Goal: Information Seeking & Learning: Compare options

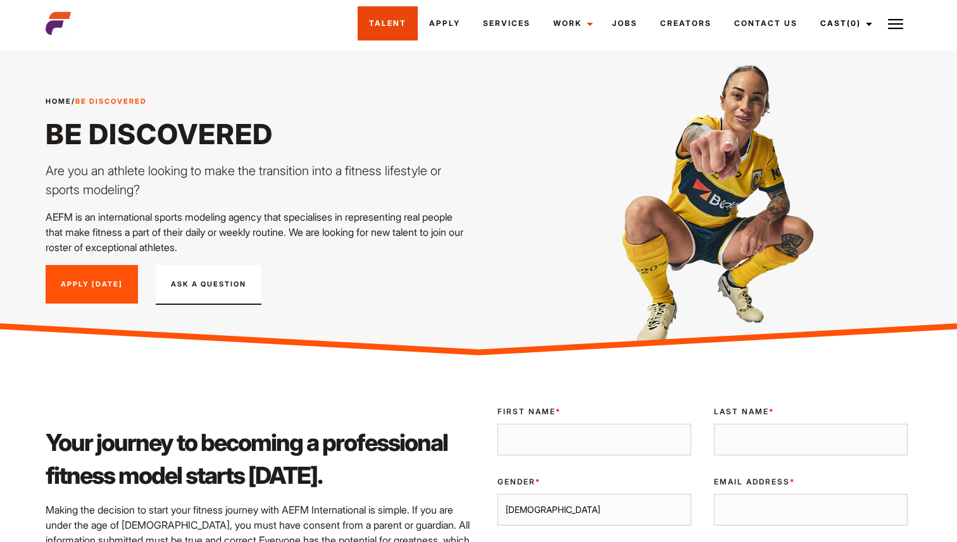
click at [373, 34] on link "Talent" at bounding box center [387, 23] width 60 height 34
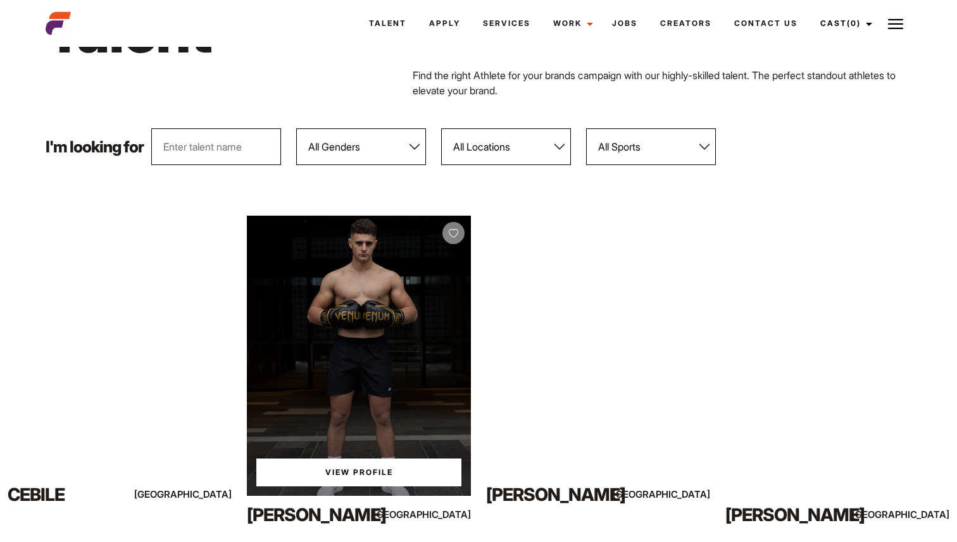
scroll to position [88, 0]
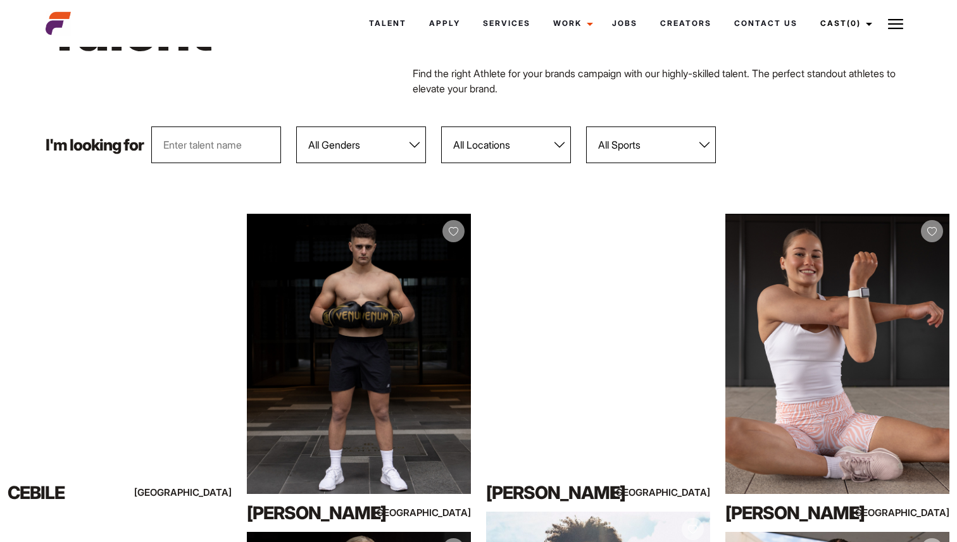
click at [515, 127] on select "All Locations Adelaide Brisbane Darwin Gold Coast Melbourne Perth Sunshine Coas…" at bounding box center [506, 145] width 130 height 37
select select "118"
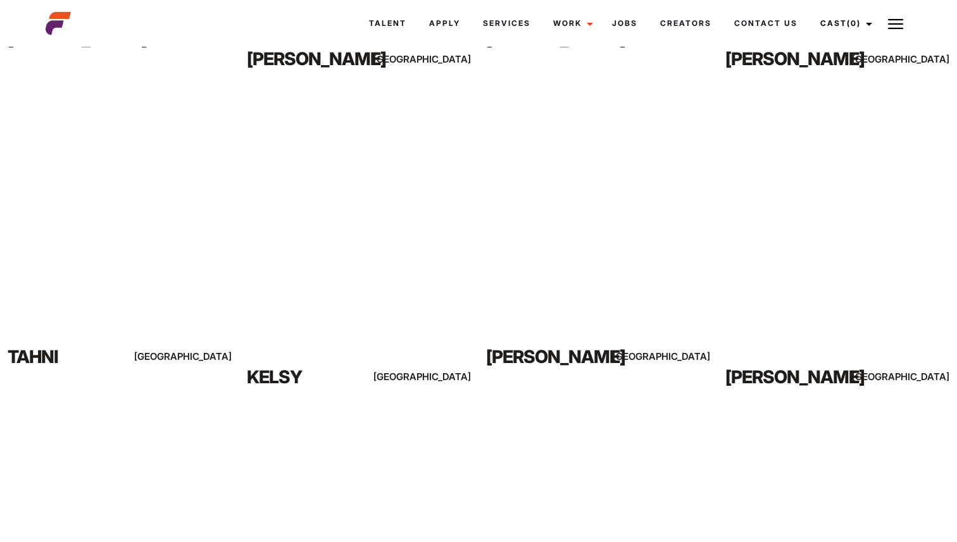
scroll to position [2126, 0]
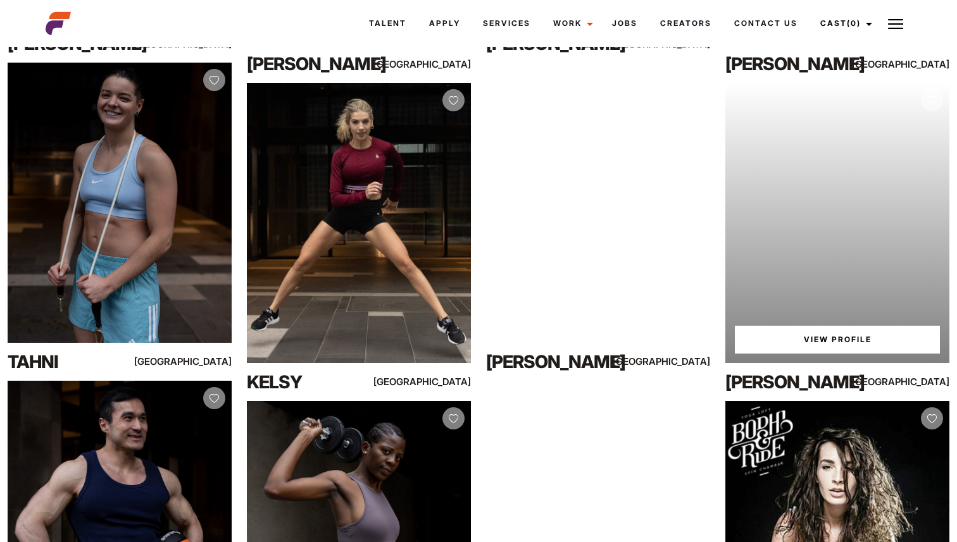
click at [846, 339] on link "View Profile" at bounding box center [836, 340] width 205 height 28
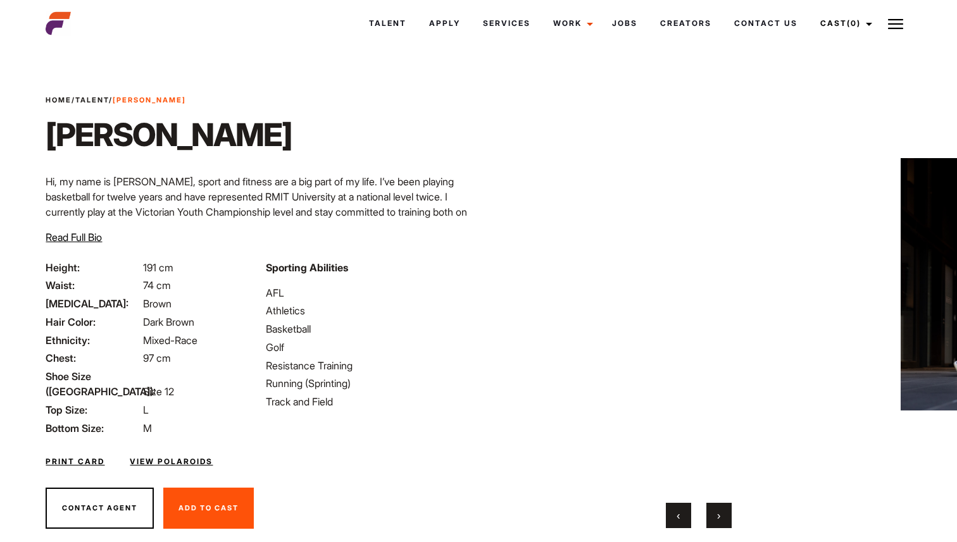
click at [714, 519] on button "›" at bounding box center [718, 515] width 25 height 25
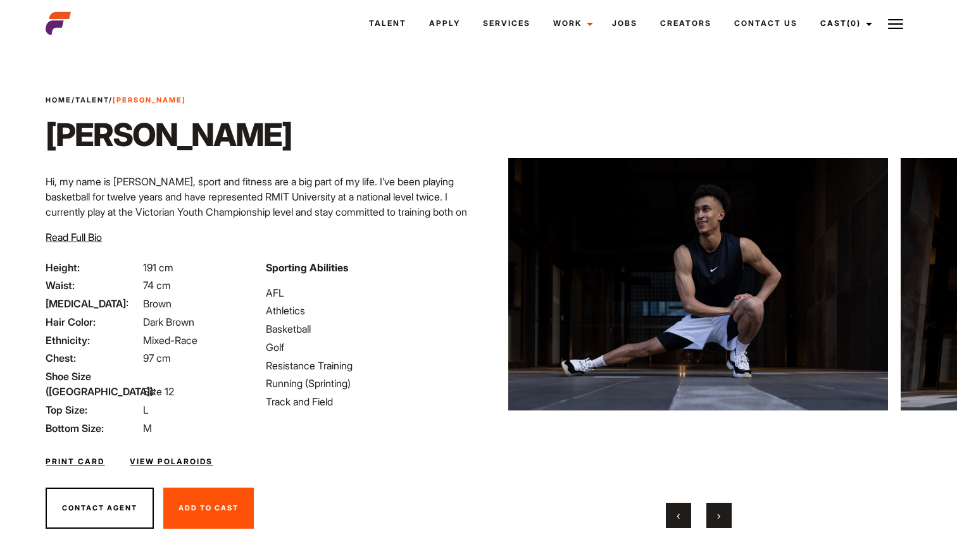
click at [714, 519] on button "›" at bounding box center [718, 515] width 25 height 25
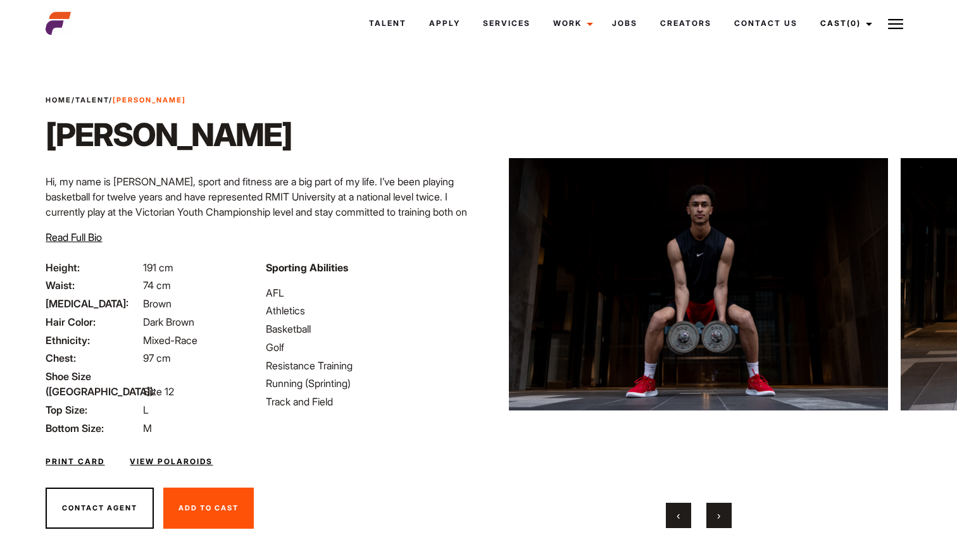
click at [714, 519] on button "›" at bounding box center [718, 515] width 25 height 25
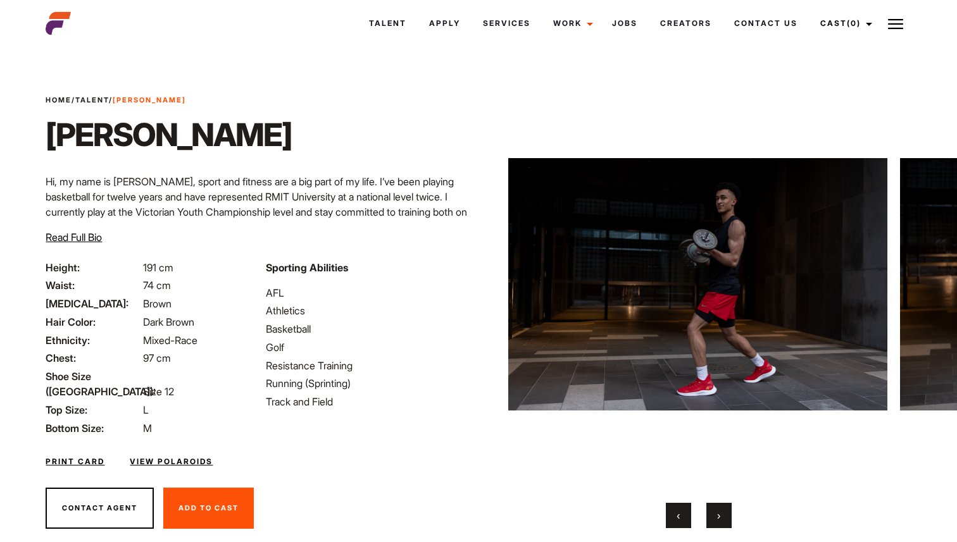
click at [714, 519] on button "›" at bounding box center [718, 515] width 25 height 25
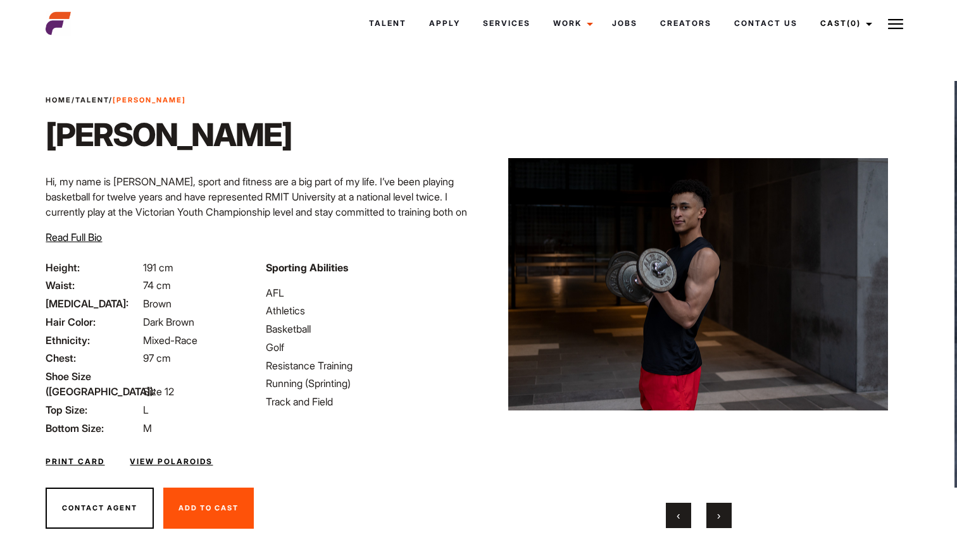
click at [714, 519] on button "›" at bounding box center [718, 515] width 25 height 25
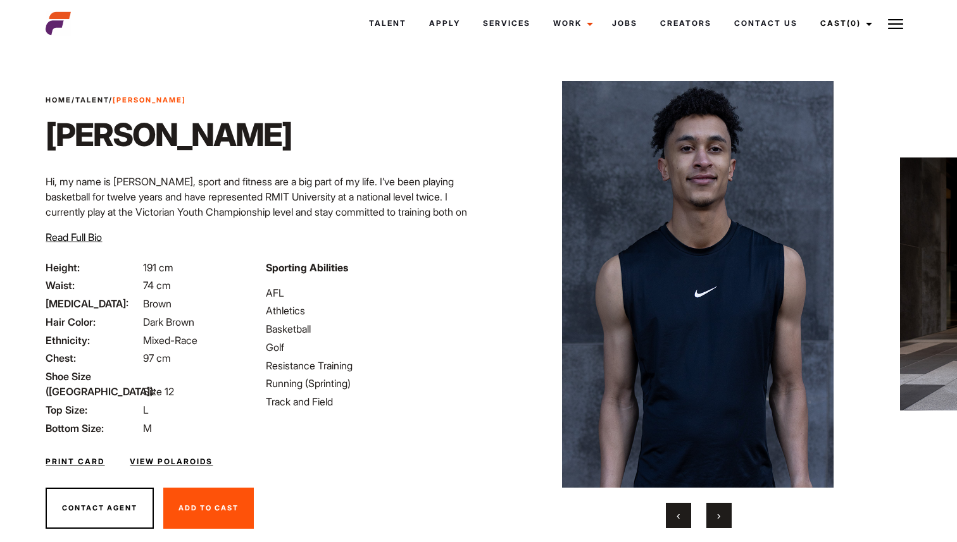
click at [715, 519] on button "›" at bounding box center [718, 515] width 25 height 25
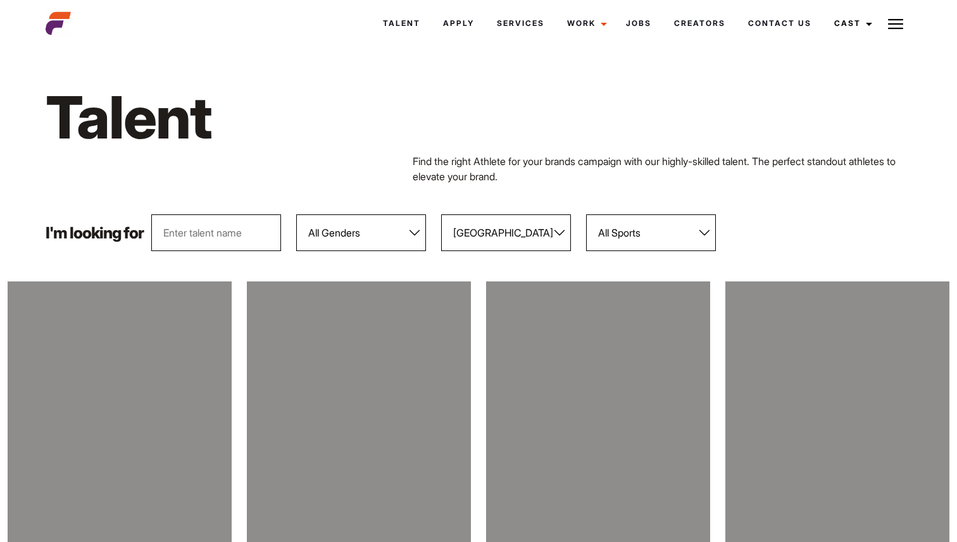
select select "118"
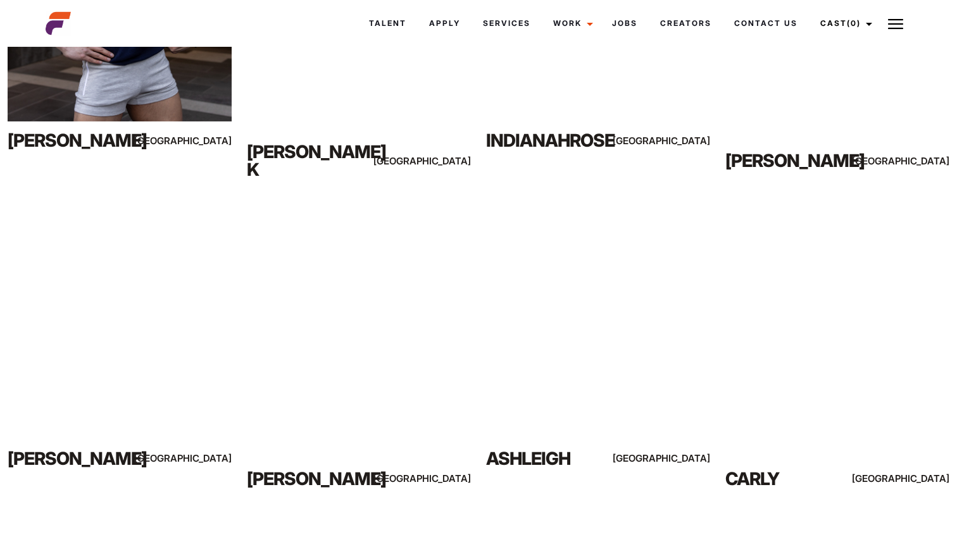
scroll to position [2672, 0]
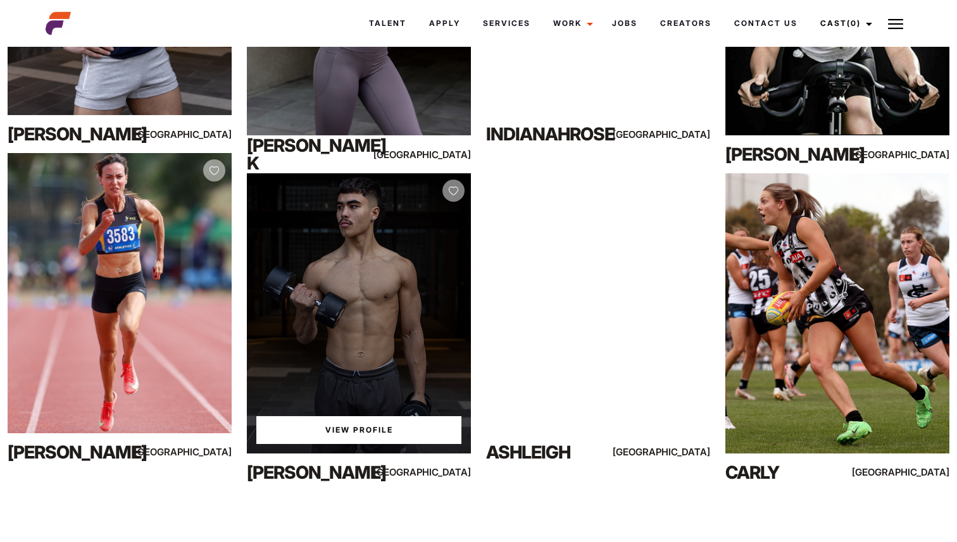
click at [375, 437] on link "View Profile" at bounding box center [358, 430] width 205 height 28
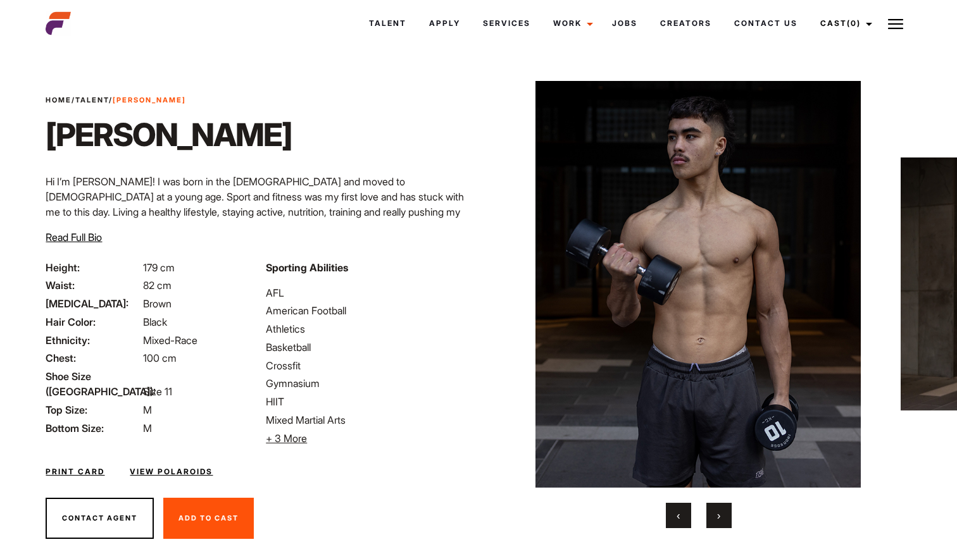
click at [726, 521] on button "›" at bounding box center [718, 515] width 25 height 25
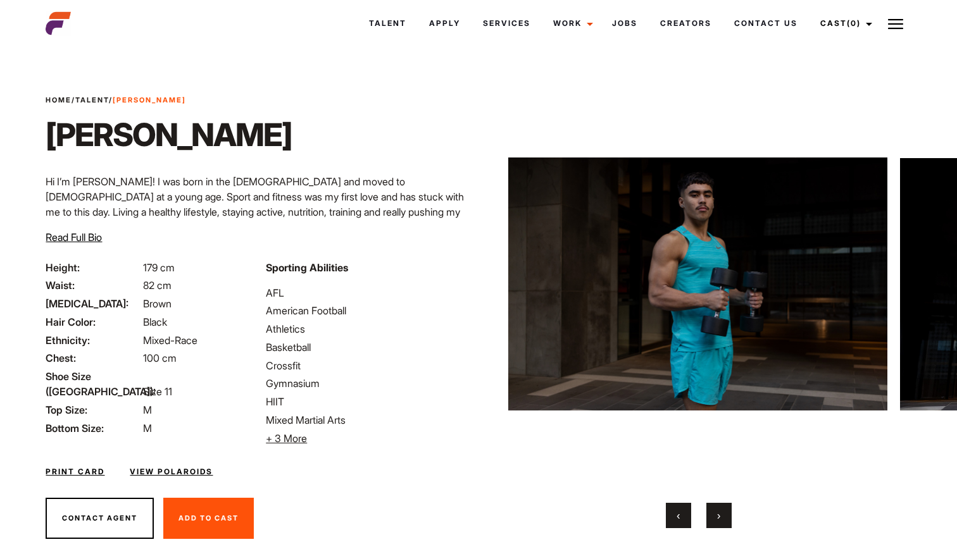
click at [722, 517] on button "›" at bounding box center [718, 515] width 25 height 25
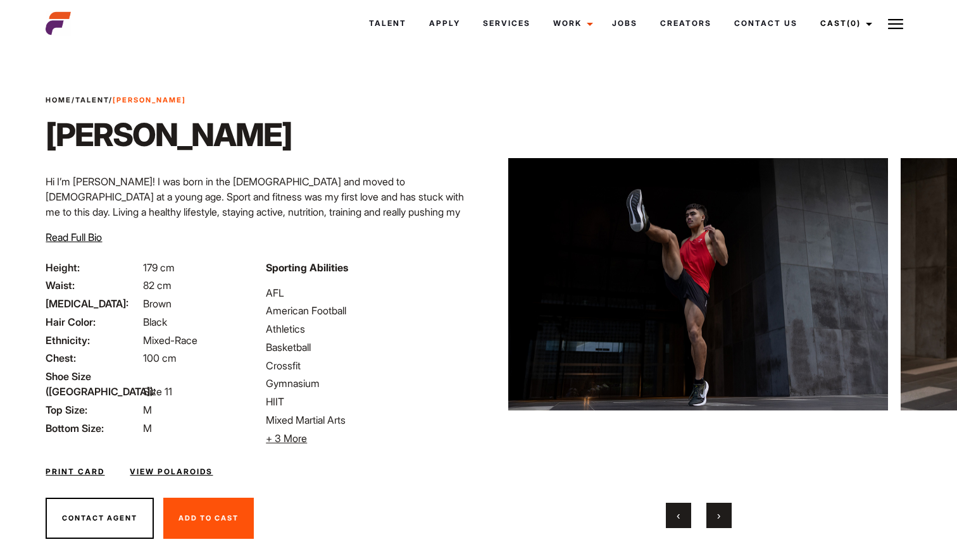
click at [722, 517] on button "›" at bounding box center [718, 515] width 25 height 25
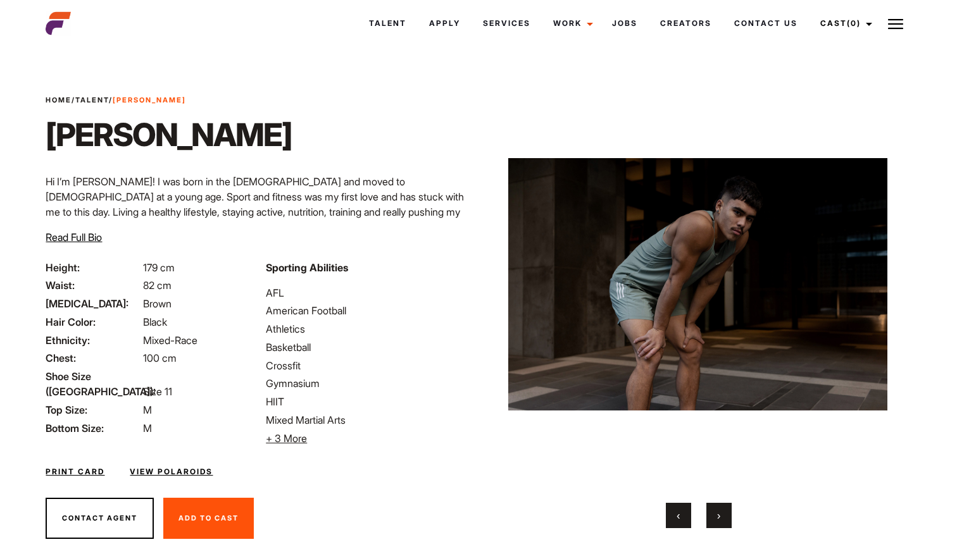
click at [722, 517] on button "›" at bounding box center [718, 515] width 25 height 25
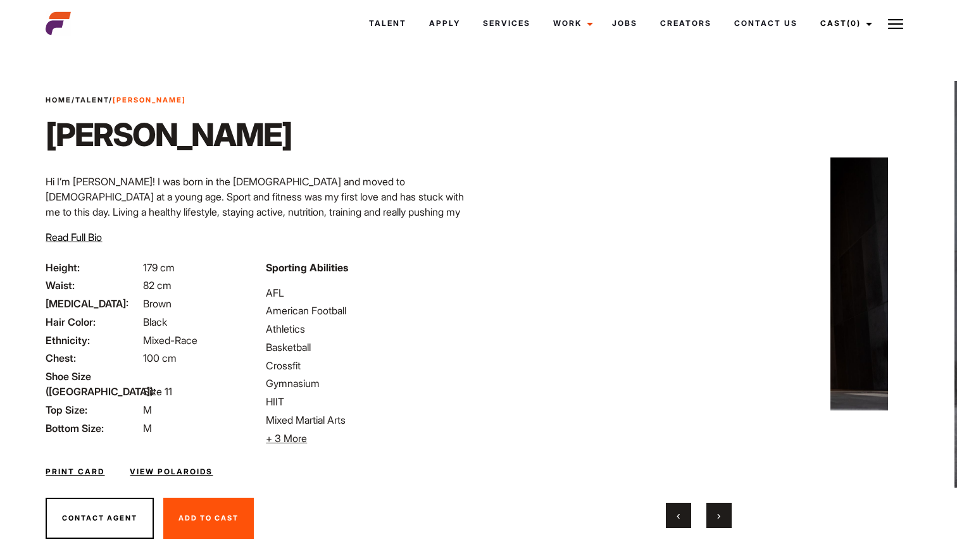
click at [722, 517] on button "›" at bounding box center [718, 515] width 25 height 25
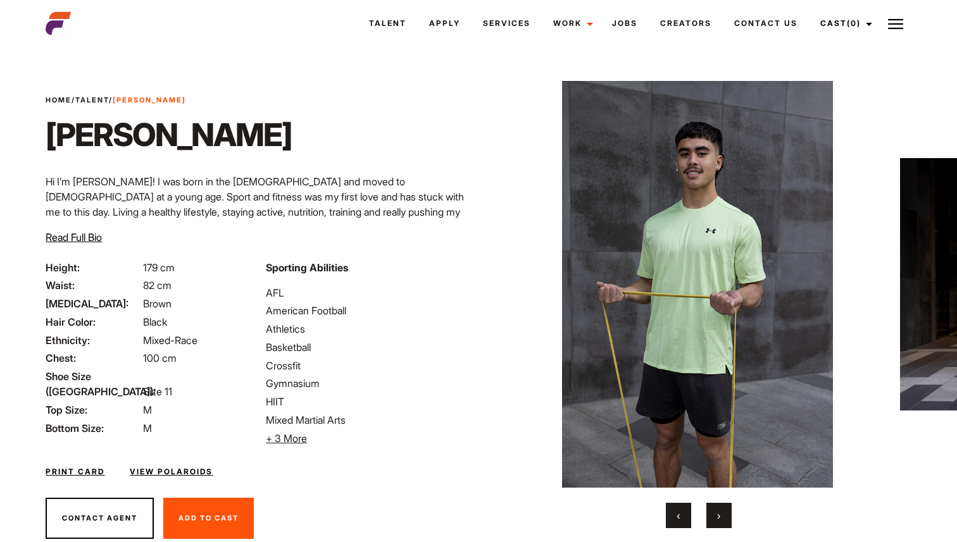
click at [722, 517] on button "›" at bounding box center [718, 515] width 25 height 25
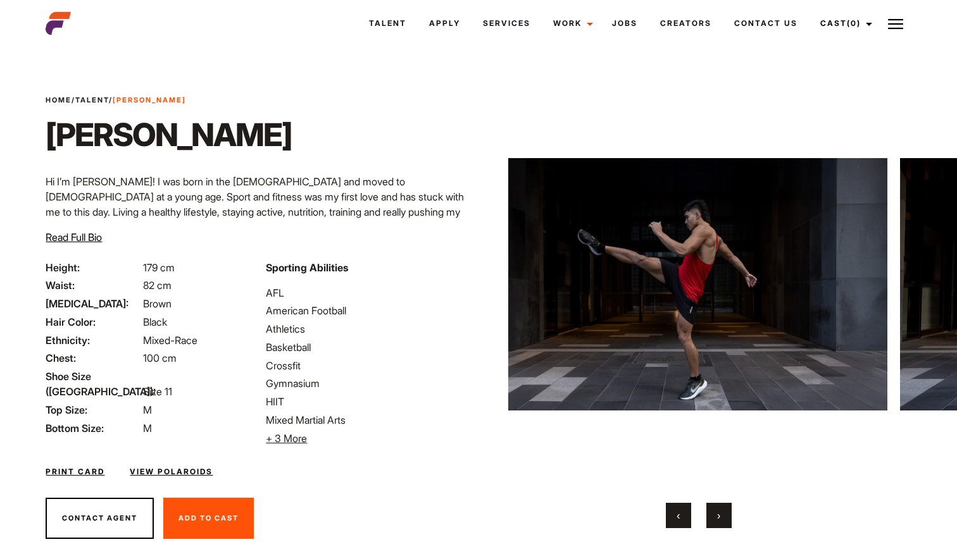
click at [722, 517] on button "›" at bounding box center [718, 515] width 25 height 25
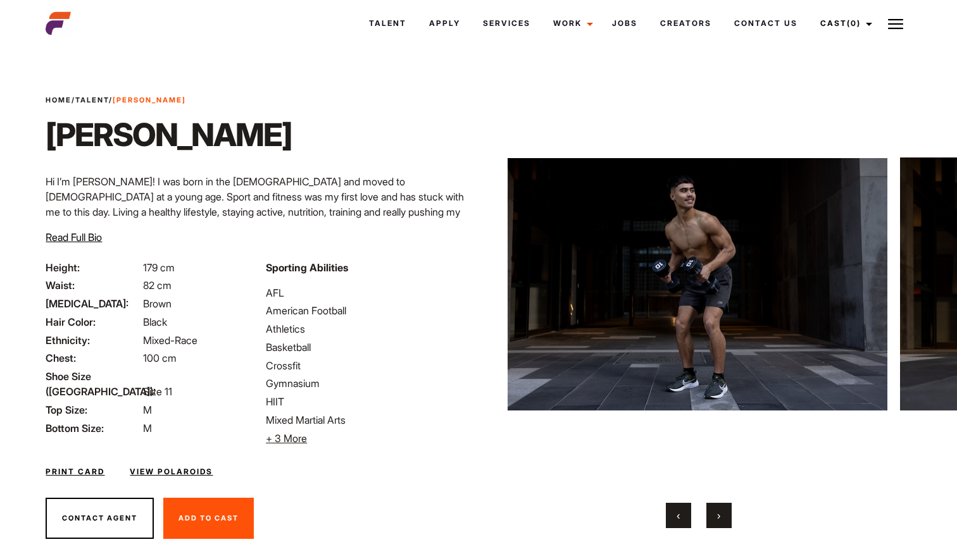
click at [722, 517] on button "›" at bounding box center [718, 515] width 25 height 25
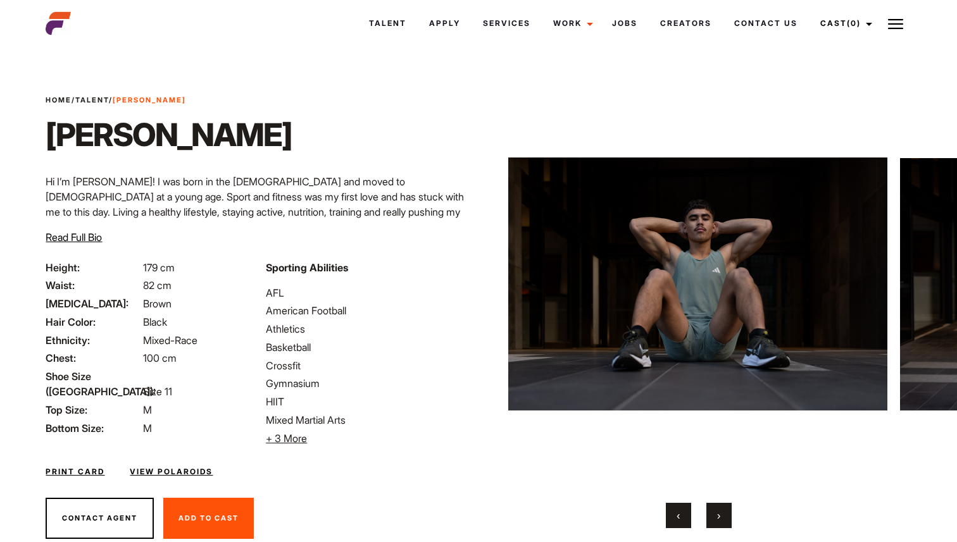
click at [722, 517] on button "›" at bounding box center [718, 515] width 25 height 25
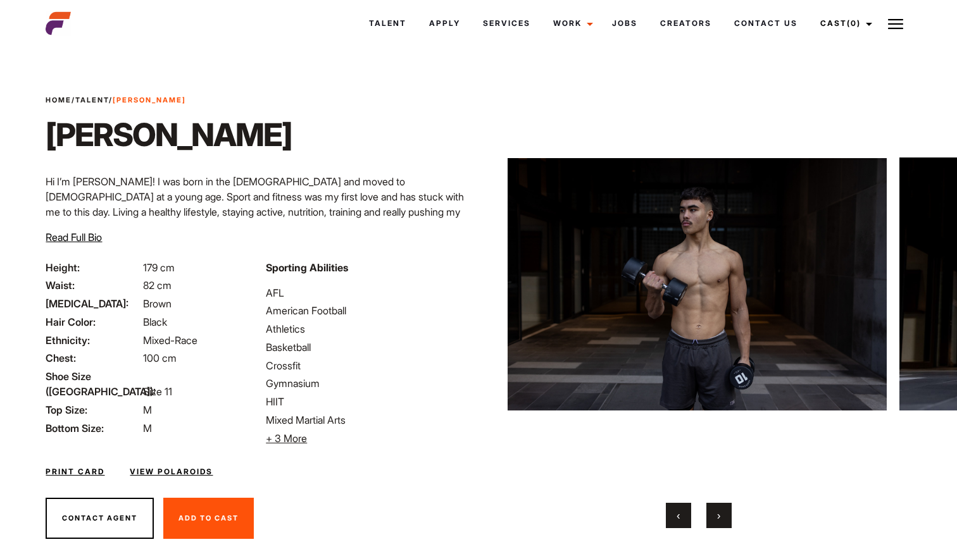
click at [722, 517] on button "›" at bounding box center [718, 515] width 25 height 25
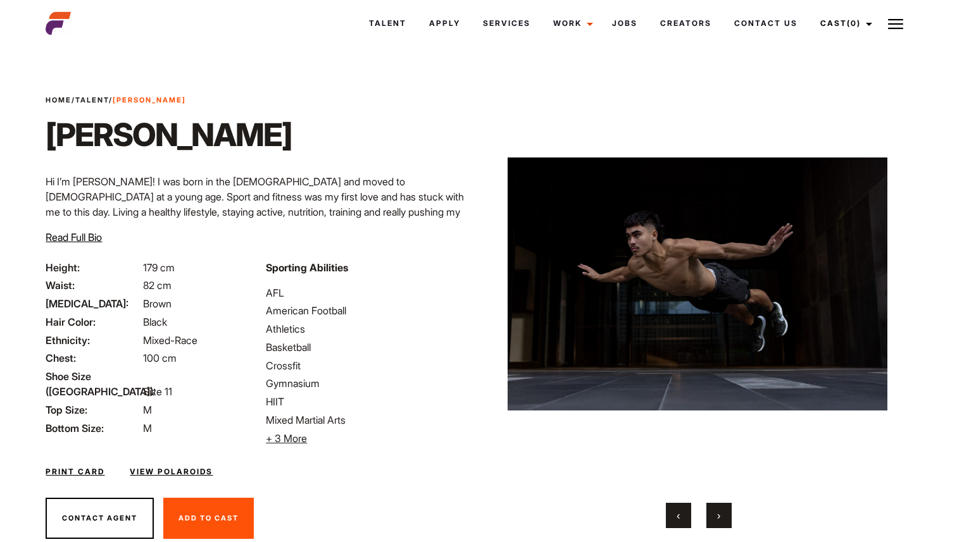
click at [722, 517] on button "›" at bounding box center [718, 515] width 25 height 25
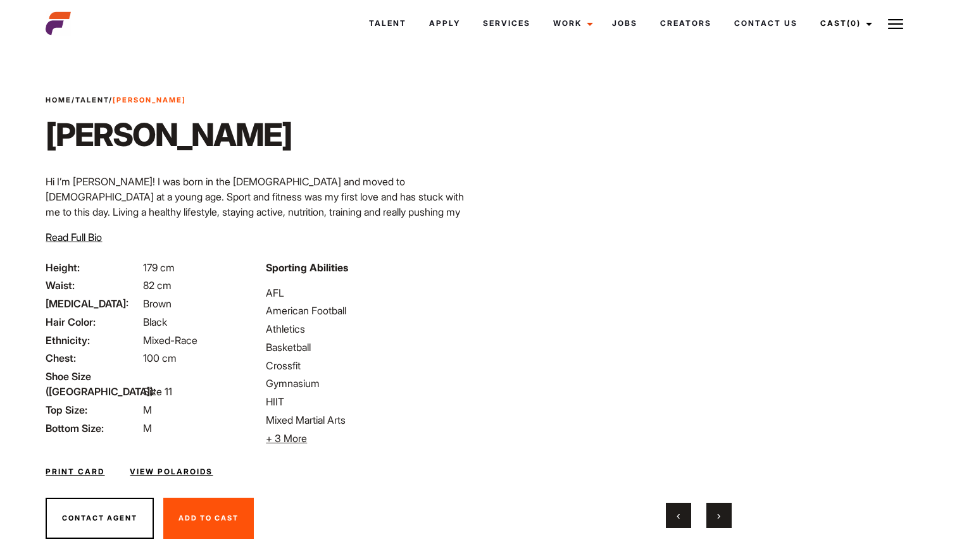
click at [722, 517] on button "›" at bounding box center [718, 515] width 25 height 25
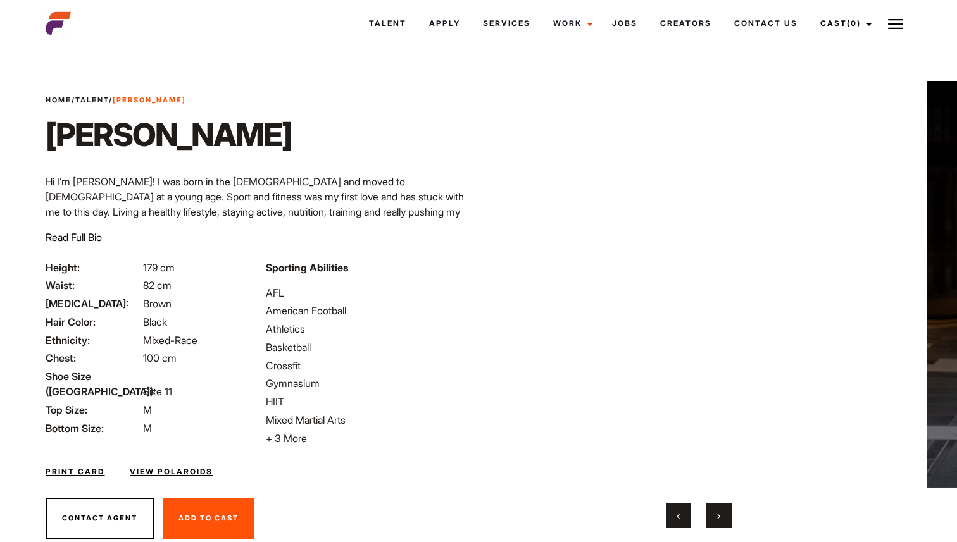
click at [722, 517] on button "›" at bounding box center [718, 515] width 25 height 25
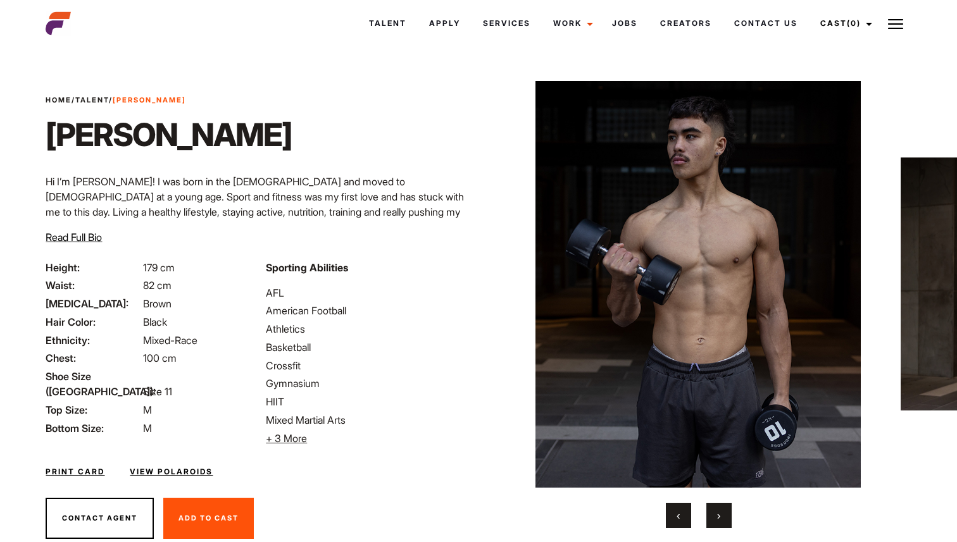
click at [722, 517] on button "›" at bounding box center [718, 515] width 25 height 25
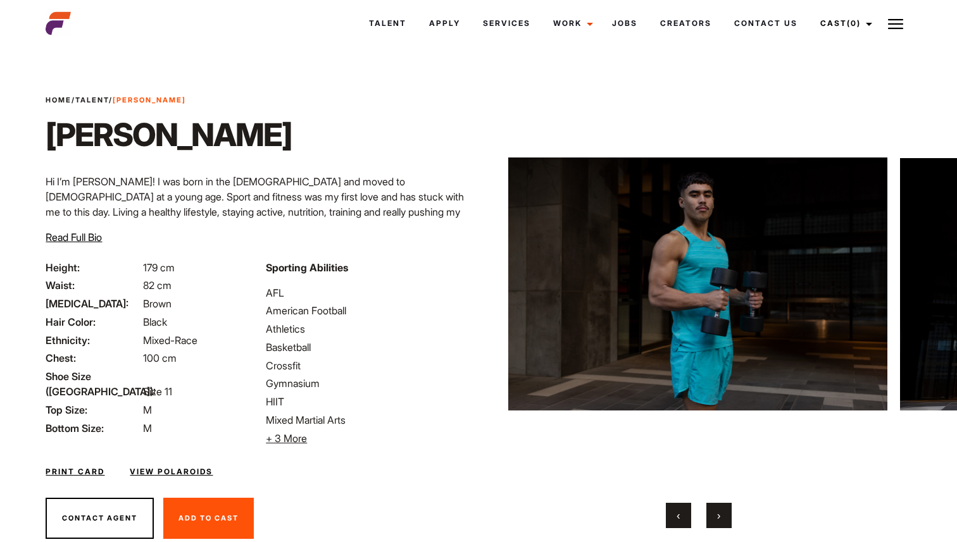
scroll to position [41, 0]
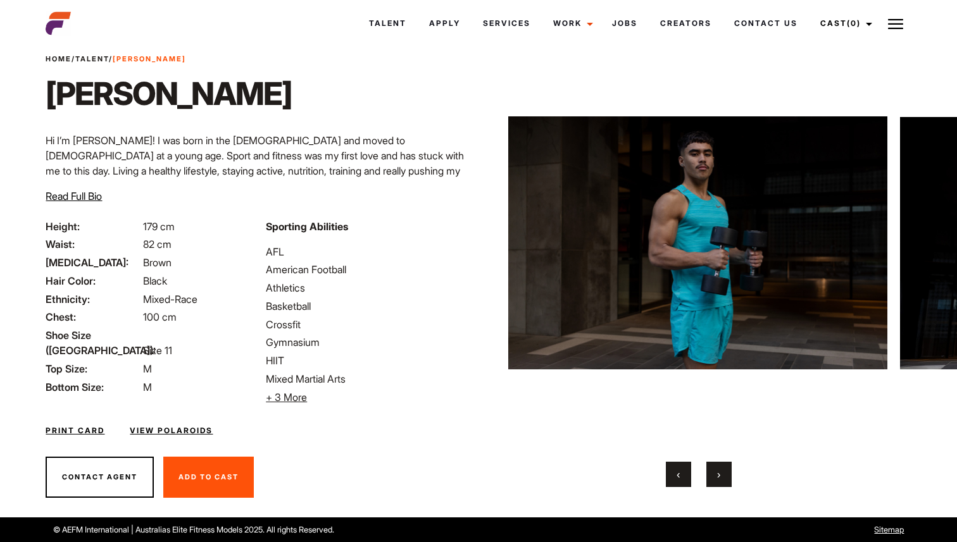
click at [148, 431] on link "View Polaroids" at bounding box center [171, 430] width 83 height 11
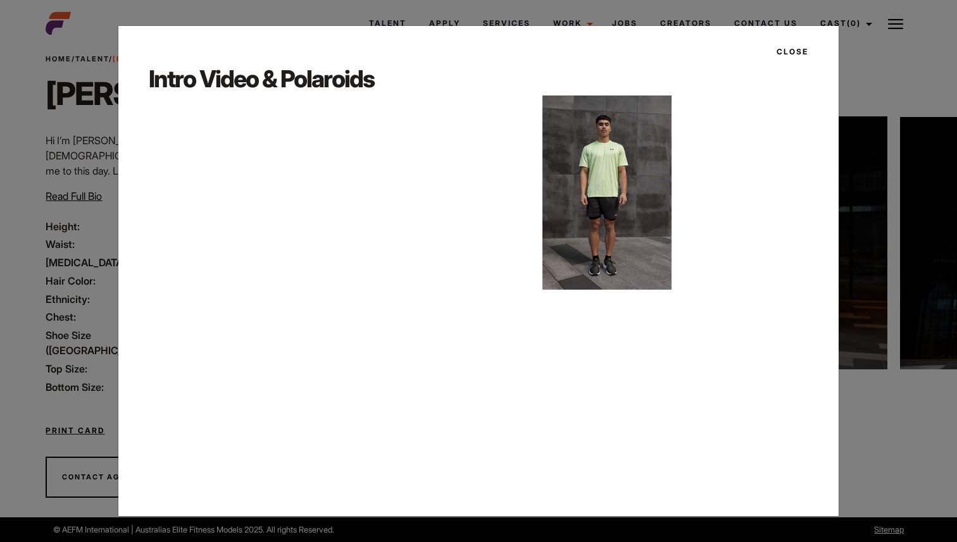
click at [809, 54] on div "Close" at bounding box center [478, 52] width 679 height 22
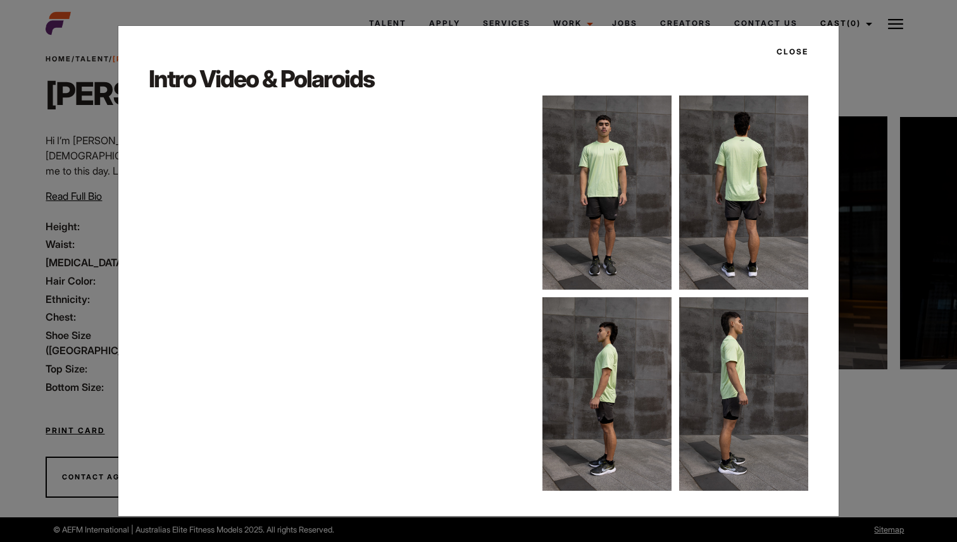
click at [797, 51] on button "Close" at bounding box center [788, 52] width 39 height 22
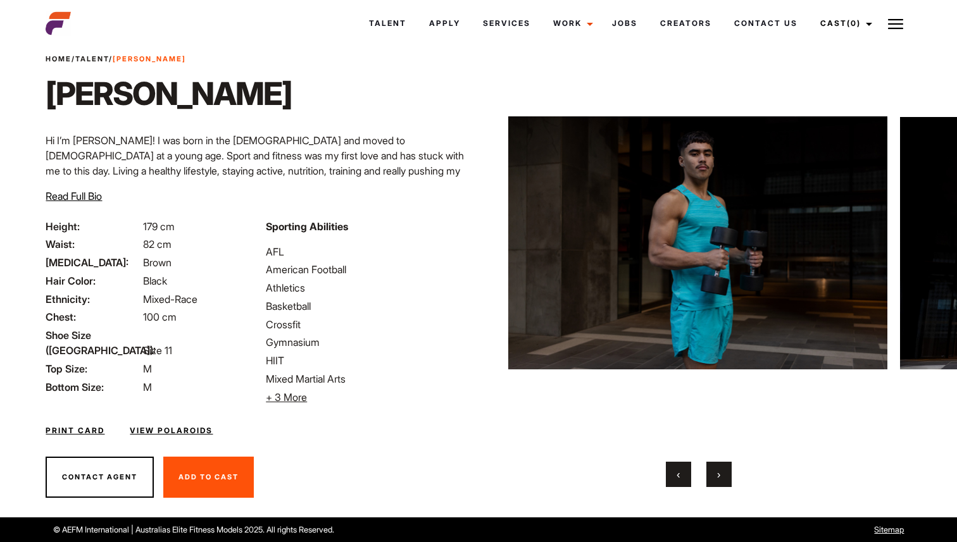
click at [94, 197] on span "Read Full Bio" at bounding box center [74, 196] width 56 height 13
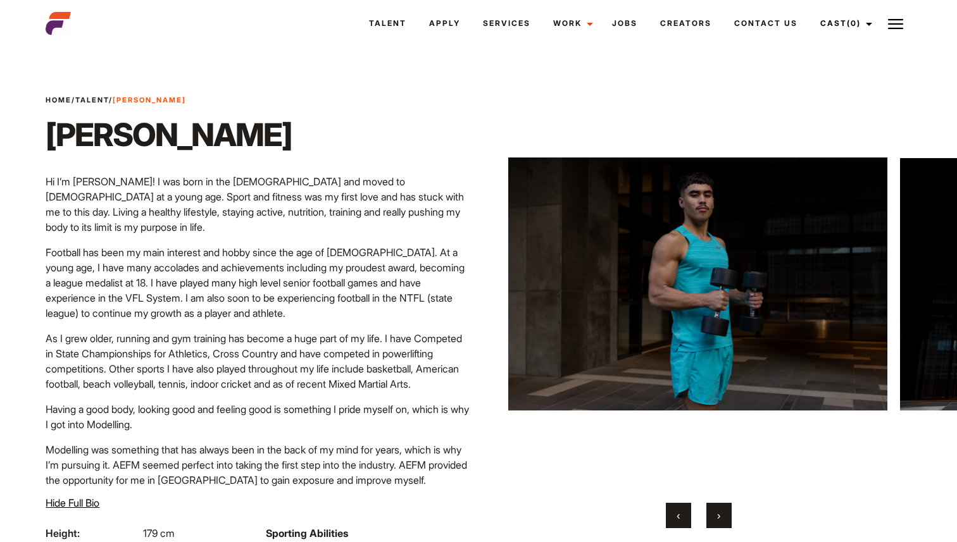
scroll to position [7, 0]
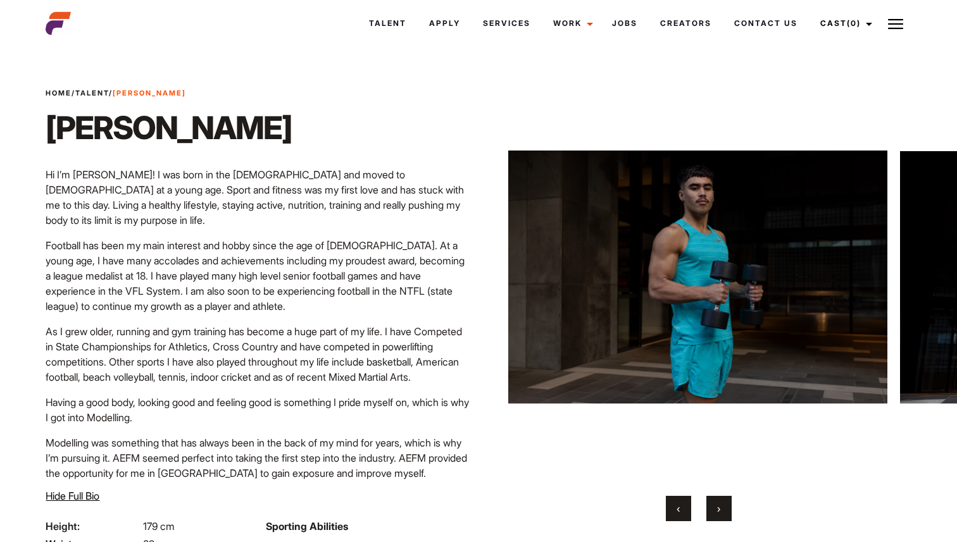
click at [728, 511] on button "›" at bounding box center [718, 508] width 25 height 25
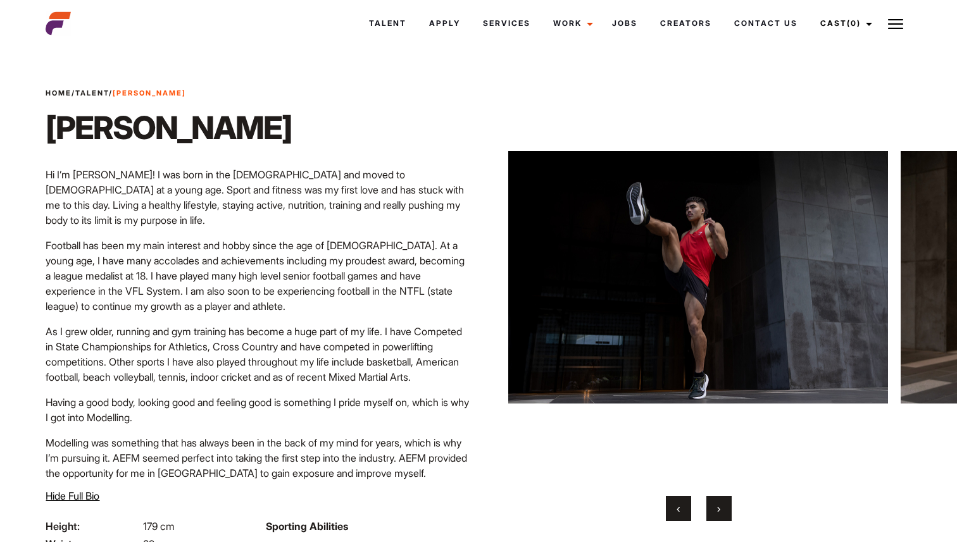
click at [727, 511] on button "›" at bounding box center [718, 508] width 25 height 25
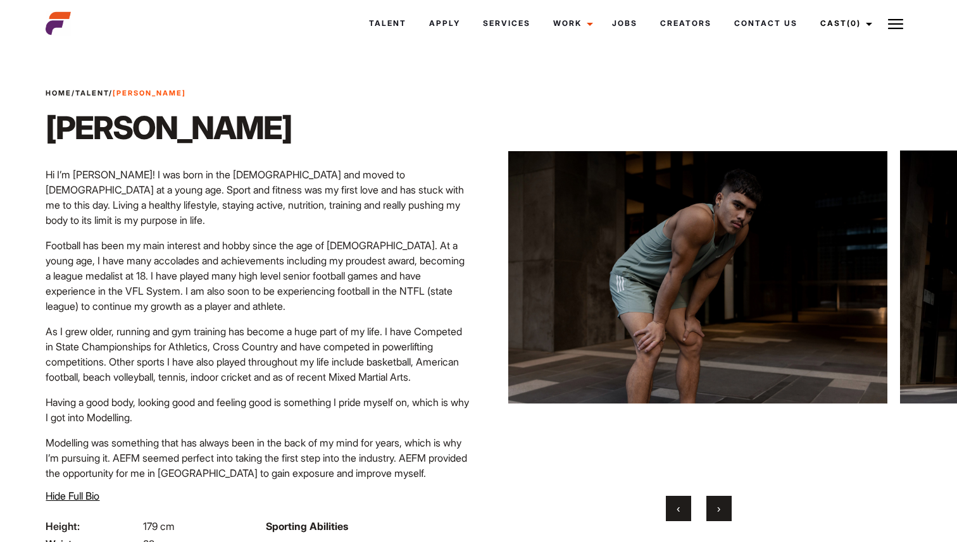
click at [727, 511] on button "›" at bounding box center [718, 508] width 25 height 25
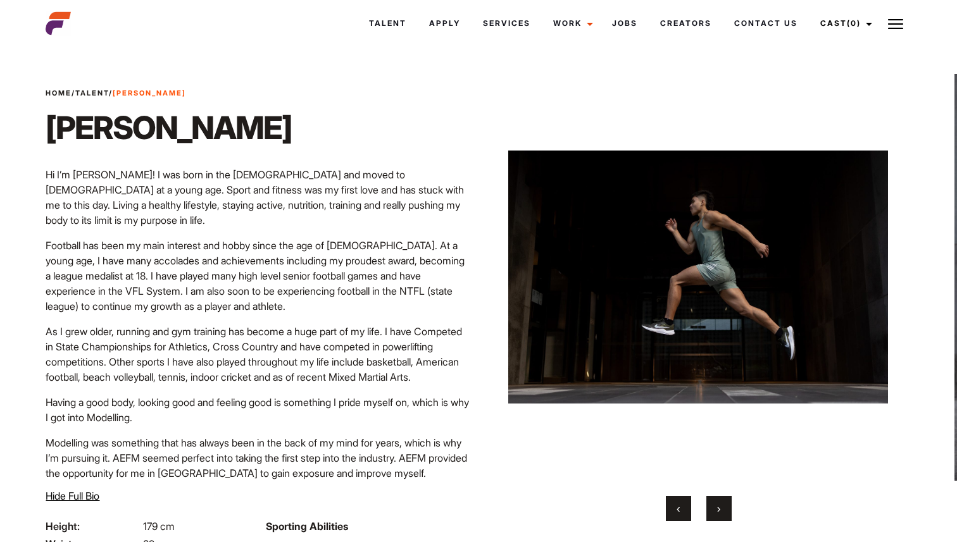
click at [727, 511] on button "›" at bounding box center [718, 508] width 25 height 25
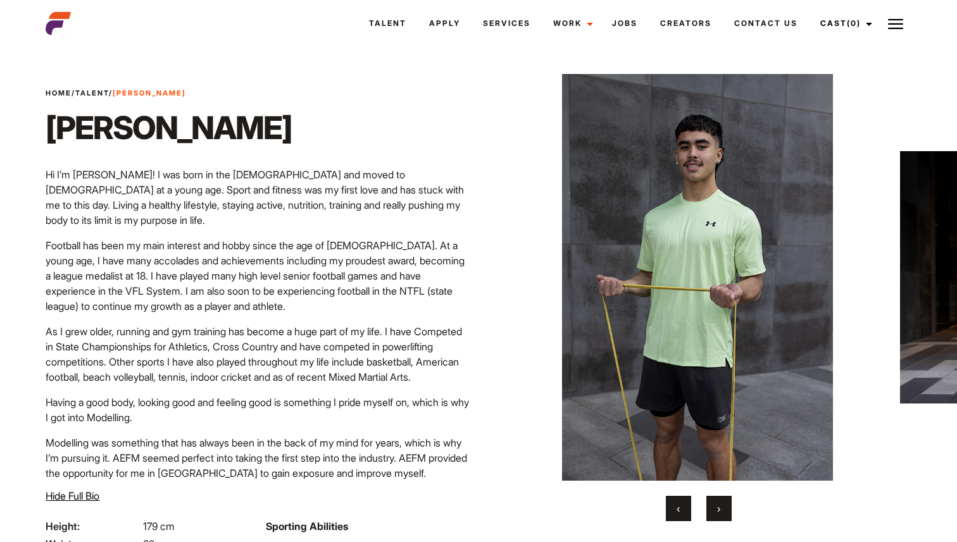
click at [727, 511] on button "›" at bounding box center [718, 508] width 25 height 25
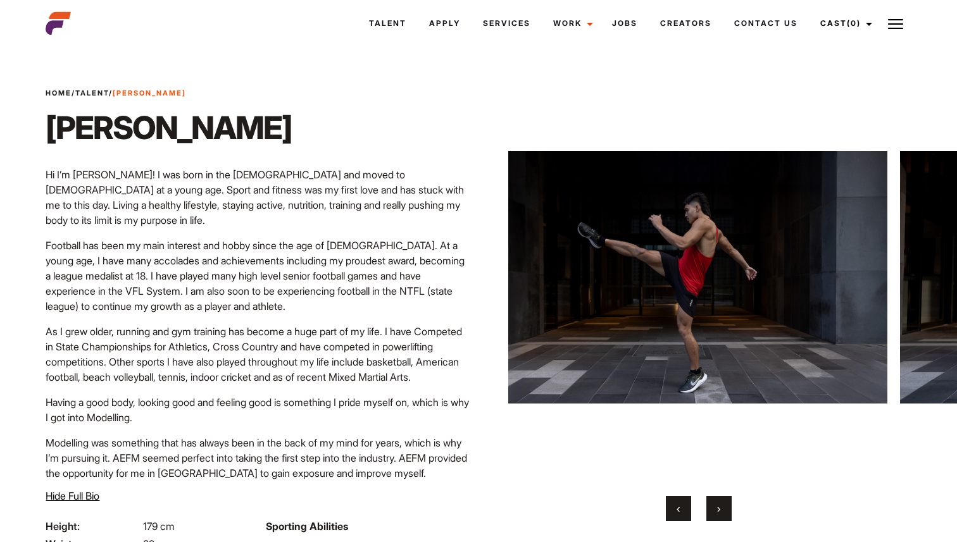
click at [727, 511] on button "›" at bounding box center [718, 508] width 25 height 25
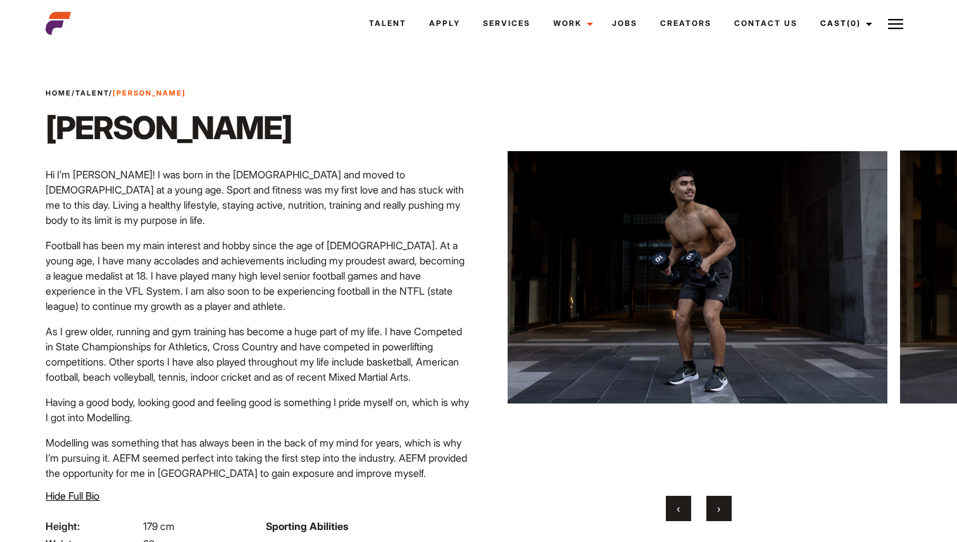
click at [727, 511] on button "›" at bounding box center [718, 508] width 25 height 25
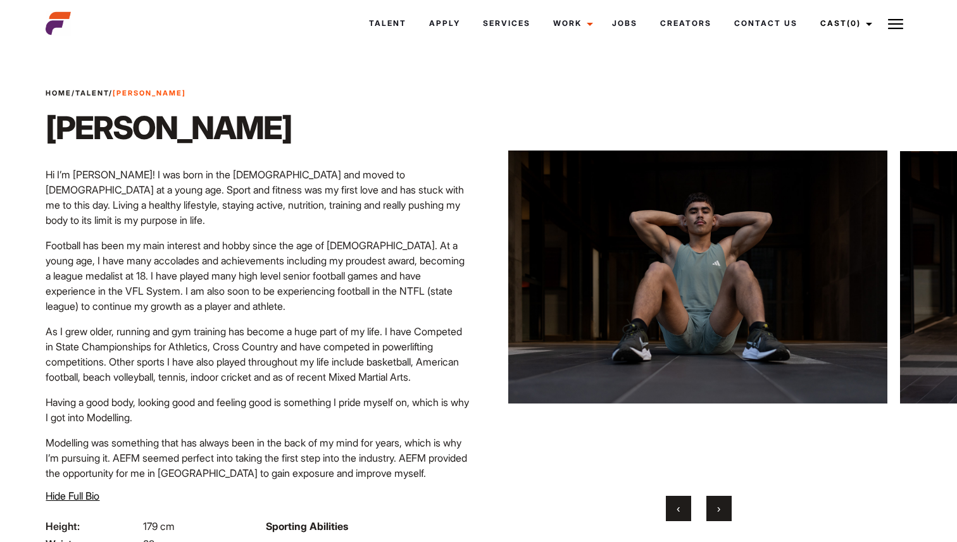
click at [727, 511] on button "›" at bounding box center [718, 508] width 25 height 25
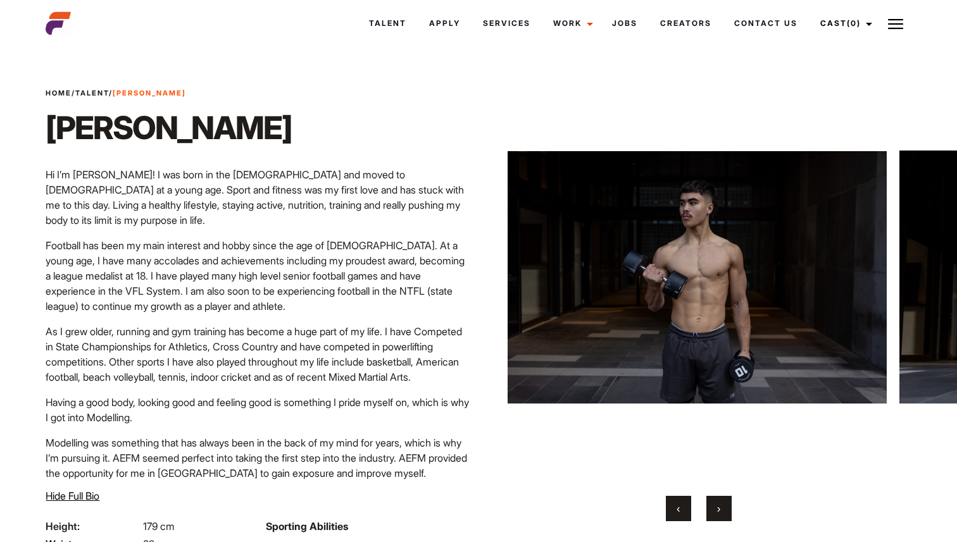
click at [727, 511] on button "›" at bounding box center [718, 508] width 25 height 25
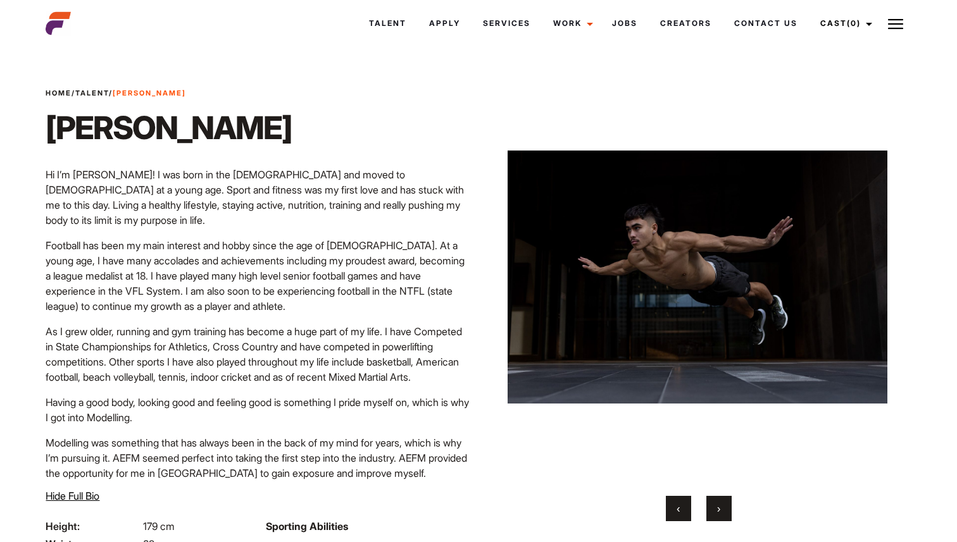
click at [727, 511] on button "›" at bounding box center [718, 508] width 25 height 25
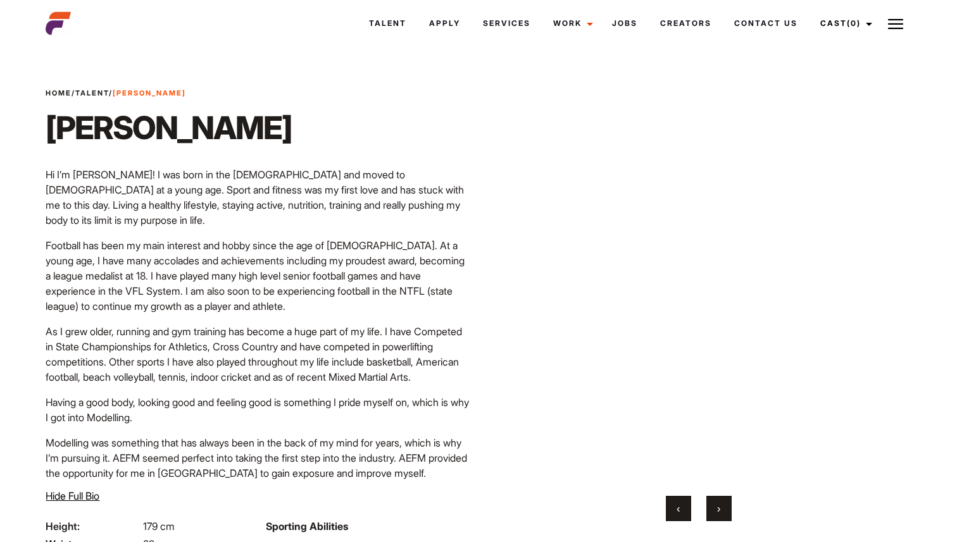
click at [727, 511] on button "›" at bounding box center [718, 508] width 25 height 25
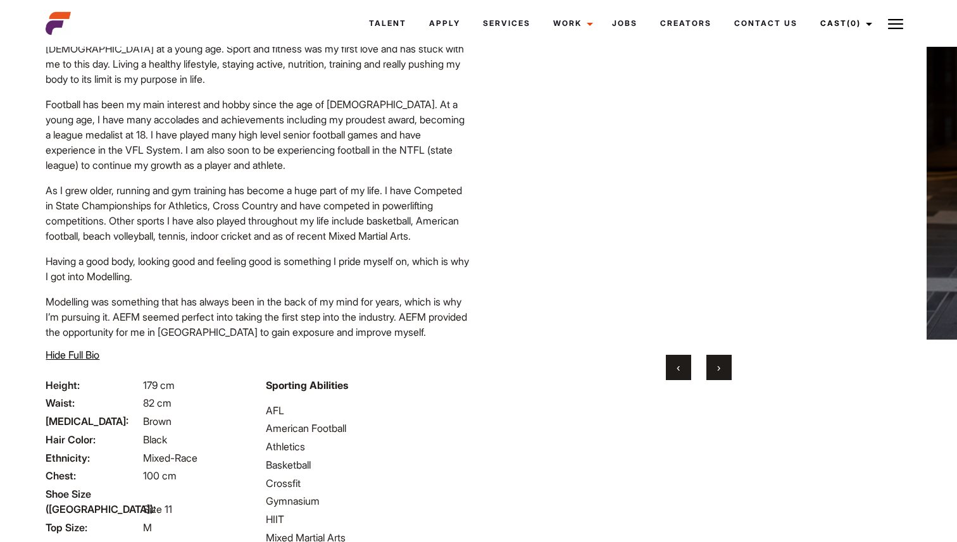
scroll to position [58, 0]
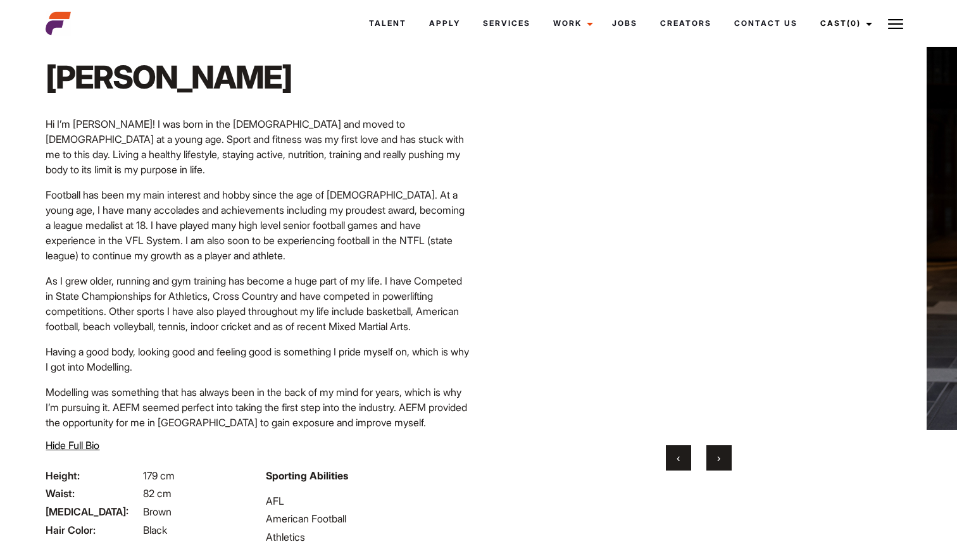
click at [707, 450] on button "›" at bounding box center [718, 457] width 25 height 25
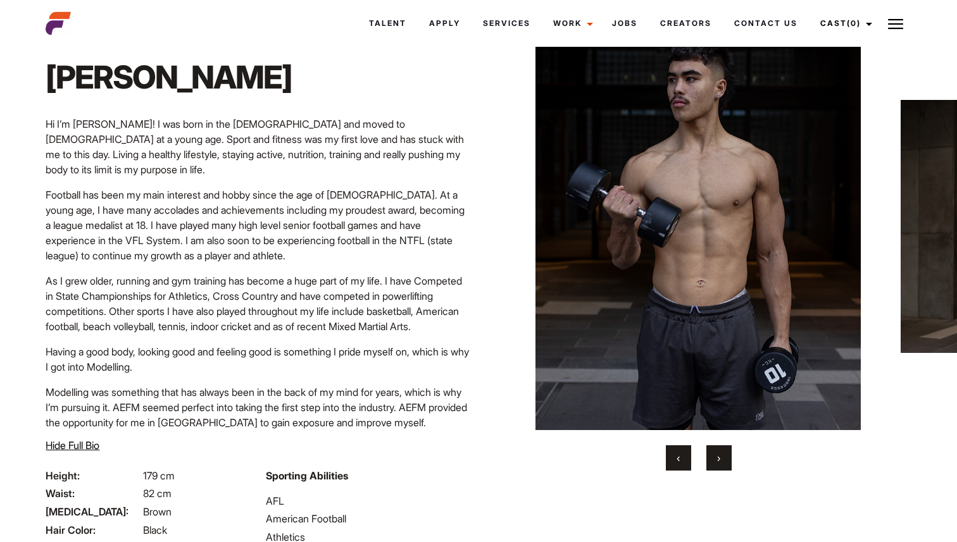
click at [710, 451] on button "›" at bounding box center [718, 457] width 25 height 25
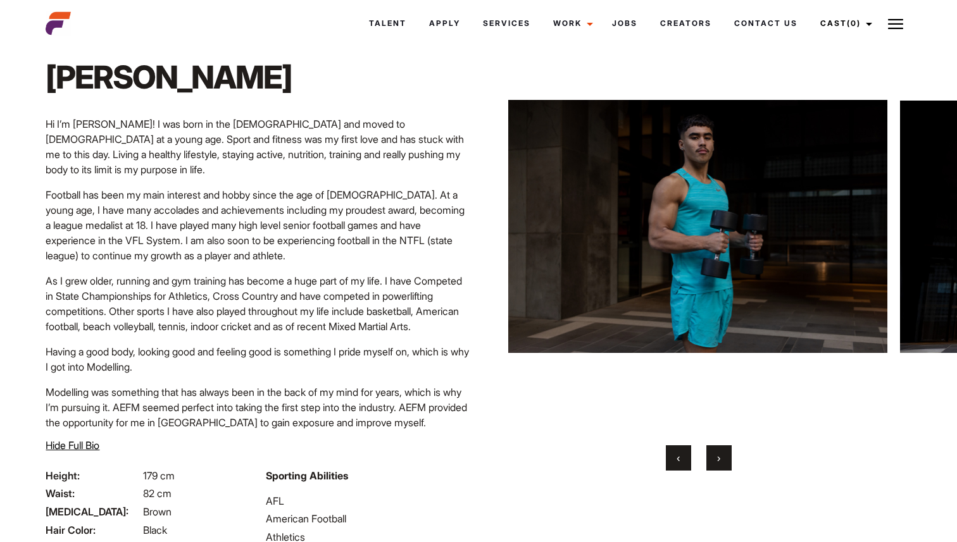
click at [714, 453] on button "›" at bounding box center [718, 457] width 25 height 25
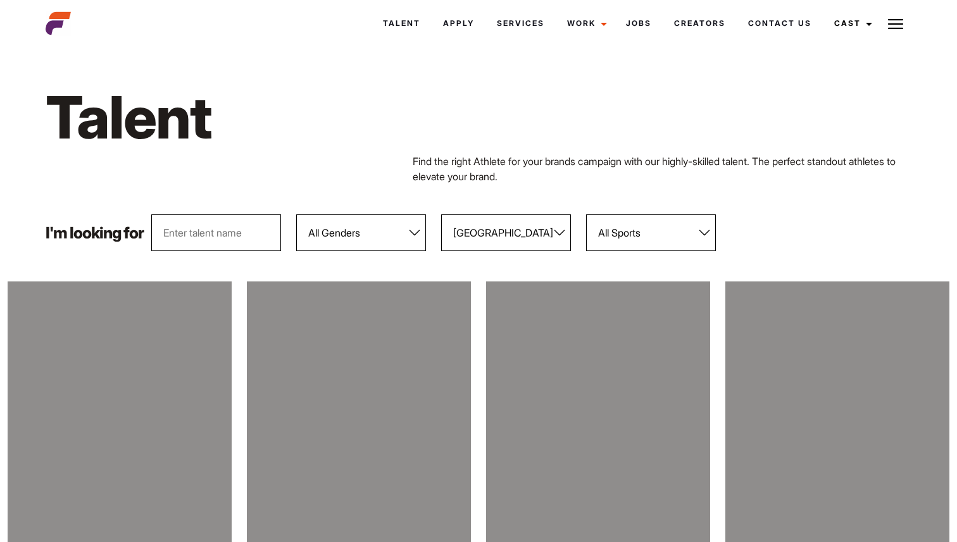
select select "118"
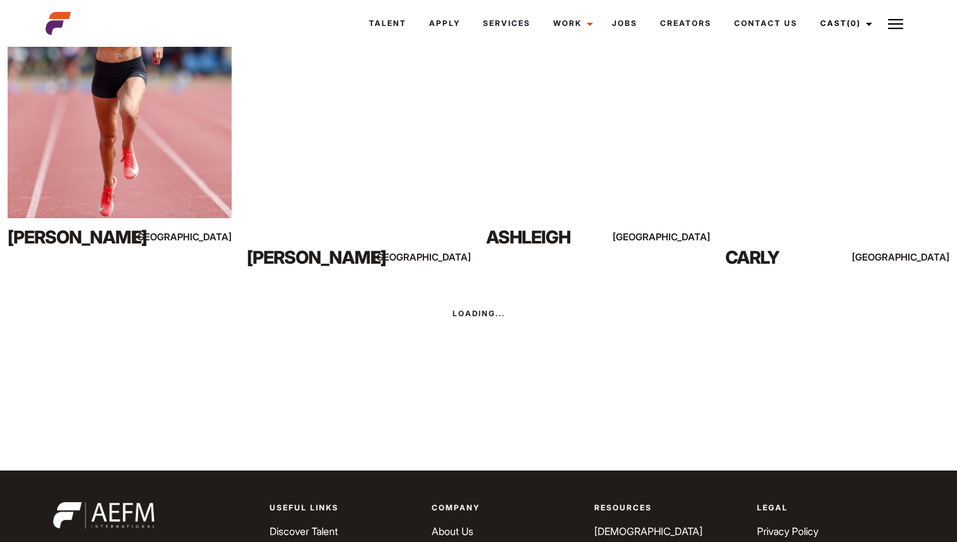
scroll to position [3102, 0]
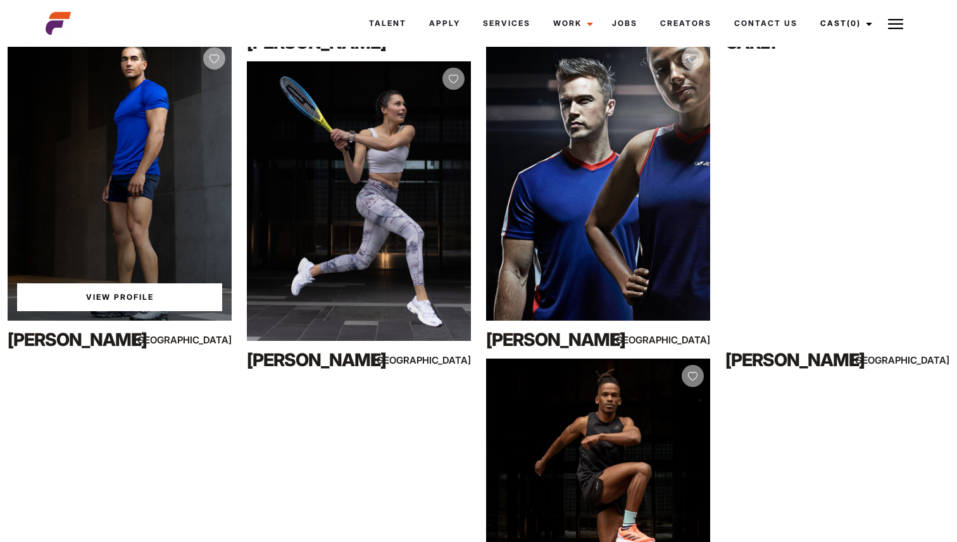
click at [159, 207] on div "View Profile" at bounding box center [120, 181] width 224 height 280
click at [206, 240] on div "View Profile" at bounding box center [120, 181] width 224 height 280
click at [117, 296] on link "View Profile" at bounding box center [119, 297] width 205 height 28
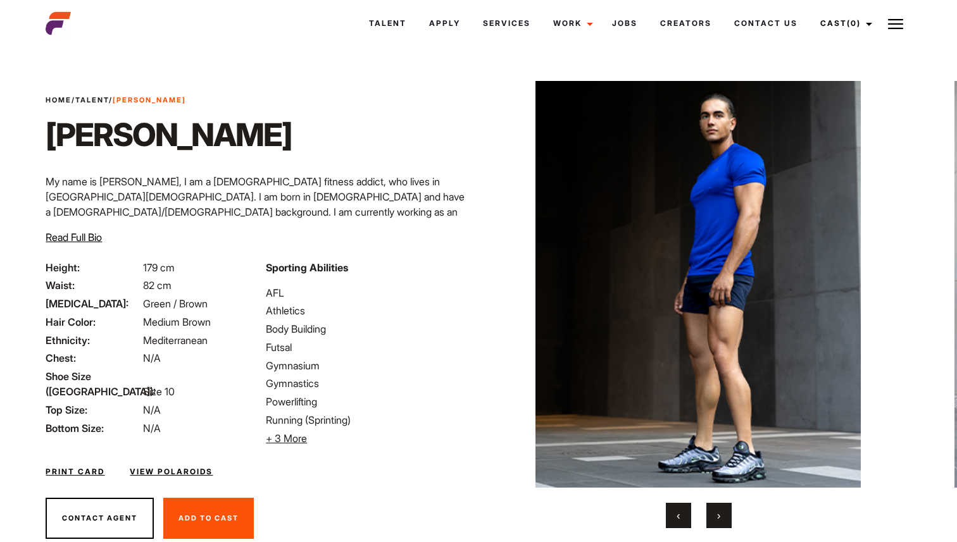
click at [721, 512] on button "›" at bounding box center [718, 515] width 25 height 25
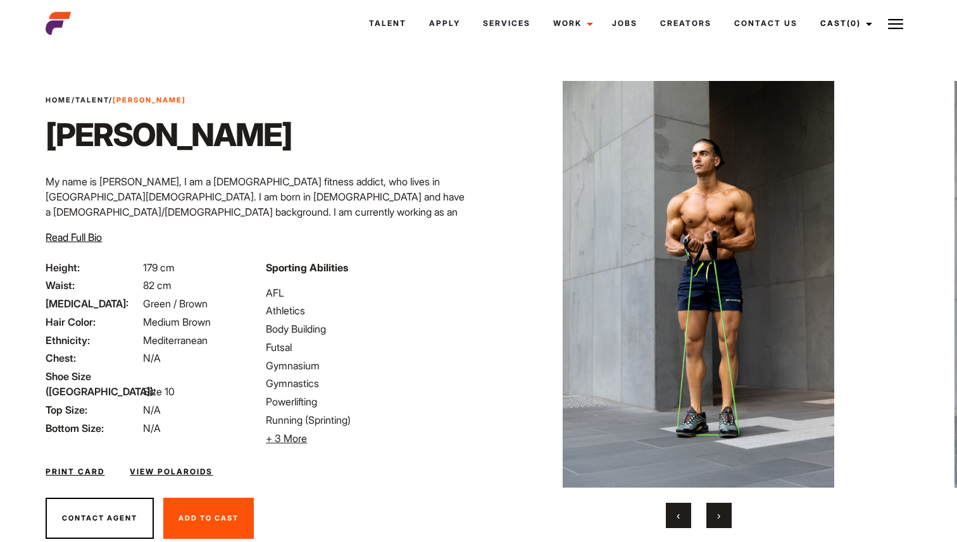
click at [721, 512] on button "›" at bounding box center [718, 515] width 25 height 25
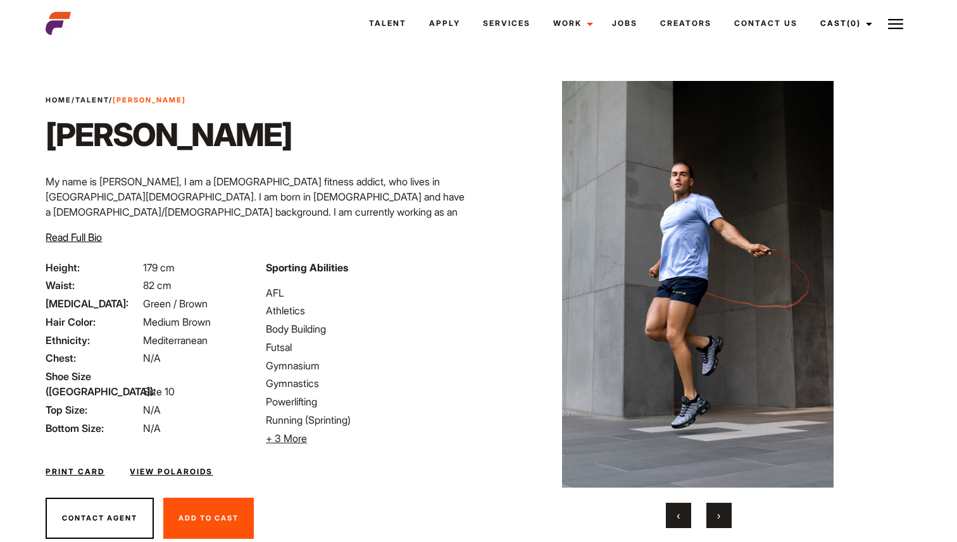
click at [721, 513] on button "›" at bounding box center [718, 515] width 25 height 25
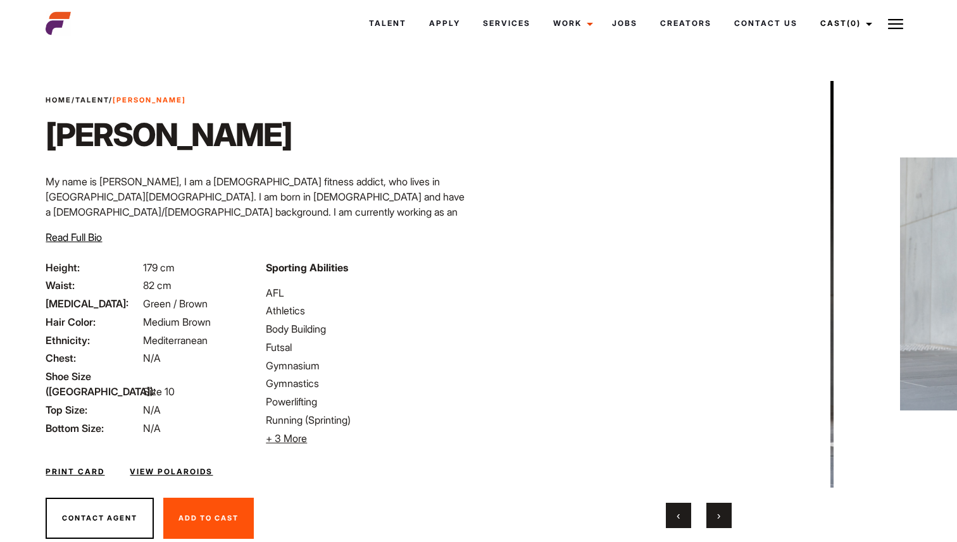
click at [721, 514] on button "›" at bounding box center [718, 515] width 25 height 25
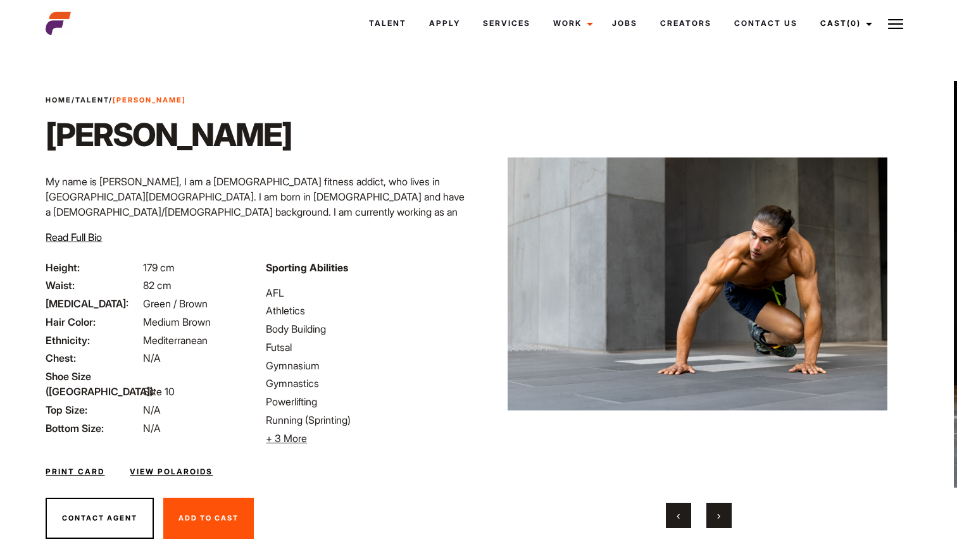
click at [721, 514] on button "›" at bounding box center [718, 515] width 25 height 25
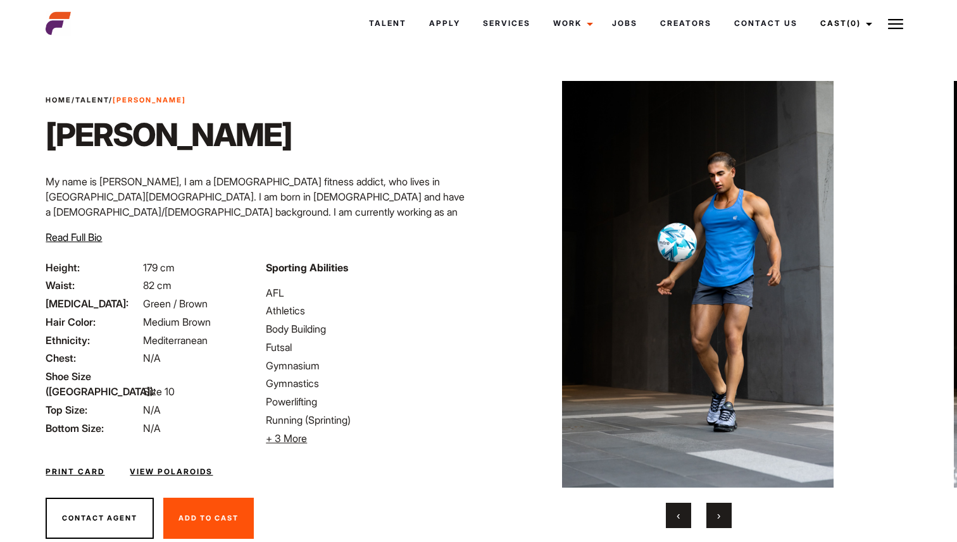
click at [721, 514] on button "›" at bounding box center [718, 515] width 25 height 25
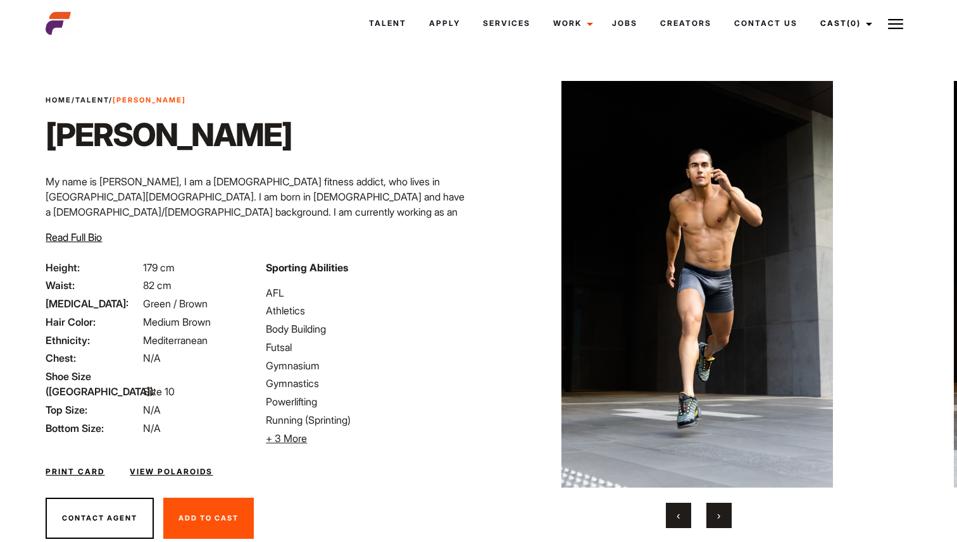
click at [721, 514] on button "›" at bounding box center [718, 515] width 25 height 25
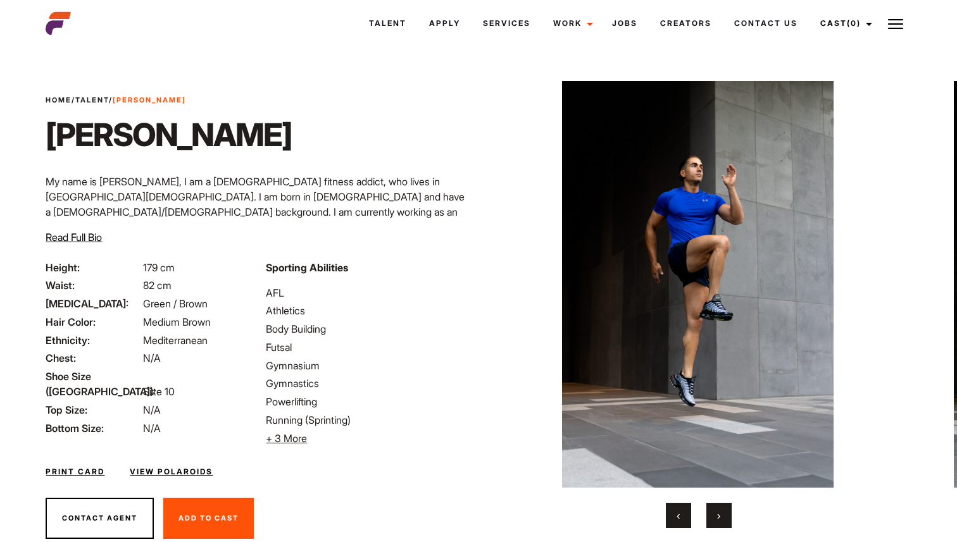
click at [722, 521] on button "›" at bounding box center [718, 515] width 25 height 25
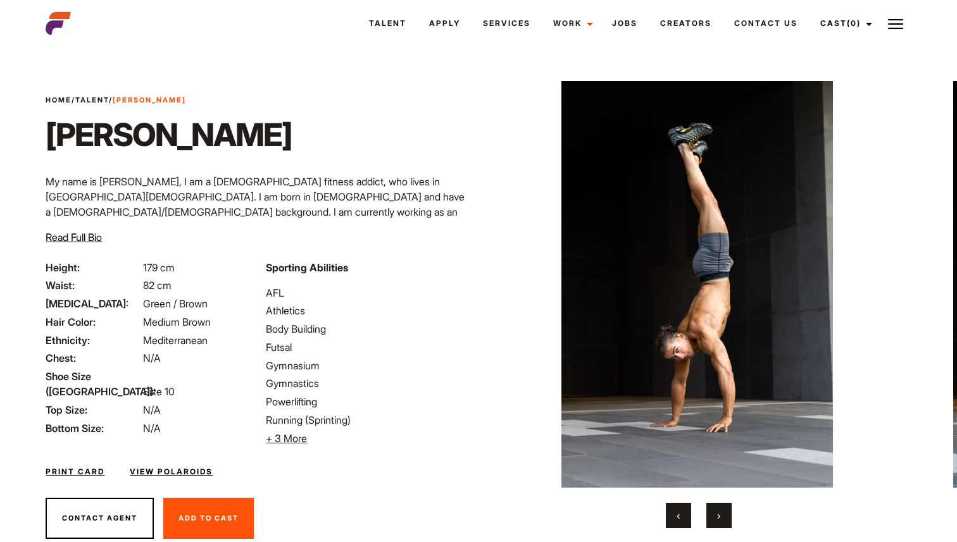
click at [719, 511] on span "›" at bounding box center [718, 515] width 3 height 13
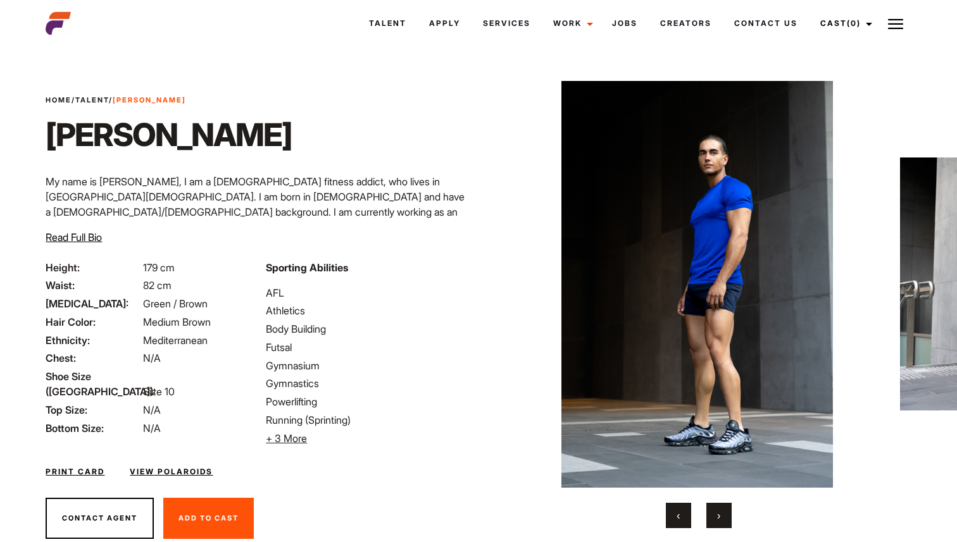
click at [719, 511] on span "›" at bounding box center [718, 515] width 3 height 13
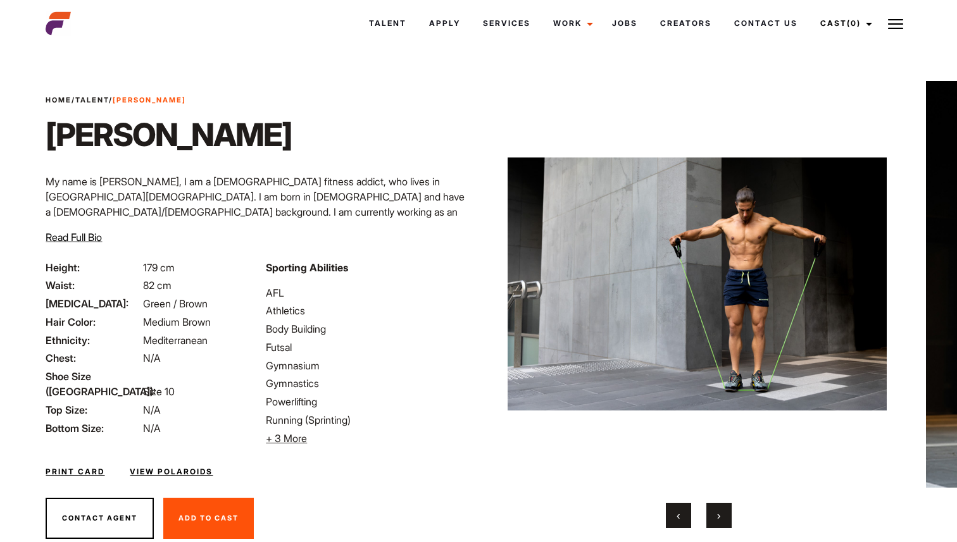
click at [734, 511] on div "‹ ›" at bounding box center [699, 515] width 380 height 25
click at [726, 511] on button "›" at bounding box center [718, 515] width 25 height 25
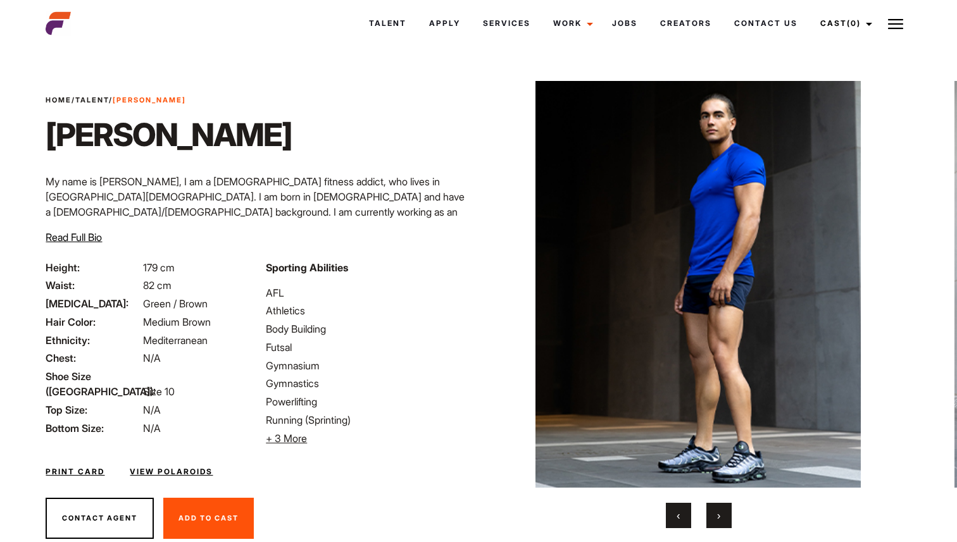
click at [726, 511] on button "›" at bounding box center [718, 515] width 25 height 25
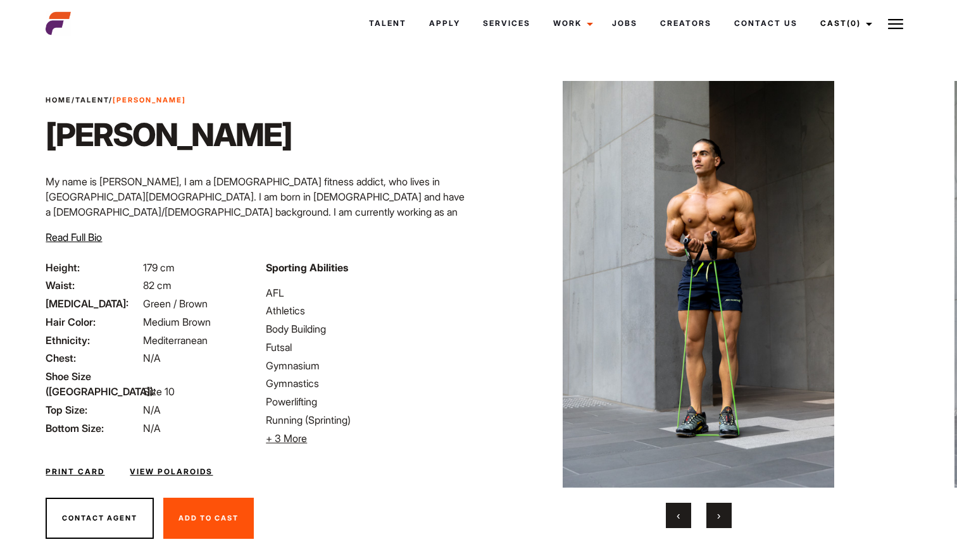
click at [726, 511] on button "›" at bounding box center [718, 515] width 25 height 25
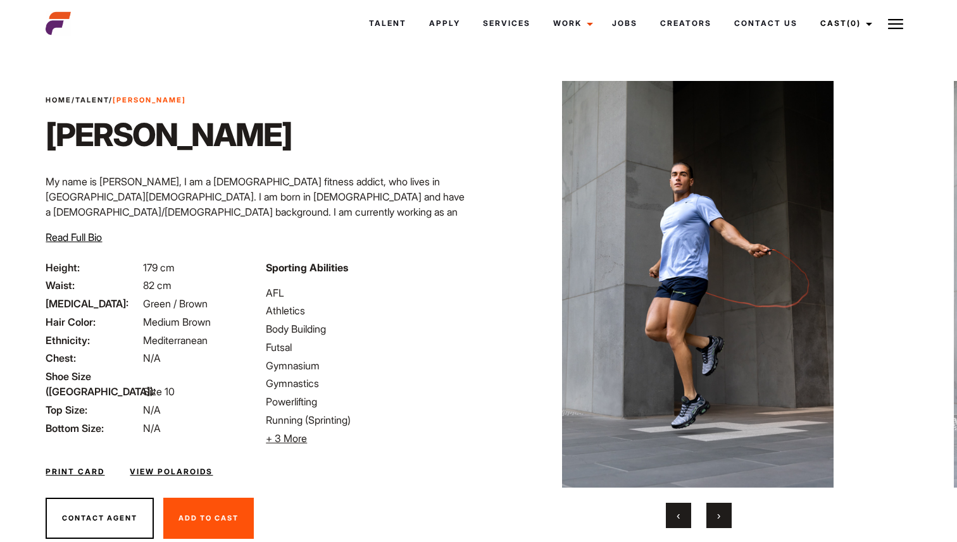
click at [725, 512] on button "›" at bounding box center [718, 515] width 25 height 25
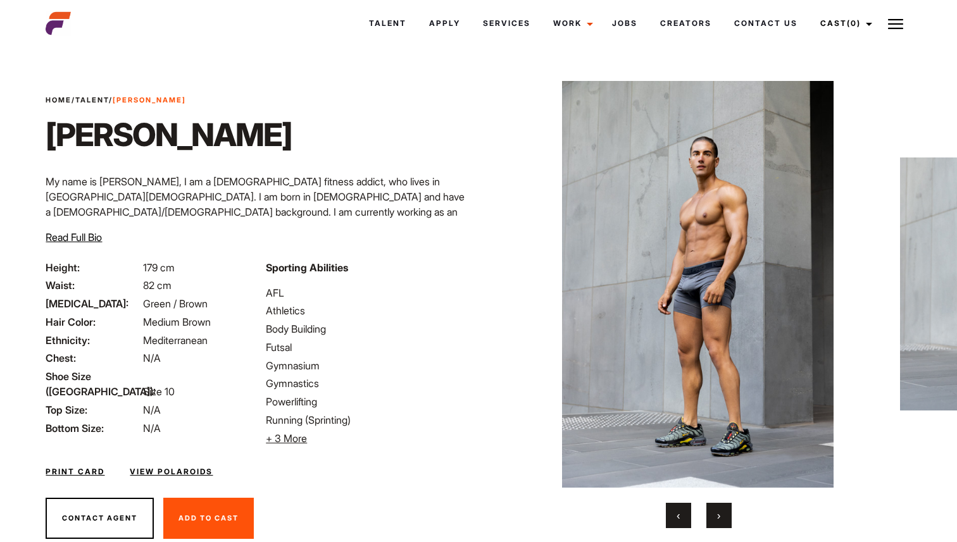
click at [725, 513] on button "›" at bounding box center [718, 515] width 25 height 25
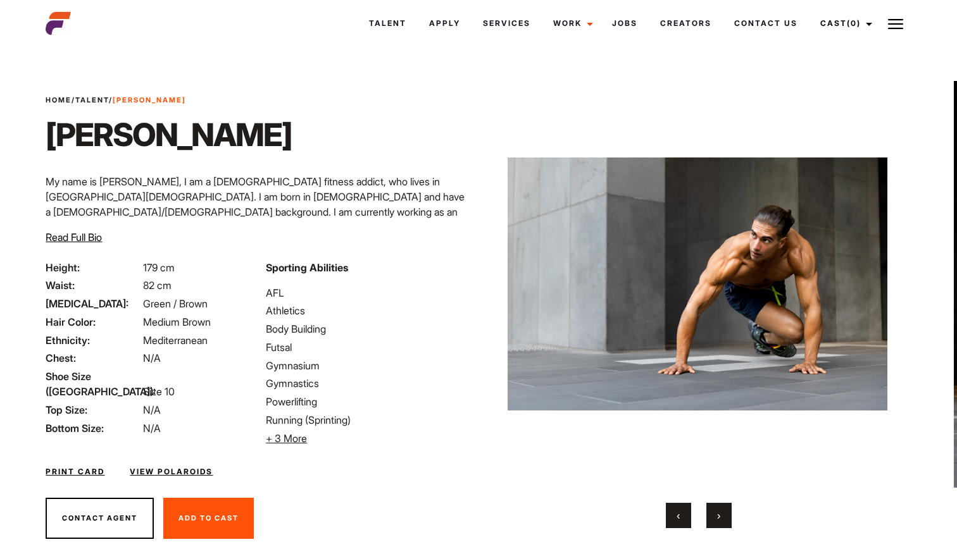
click at [725, 514] on button "›" at bounding box center [718, 515] width 25 height 25
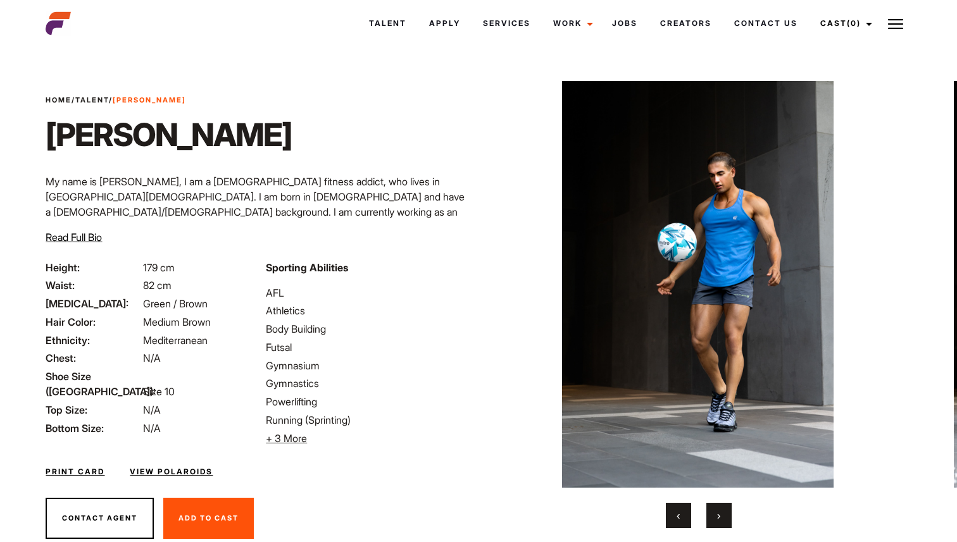
click at [725, 515] on button "›" at bounding box center [718, 515] width 25 height 25
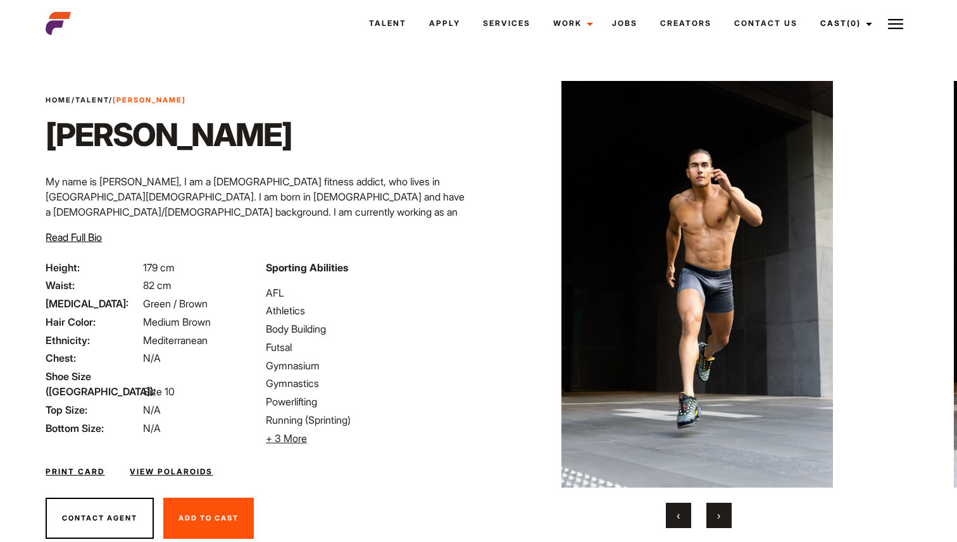
click at [725, 516] on button "›" at bounding box center [718, 515] width 25 height 25
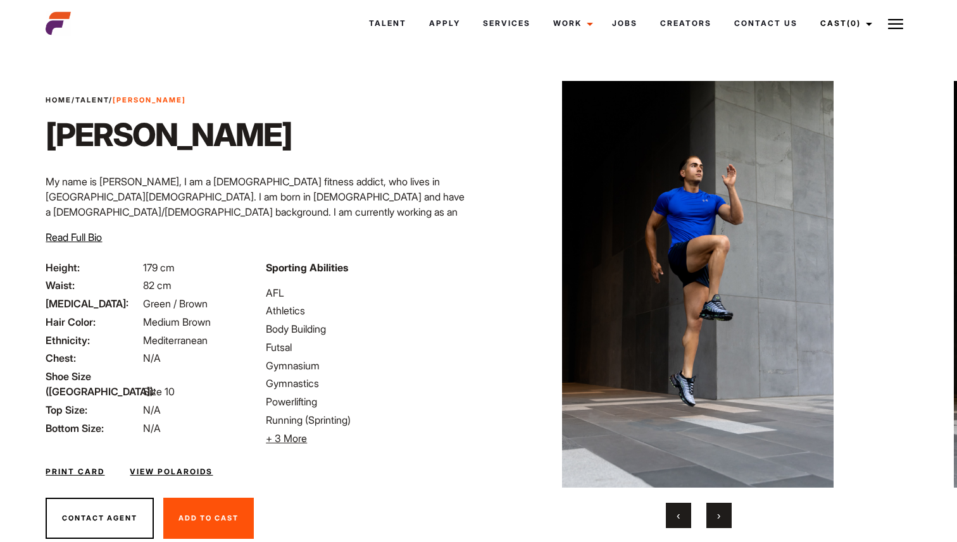
click at [725, 516] on button "›" at bounding box center [718, 515] width 25 height 25
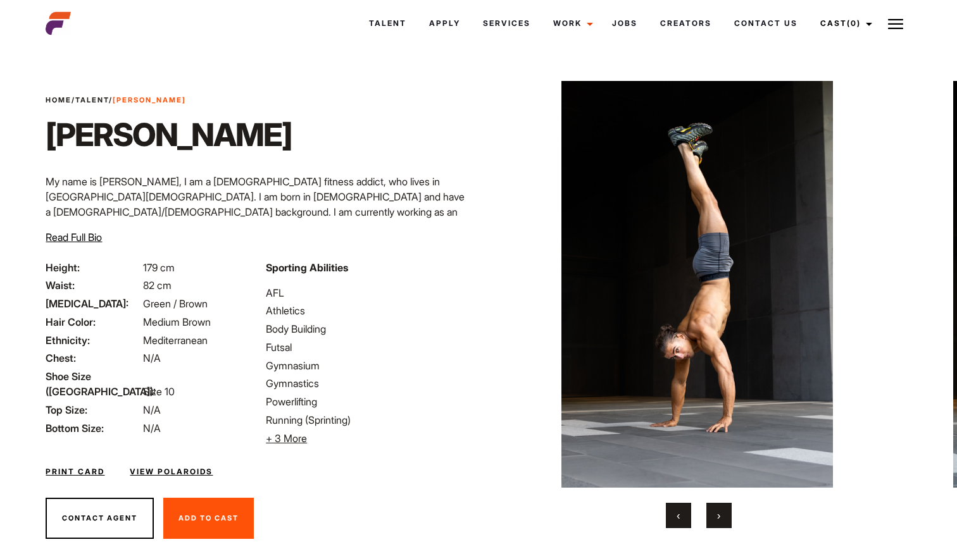
click at [725, 516] on button "›" at bounding box center [718, 515] width 25 height 25
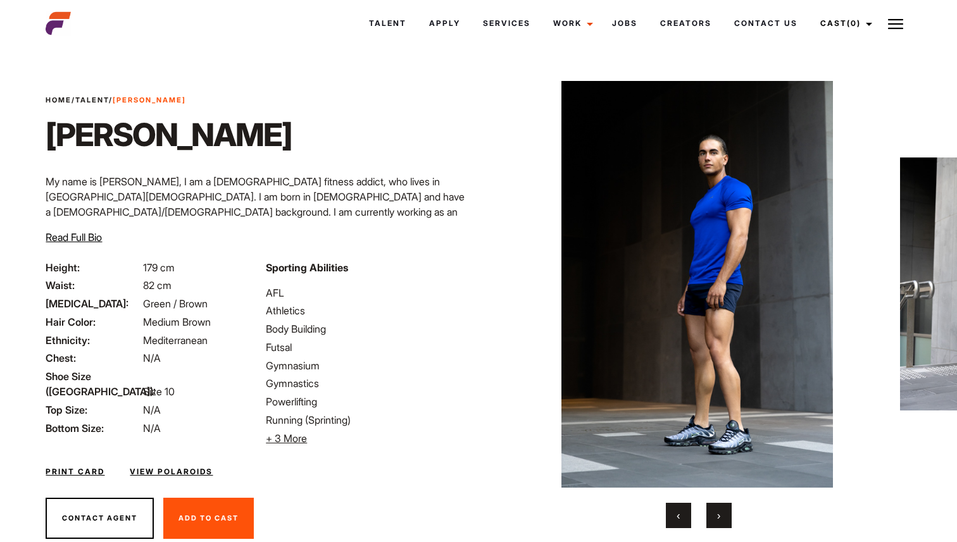
click at [725, 516] on button "›" at bounding box center [718, 515] width 25 height 25
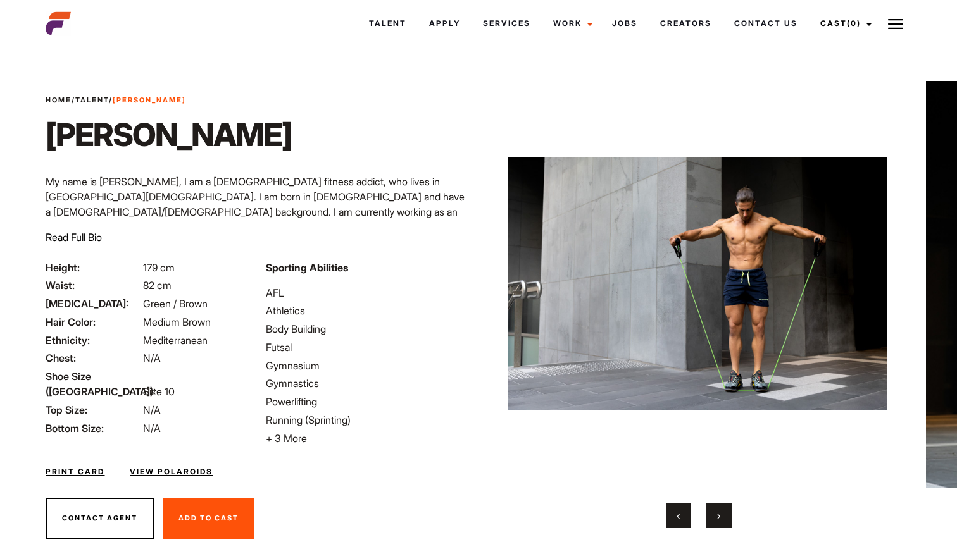
click at [725, 517] on button "›" at bounding box center [718, 515] width 25 height 25
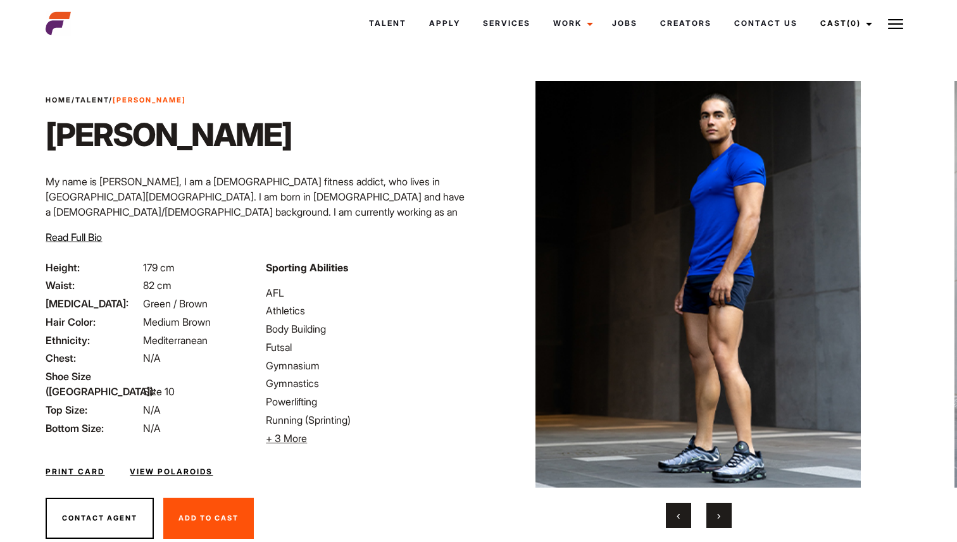
click at [725, 517] on button "›" at bounding box center [718, 515] width 25 height 25
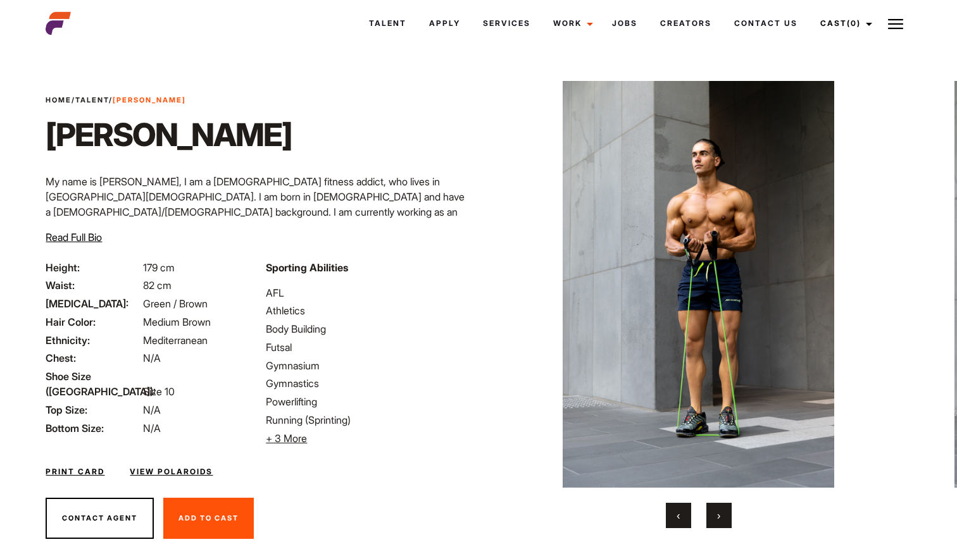
click at [714, 512] on button "›" at bounding box center [718, 515] width 25 height 25
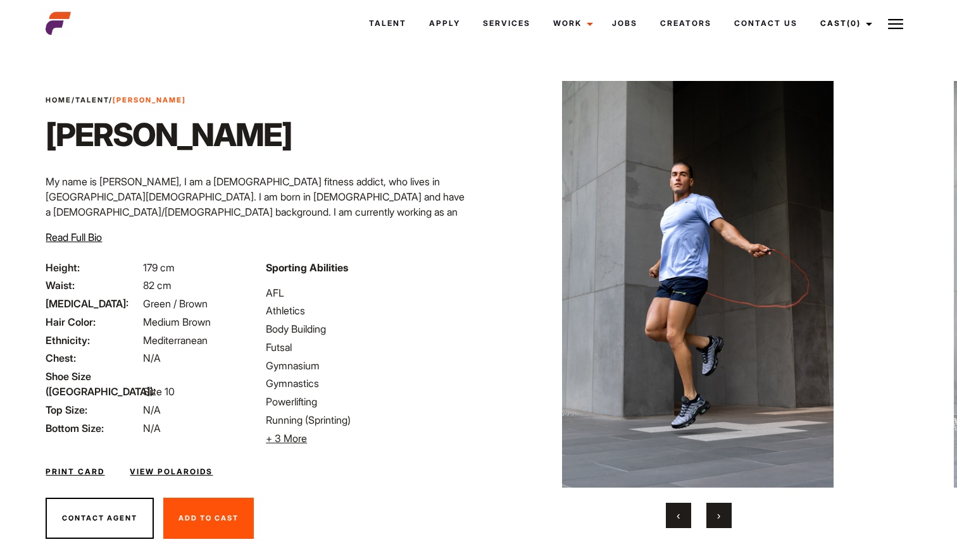
click at [714, 512] on button "›" at bounding box center [718, 515] width 25 height 25
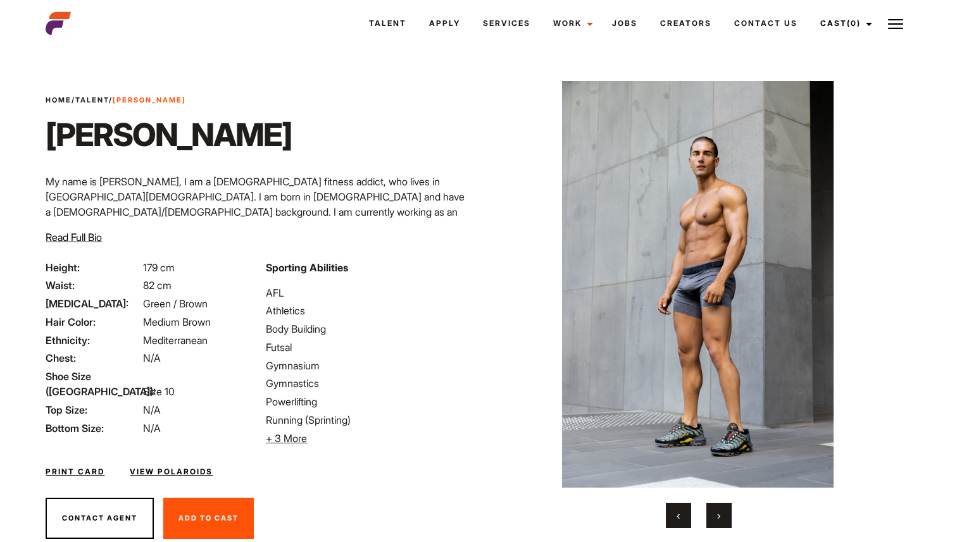
click at [719, 516] on span "›" at bounding box center [718, 515] width 3 height 13
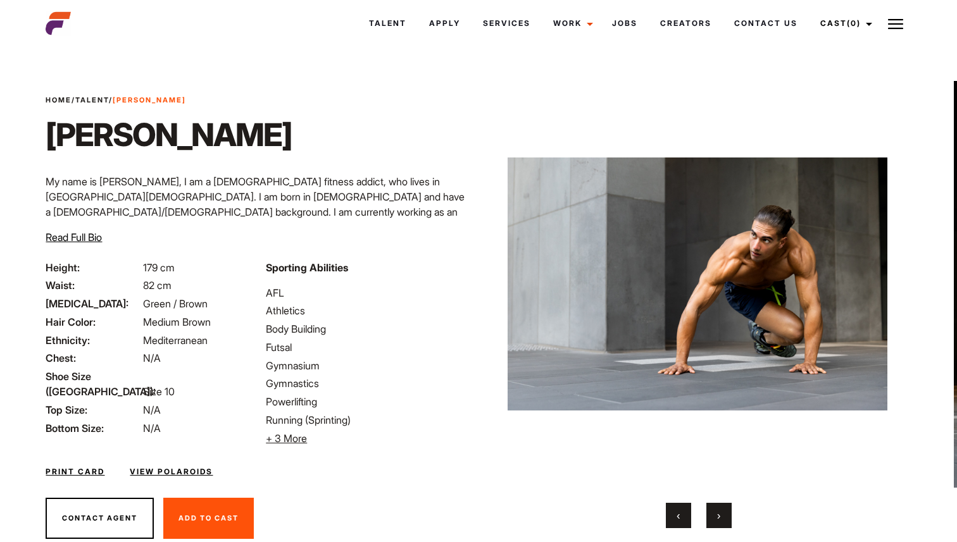
click at [719, 516] on span "›" at bounding box center [718, 515] width 3 height 13
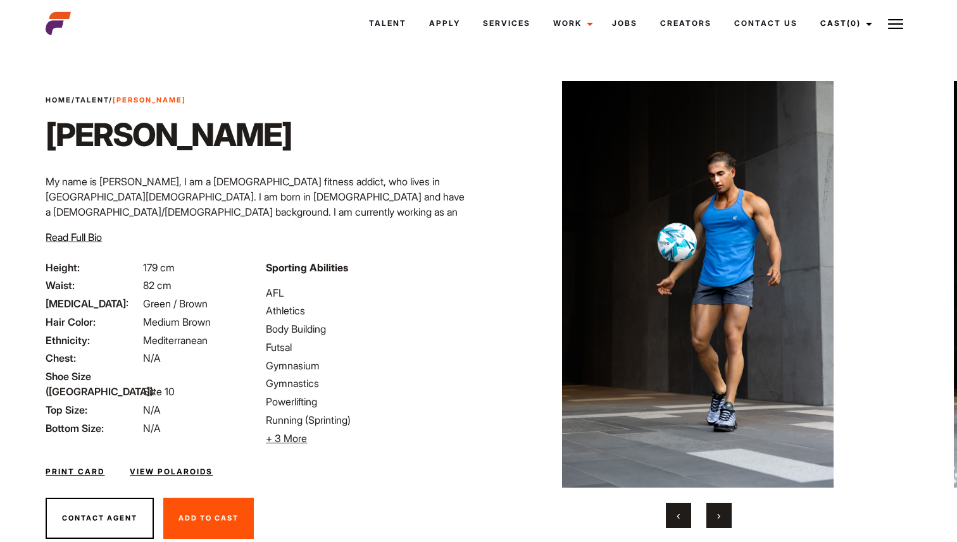
click at [719, 516] on span "›" at bounding box center [718, 515] width 3 height 13
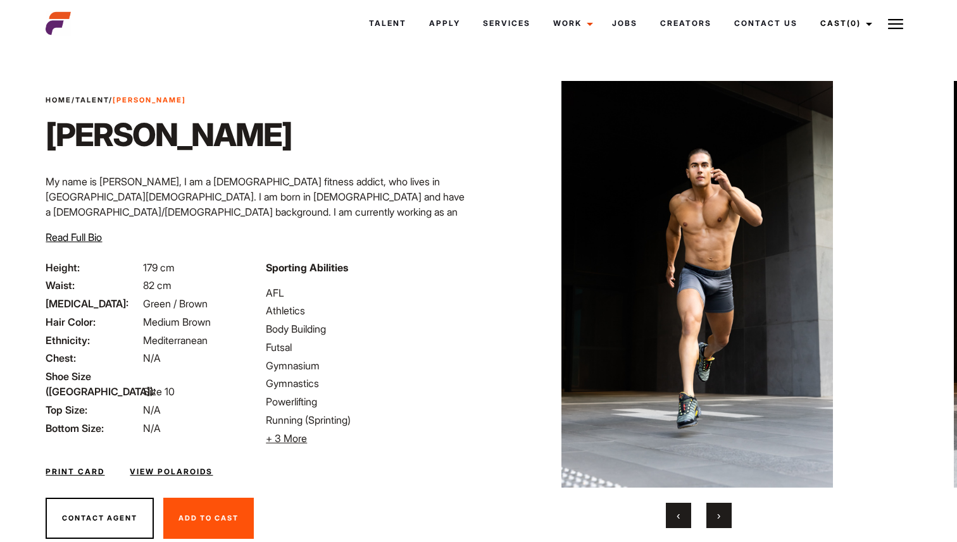
click at [719, 516] on span "›" at bounding box center [718, 515] width 3 height 13
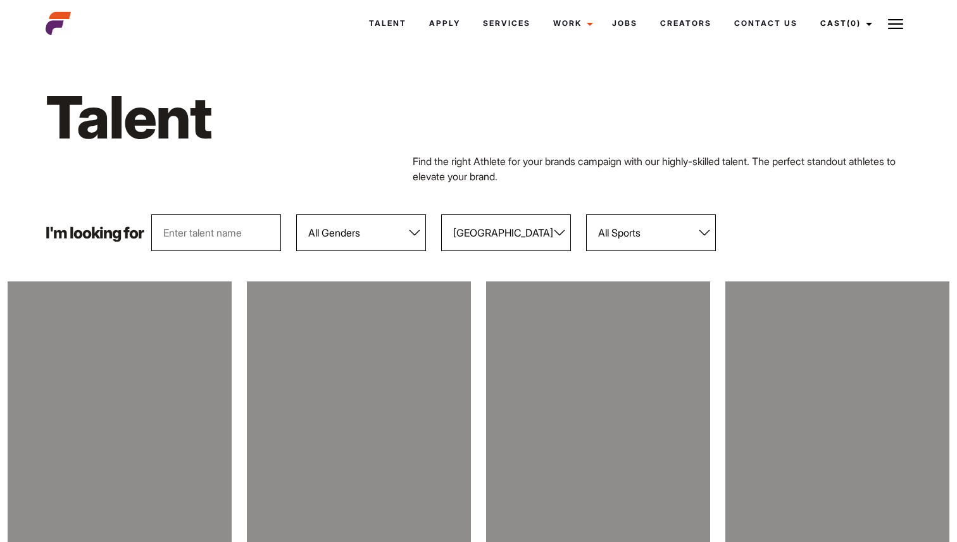
select select "118"
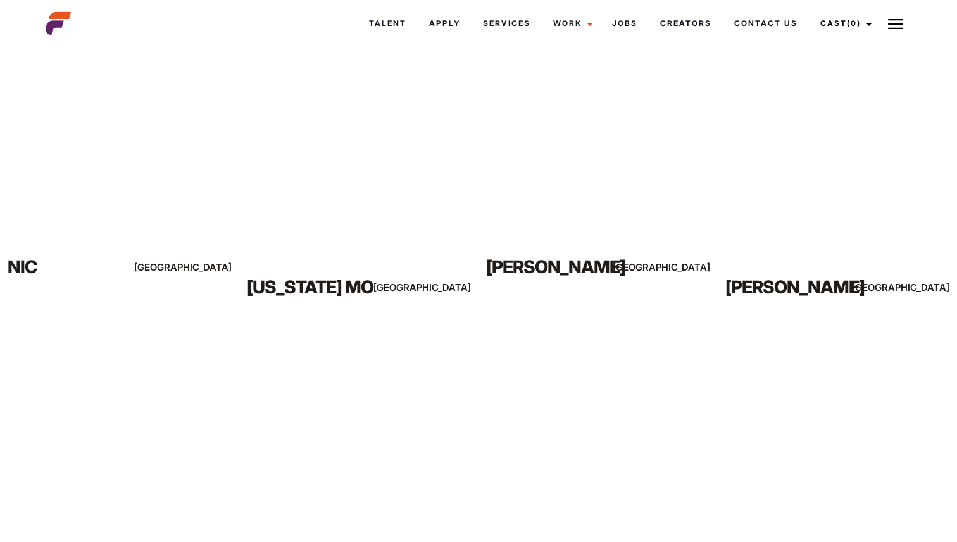
scroll to position [500, 0]
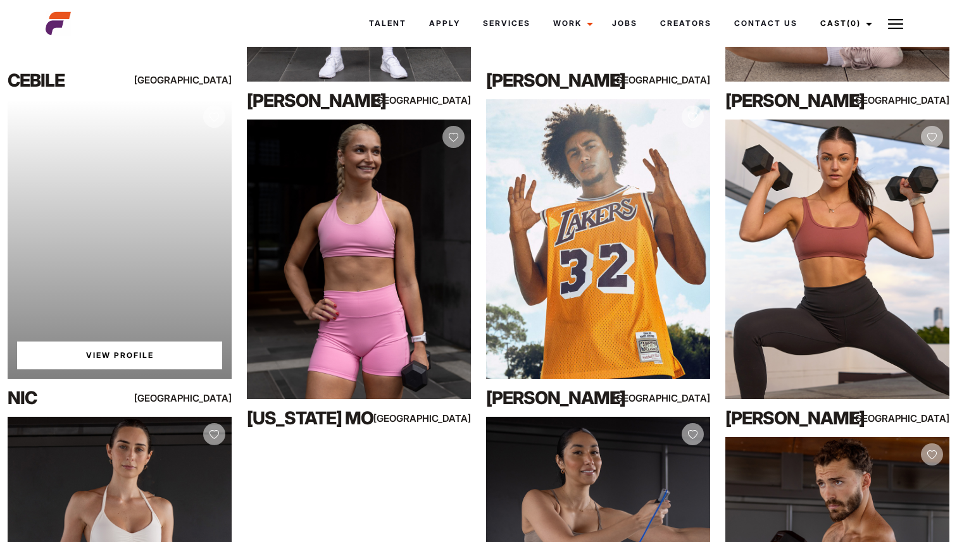
click at [102, 360] on link "View Profile" at bounding box center [119, 356] width 205 height 28
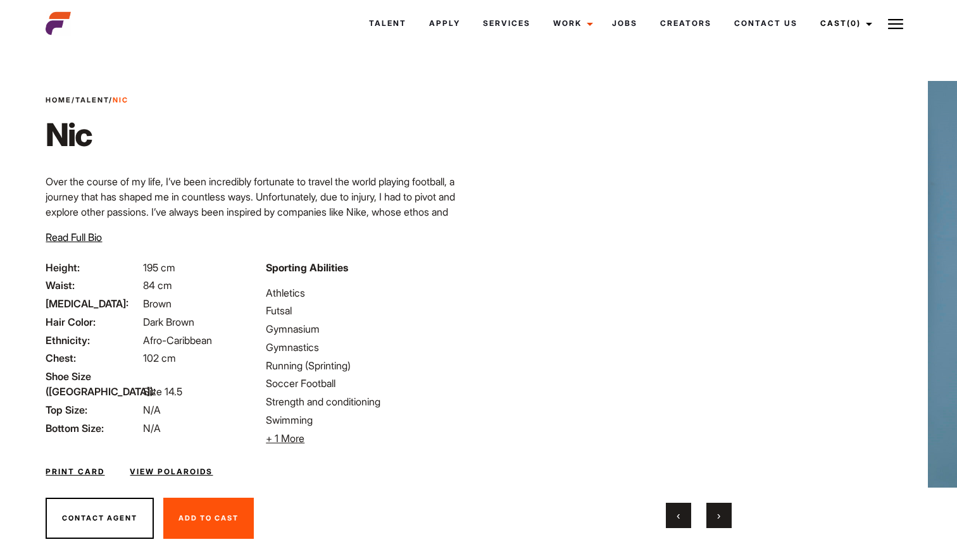
click at [713, 524] on button "›" at bounding box center [718, 515] width 25 height 25
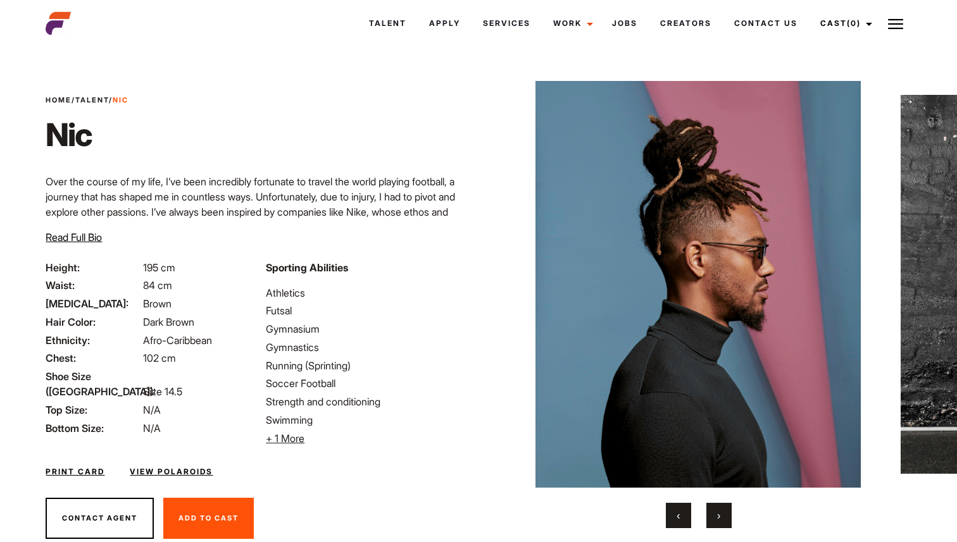
click at [716, 519] on button "›" at bounding box center [718, 515] width 25 height 25
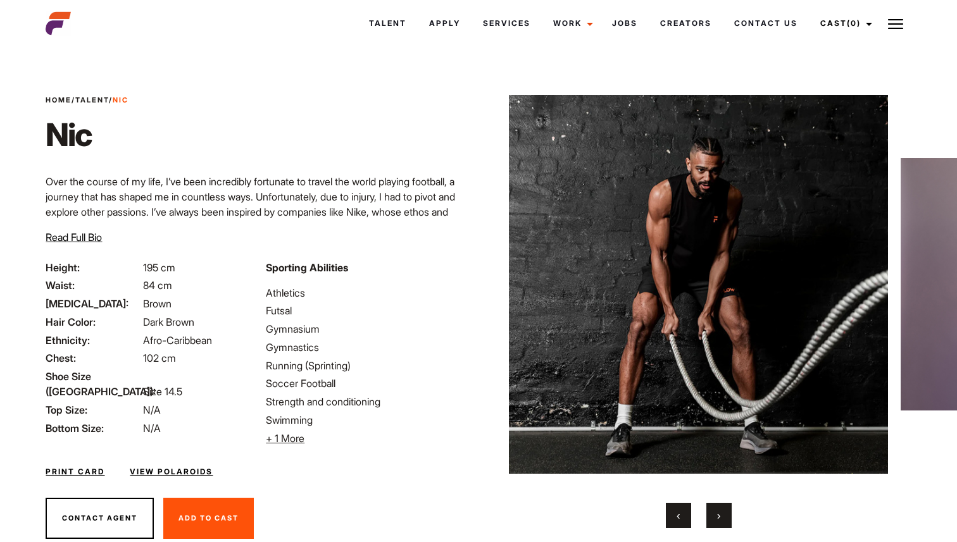
click at [717, 519] on span "›" at bounding box center [718, 515] width 3 height 13
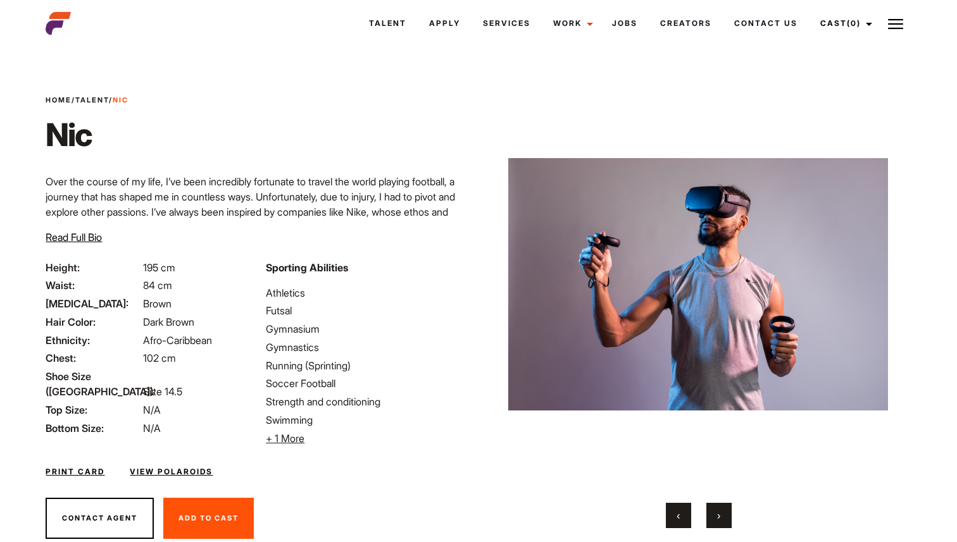
click at [717, 519] on span "›" at bounding box center [718, 515] width 3 height 13
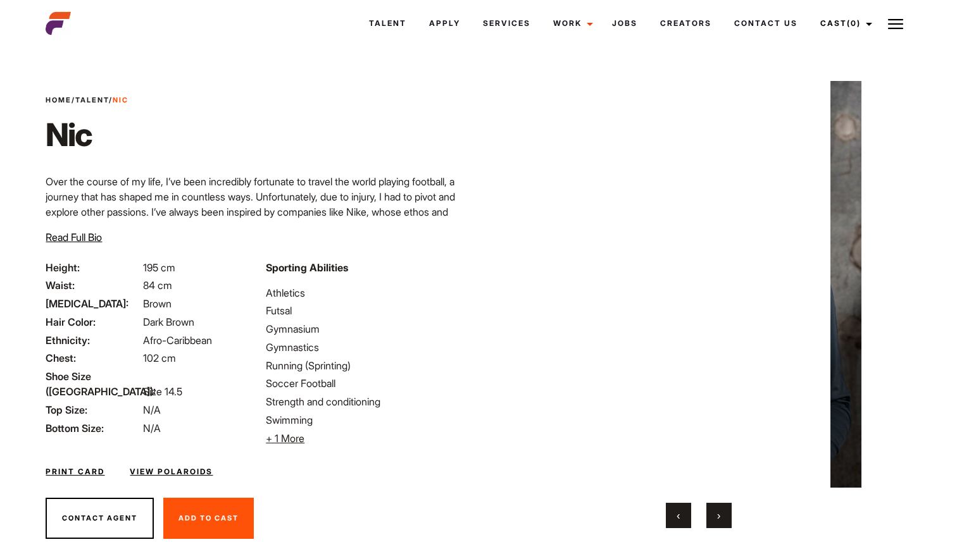
click at [717, 519] on span "›" at bounding box center [718, 515] width 3 height 13
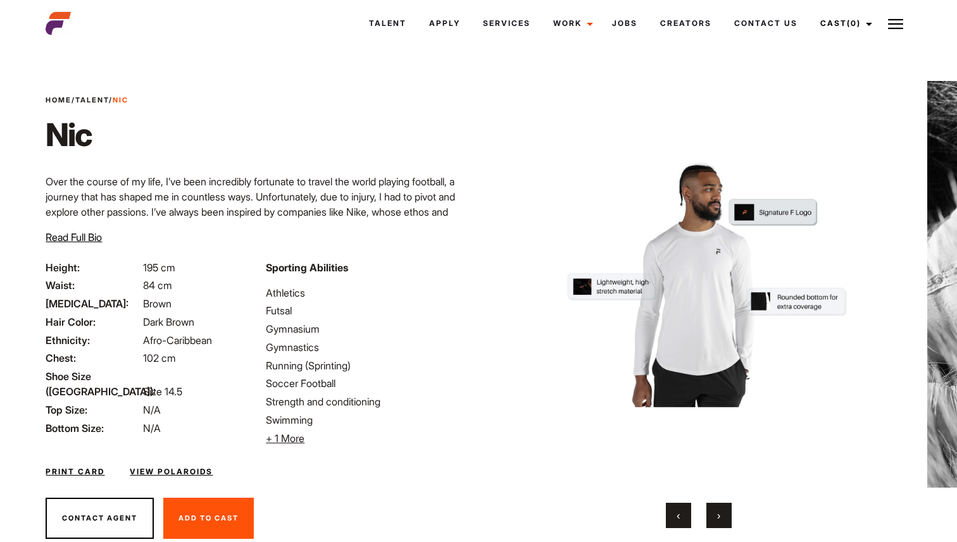
click at [717, 519] on span "›" at bounding box center [718, 515] width 3 height 13
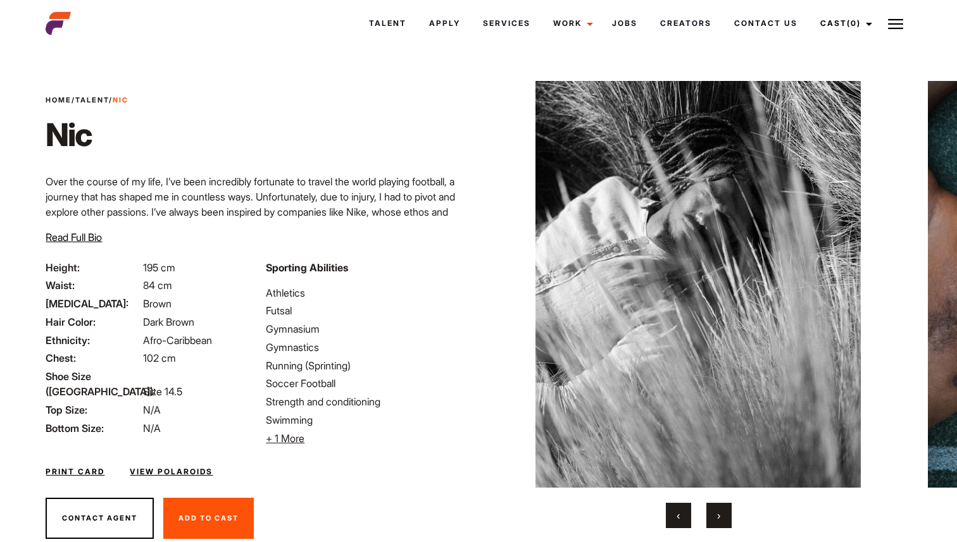
click at [717, 519] on span "›" at bounding box center [718, 515] width 3 height 13
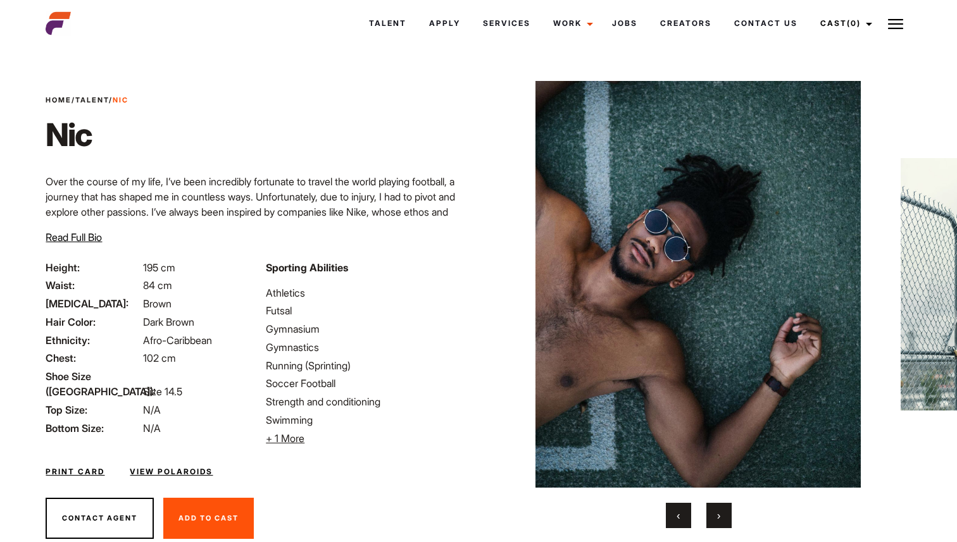
click at [176, 461] on div "Print Card View Polaroids" at bounding box center [258, 464] width 440 height 37
click at [177, 469] on link "View Polaroids" at bounding box center [171, 471] width 83 height 11
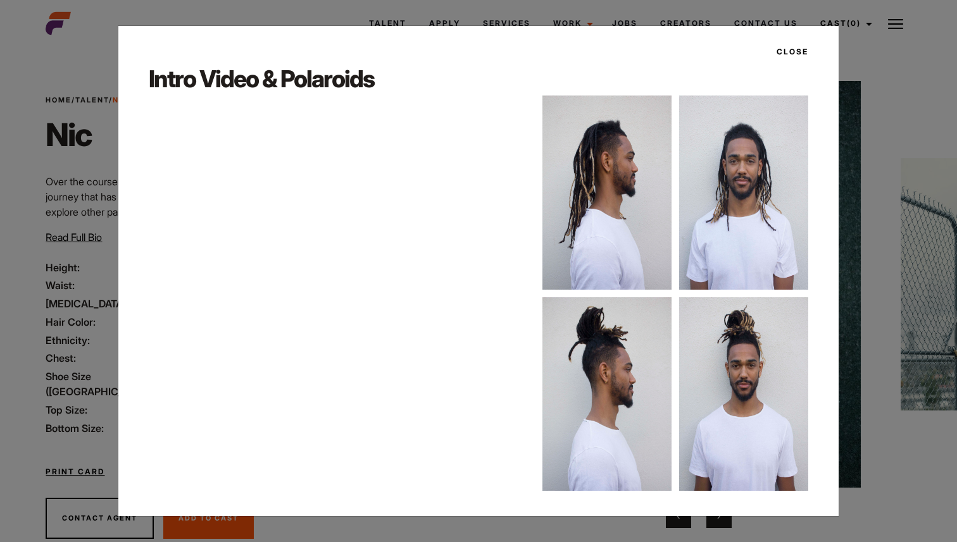
click at [782, 41] on button "Close" at bounding box center [788, 52] width 39 height 22
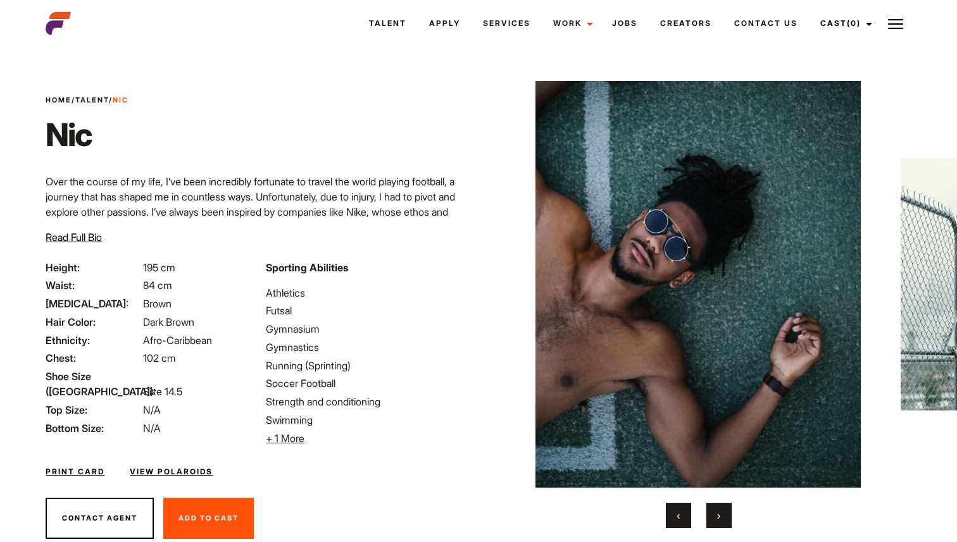
click at [712, 509] on button "›" at bounding box center [718, 515] width 25 height 25
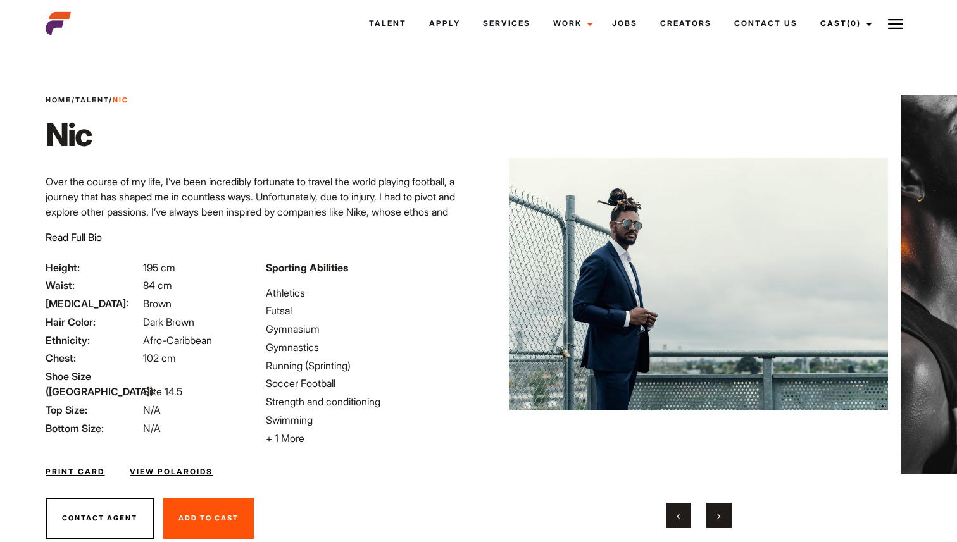
click at [712, 508] on button "›" at bounding box center [718, 515] width 25 height 25
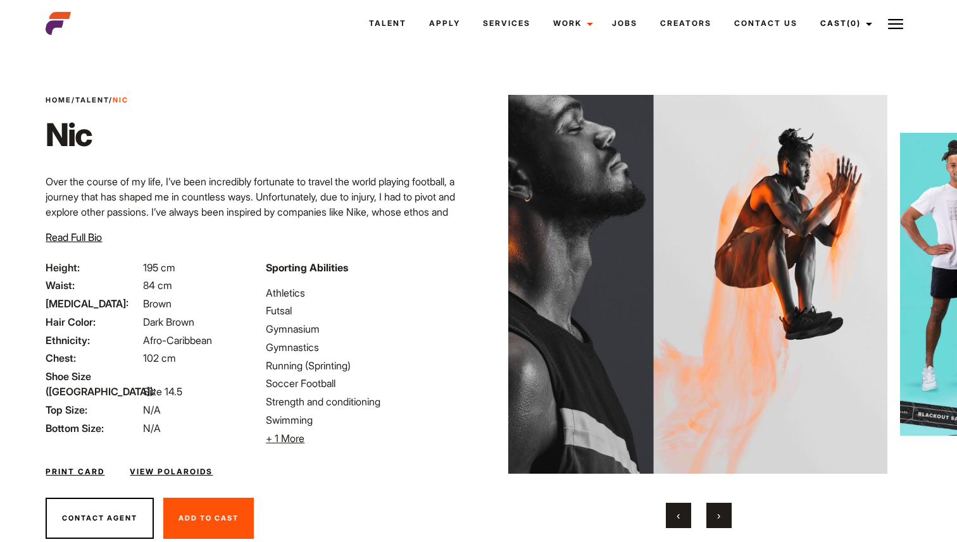
click at [712, 508] on button "›" at bounding box center [718, 515] width 25 height 25
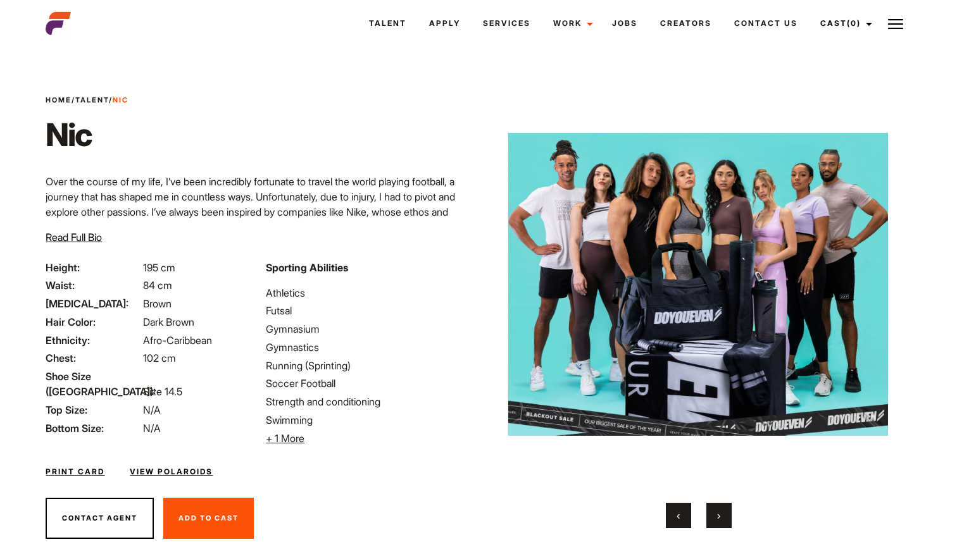
click at [719, 516] on span "›" at bounding box center [718, 515] width 3 height 13
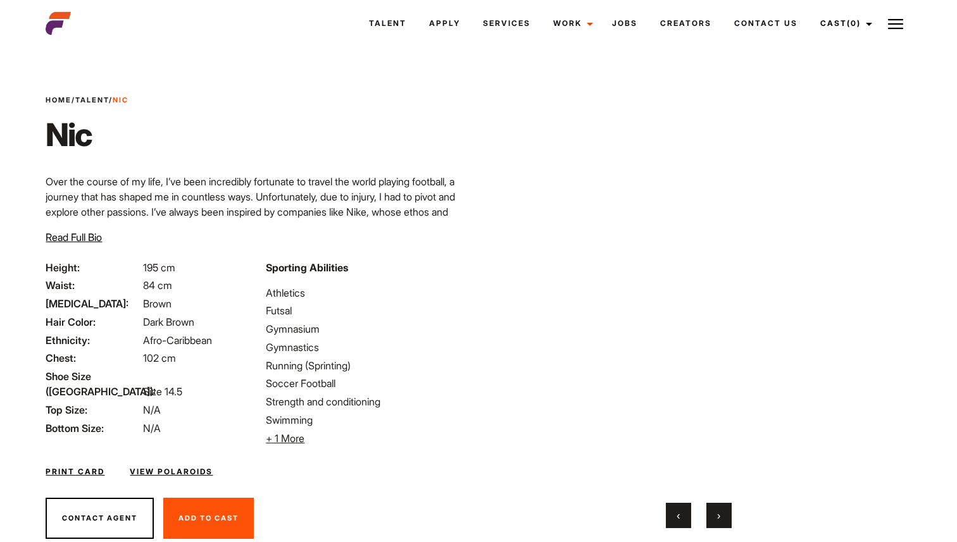
click at [719, 516] on span "›" at bounding box center [718, 515] width 3 height 13
click at [712, 511] on button "›" at bounding box center [718, 515] width 25 height 25
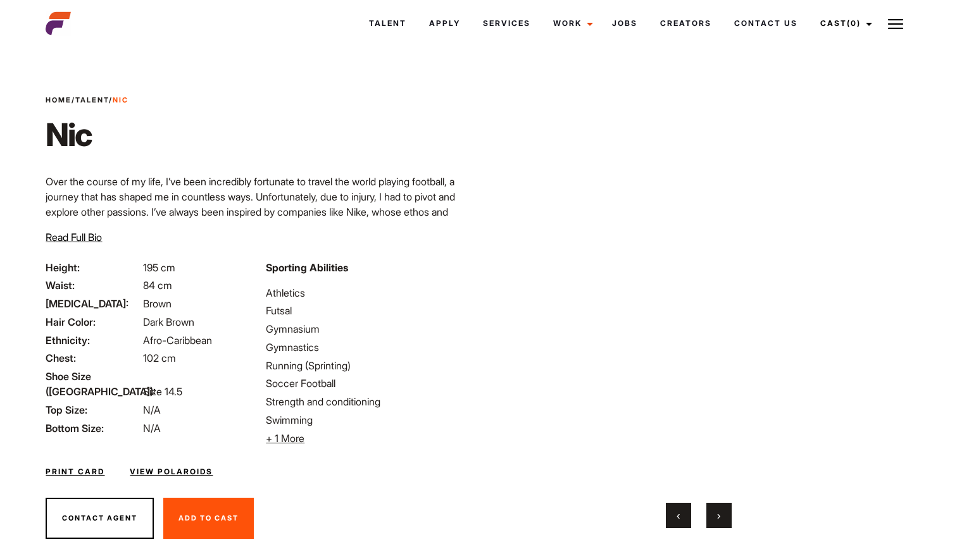
click at [712, 511] on button "›" at bounding box center [718, 515] width 25 height 25
click at [713, 511] on button "›" at bounding box center [718, 515] width 25 height 25
click at [712, 512] on button "›" at bounding box center [718, 515] width 25 height 25
click at [712, 513] on button "›" at bounding box center [718, 515] width 25 height 25
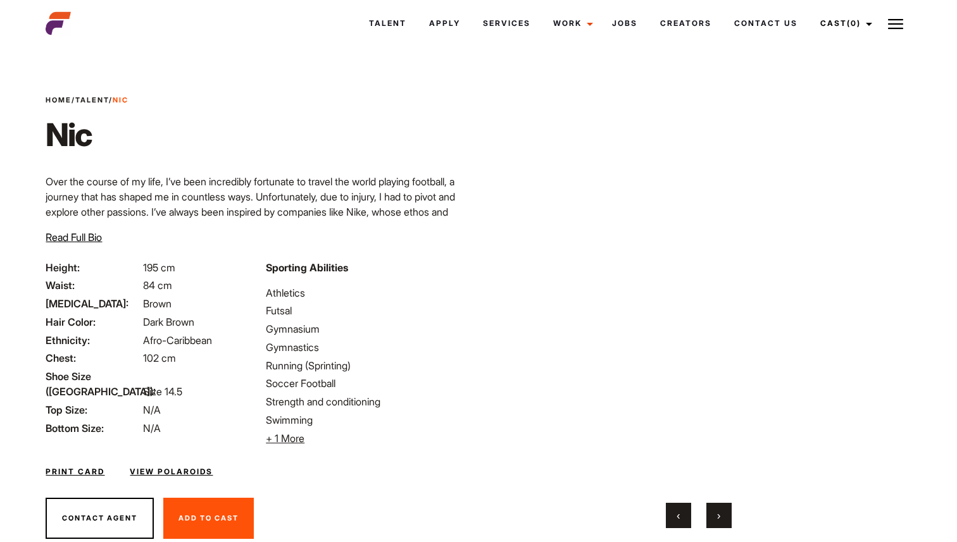
scroll to position [41, 0]
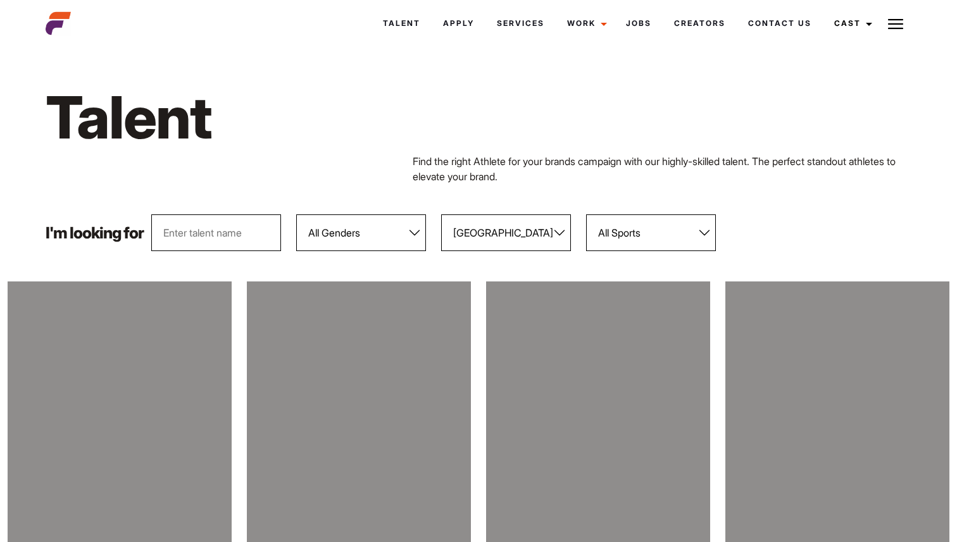
select select "118"
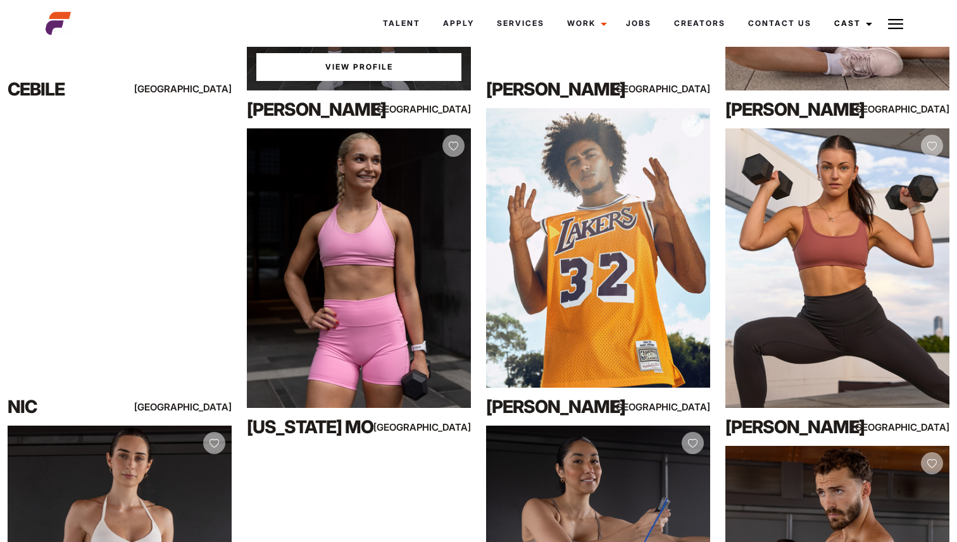
scroll to position [500, 0]
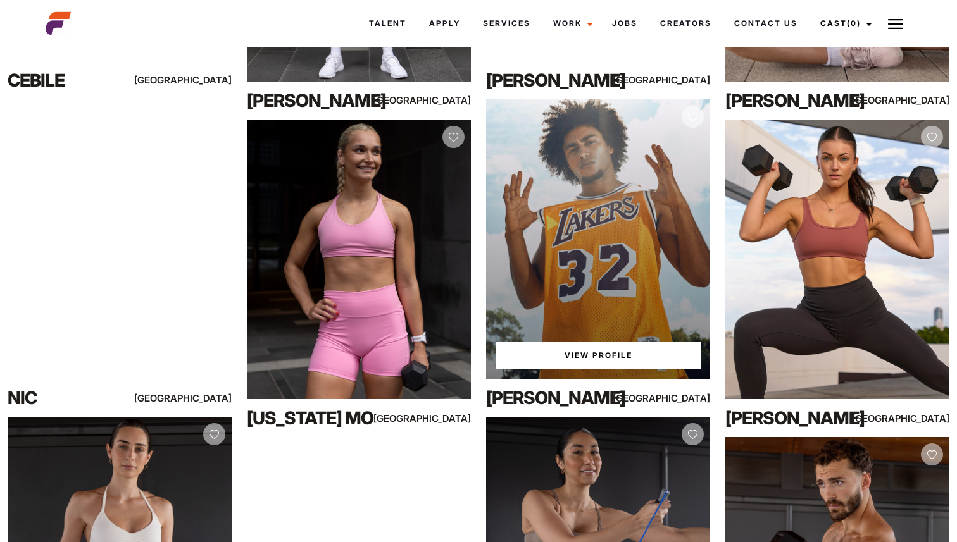
click at [595, 218] on div "View Profile" at bounding box center [598, 239] width 224 height 280
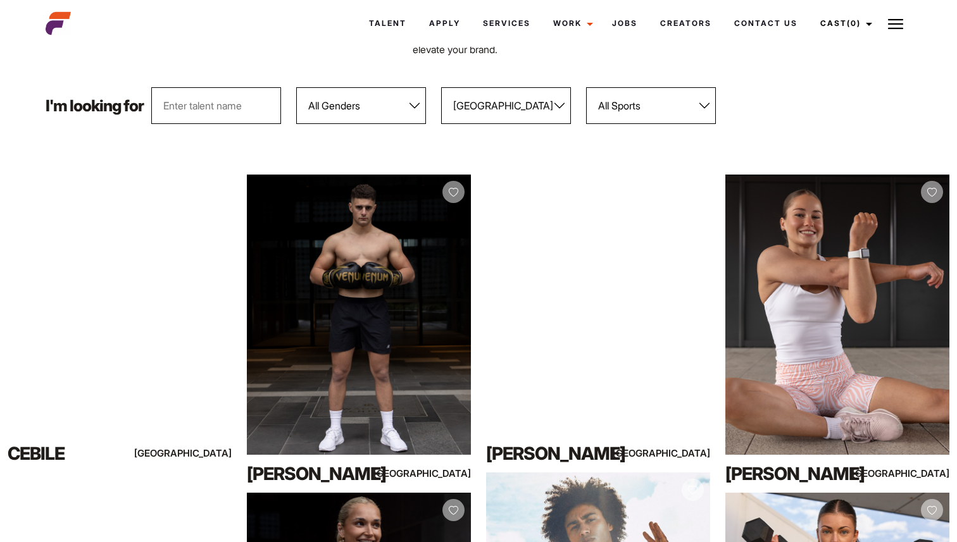
scroll to position [0, 0]
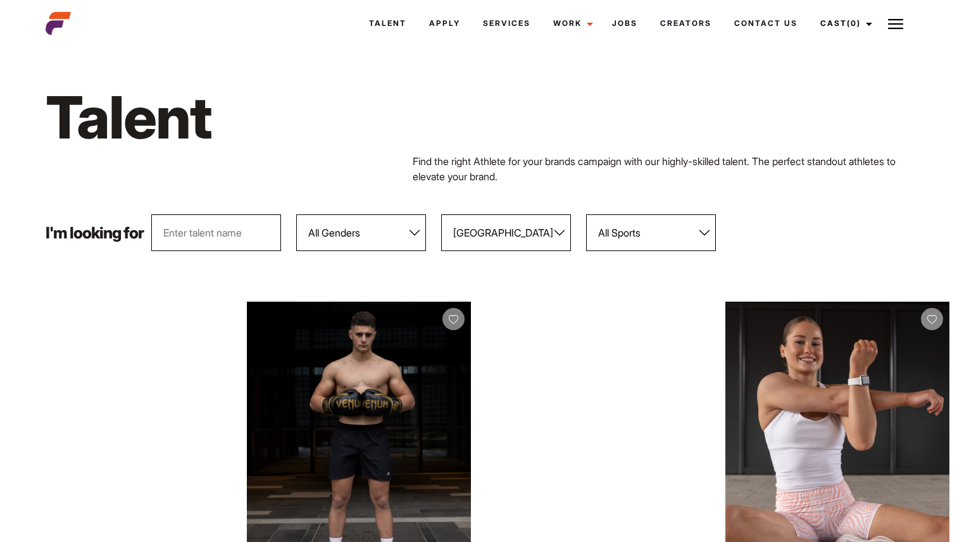
click at [474, 233] on select "All Locations Adelaide Brisbane Darwin Gold Coast Melbourne Perth Sunshine Coas…" at bounding box center [506, 232] width 130 height 37
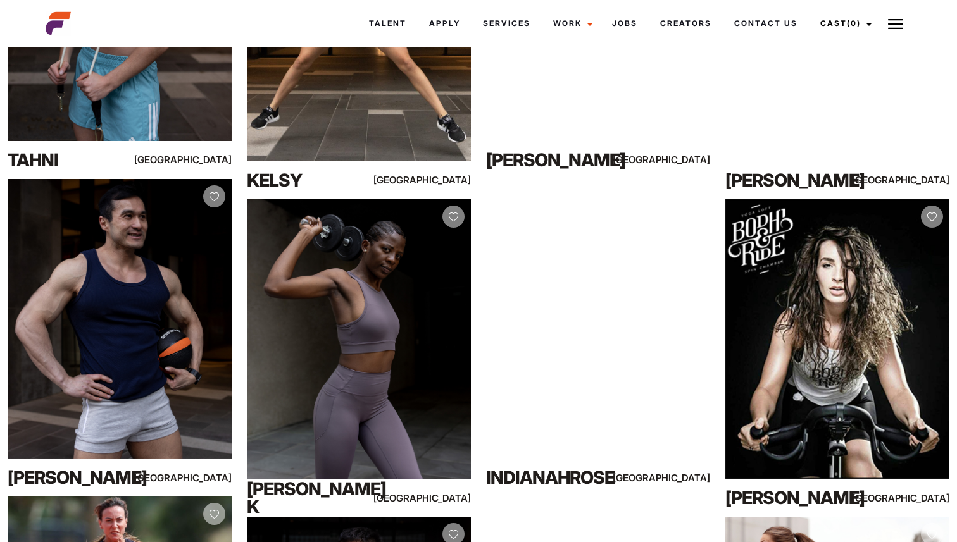
scroll to position [2410, 0]
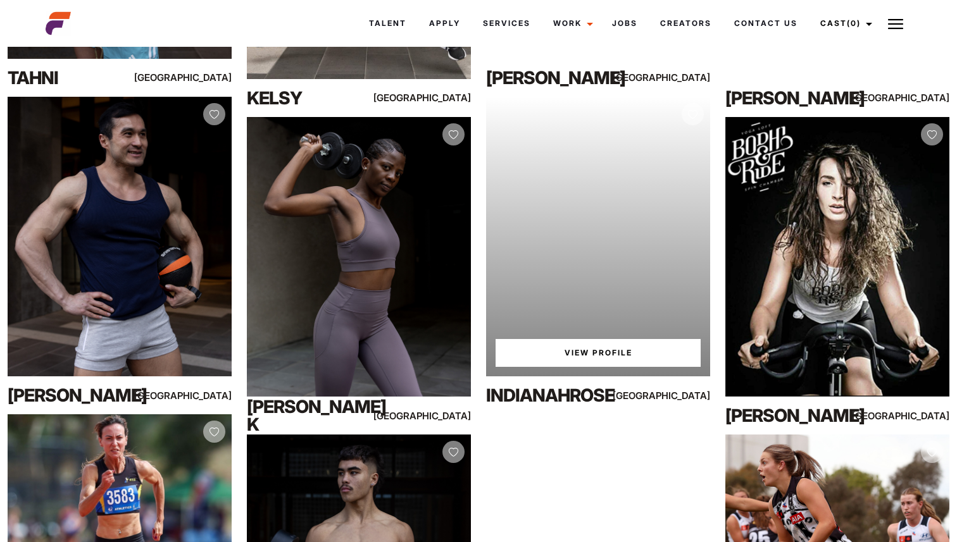
click at [543, 346] on link "View Profile" at bounding box center [597, 353] width 205 height 28
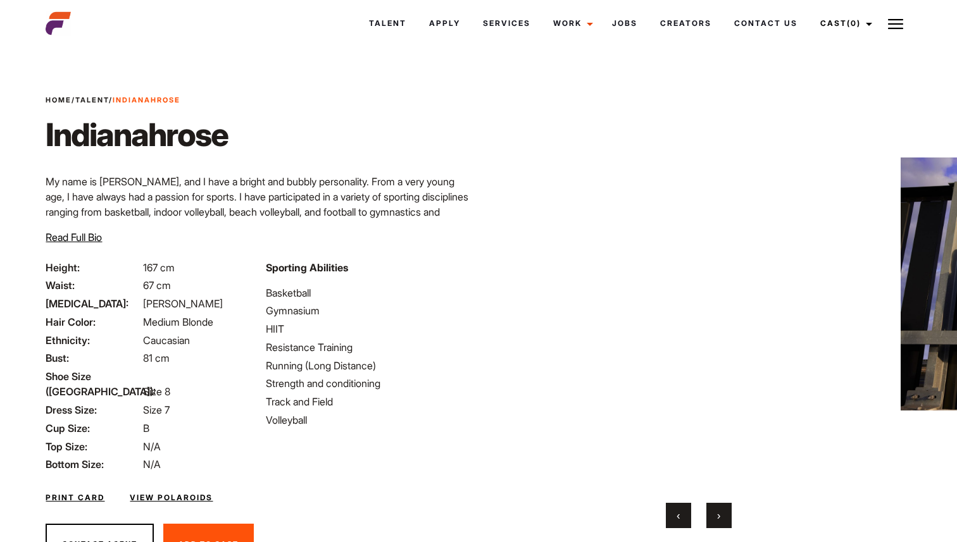
click at [726, 521] on button "›" at bounding box center [718, 515] width 25 height 25
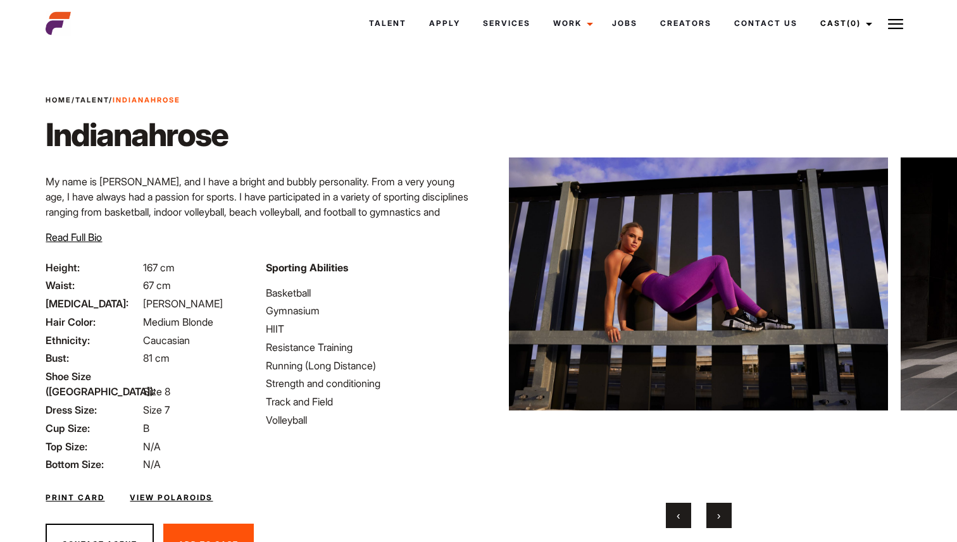
click at [724, 518] on button "›" at bounding box center [718, 515] width 25 height 25
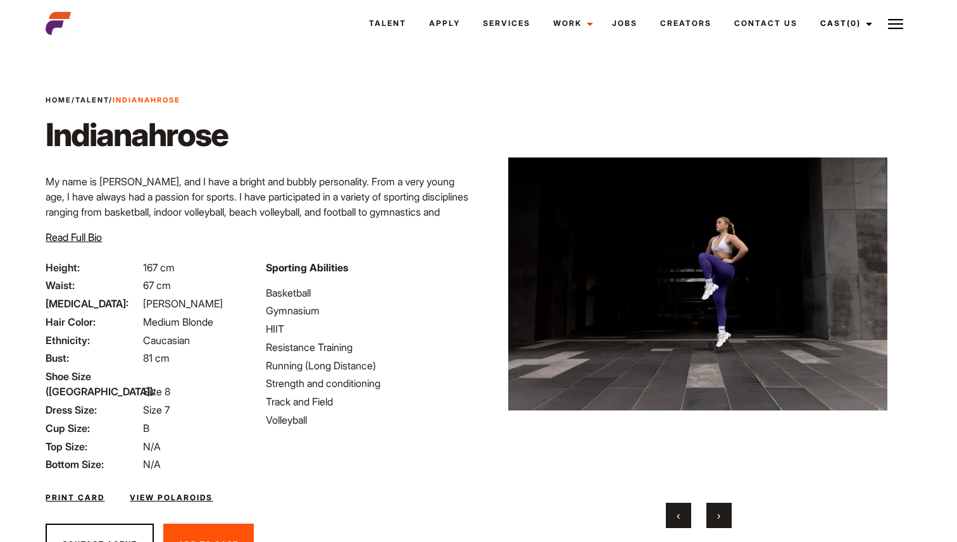
click at [724, 518] on button "›" at bounding box center [718, 515] width 25 height 25
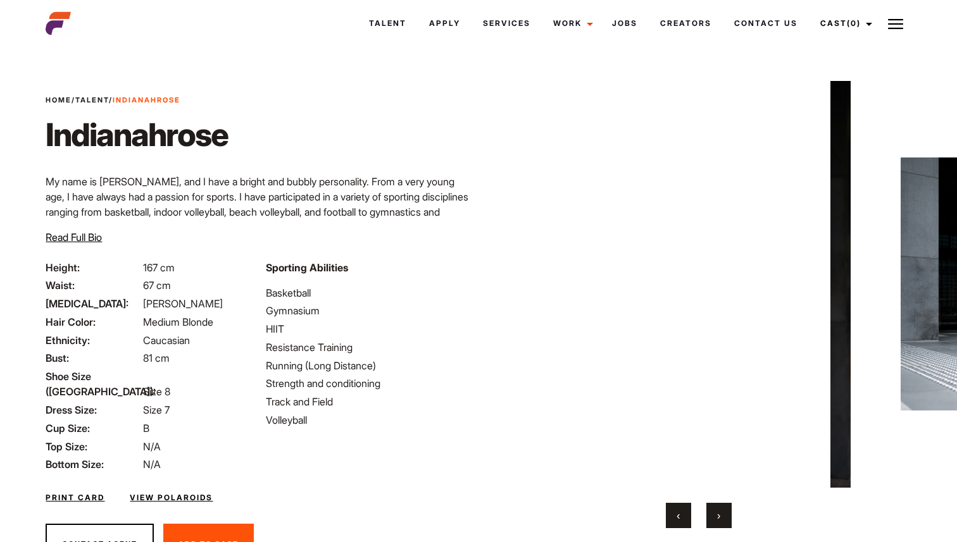
click at [724, 518] on button "›" at bounding box center [718, 515] width 25 height 25
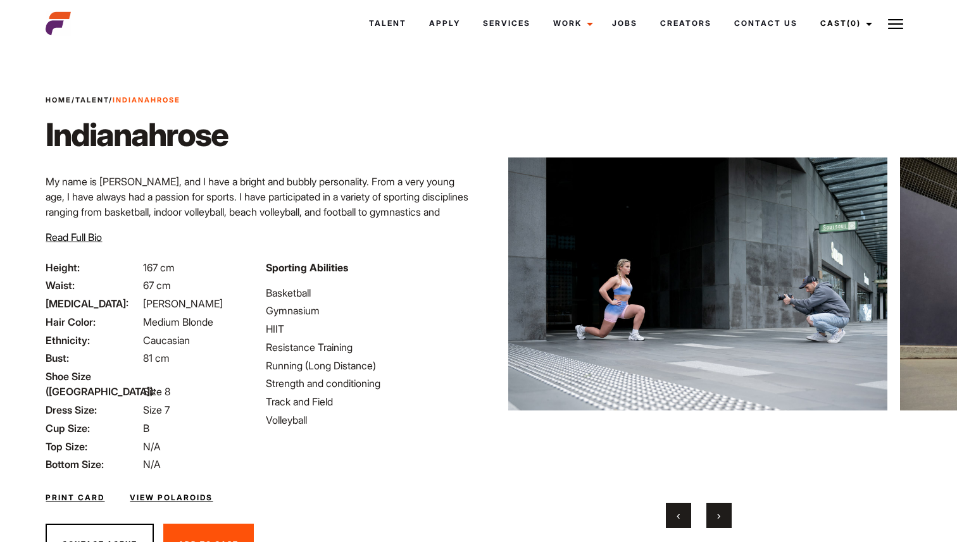
click at [682, 516] on button "‹" at bounding box center [678, 515] width 25 height 25
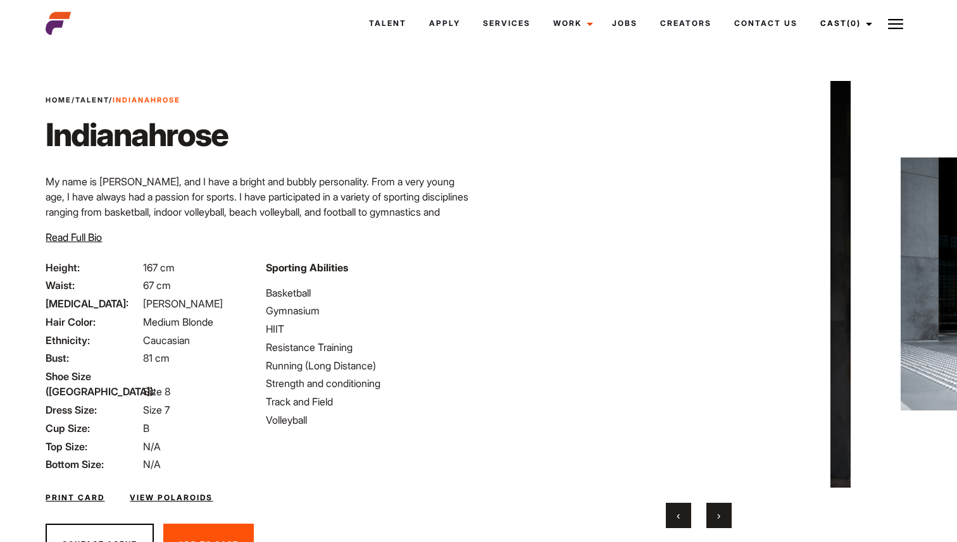
click at [717, 518] on span "›" at bounding box center [718, 515] width 3 height 13
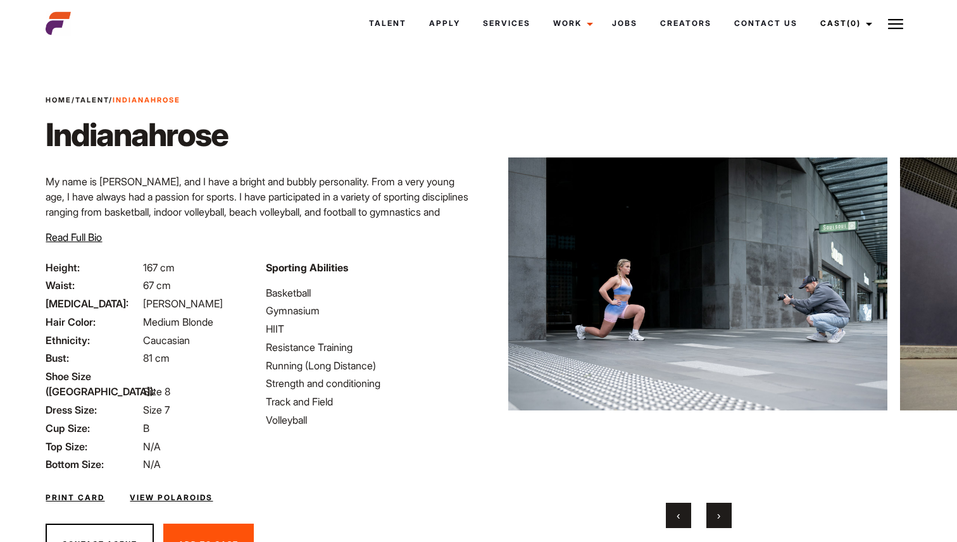
click at [718, 518] on span "›" at bounding box center [718, 515] width 3 height 13
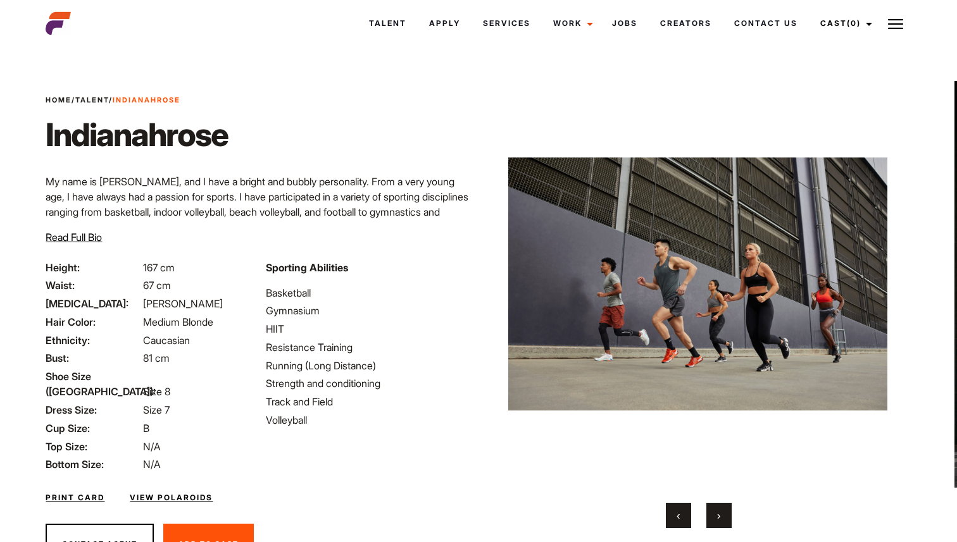
click at [718, 518] on span "›" at bounding box center [718, 515] width 3 height 13
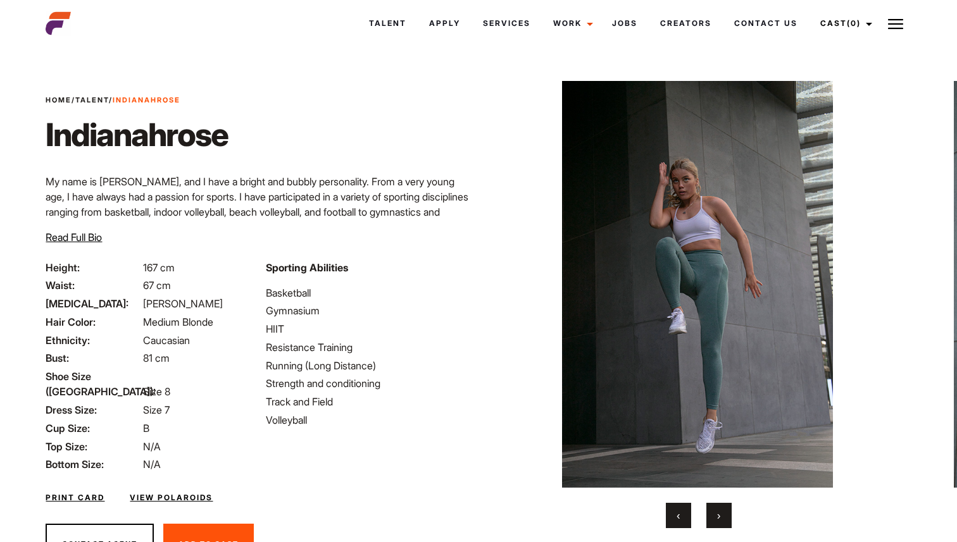
click at [718, 518] on span "›" at bounding box center [718, 515] width 3 height 13
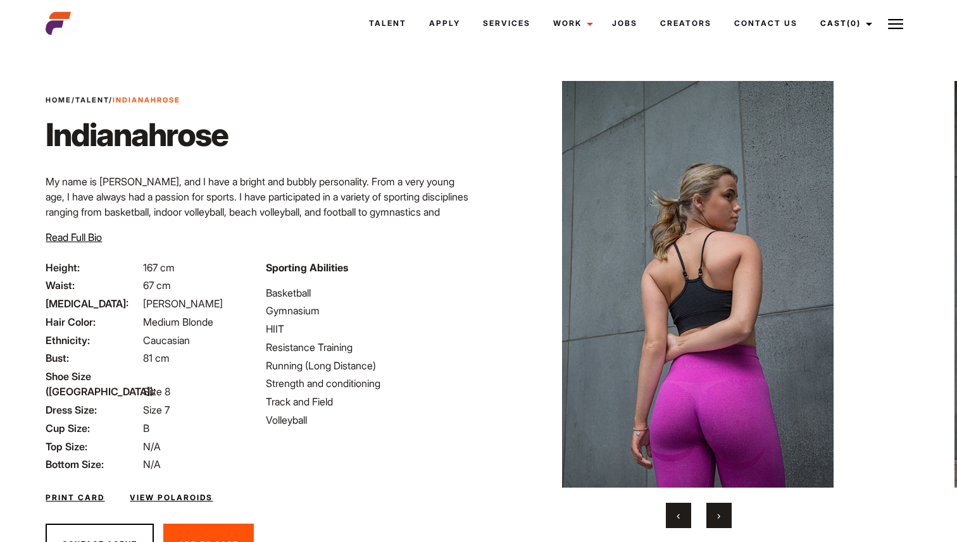
click at [718, 518] on span "›" at bounding box center [718, 515] width 3 height 13
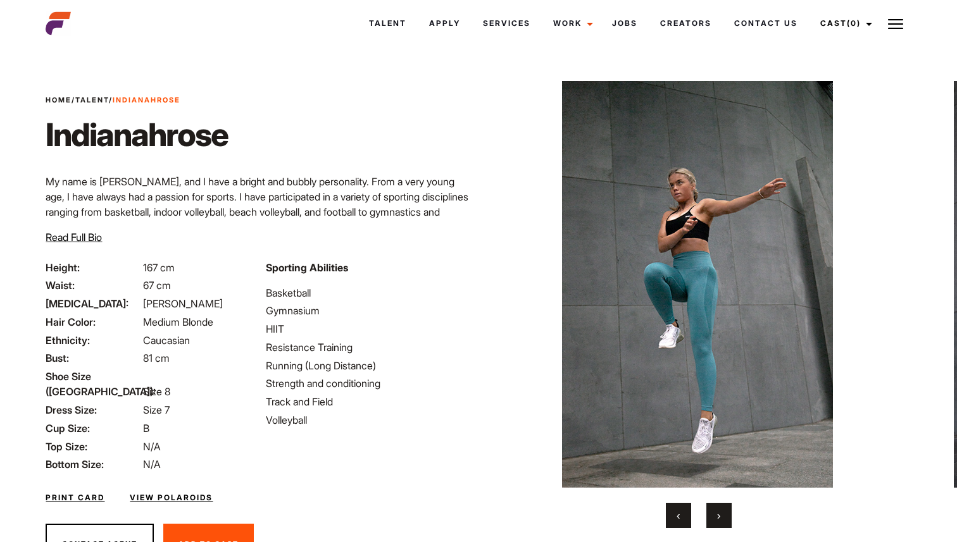
click at [718, 518] on span "›" at bounding box center [718, 515] width 3 height 13
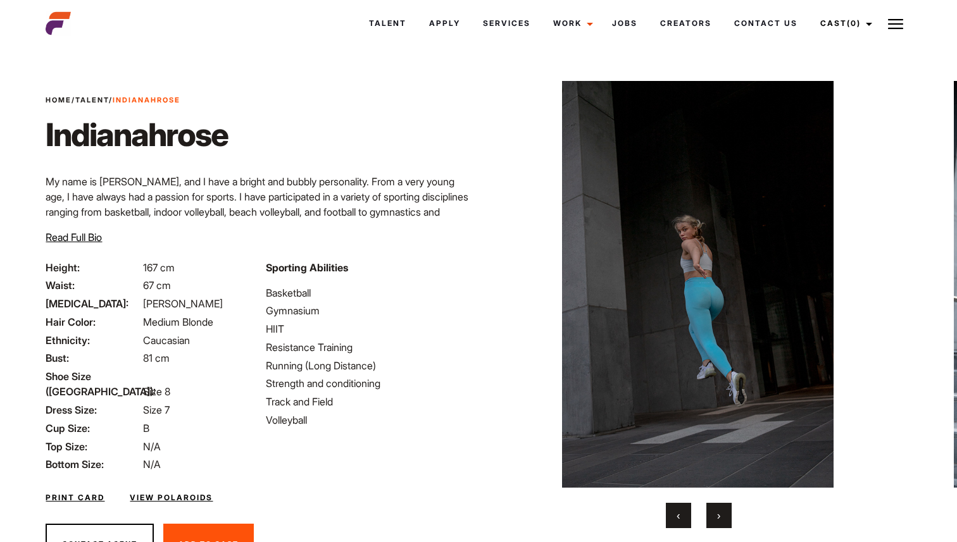
click at [718, 518] on span "›" at bounding box center [718, 515] width 3 height 13
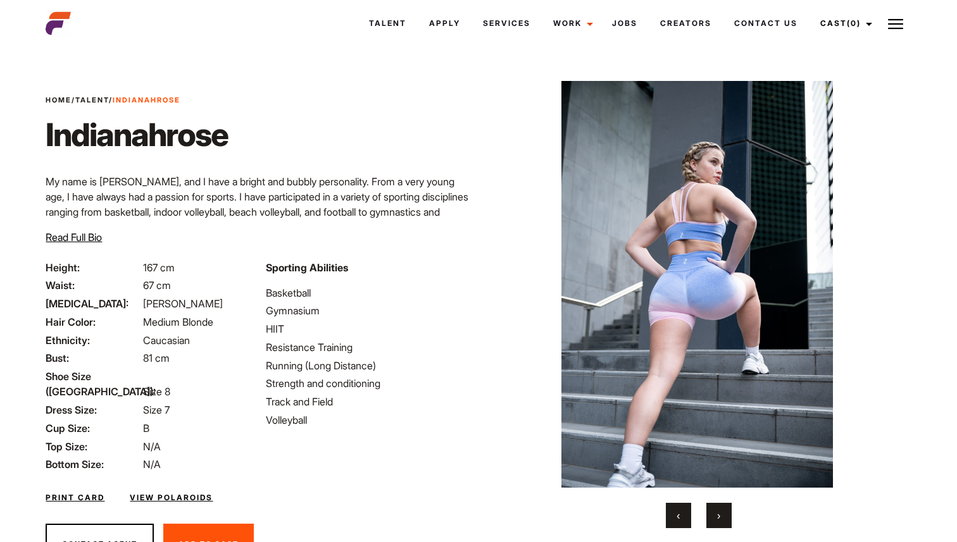
click at [718, 518] on span "›" at bounding box center [718, 515] width 3 height 13
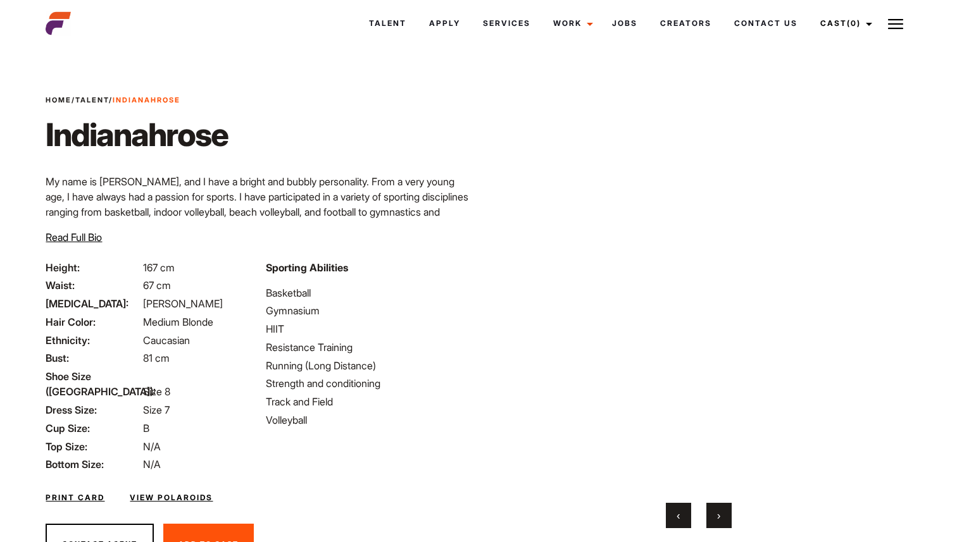
click at [718, 518] on span "›" at bounding box center [718, 515] width 3 height 13
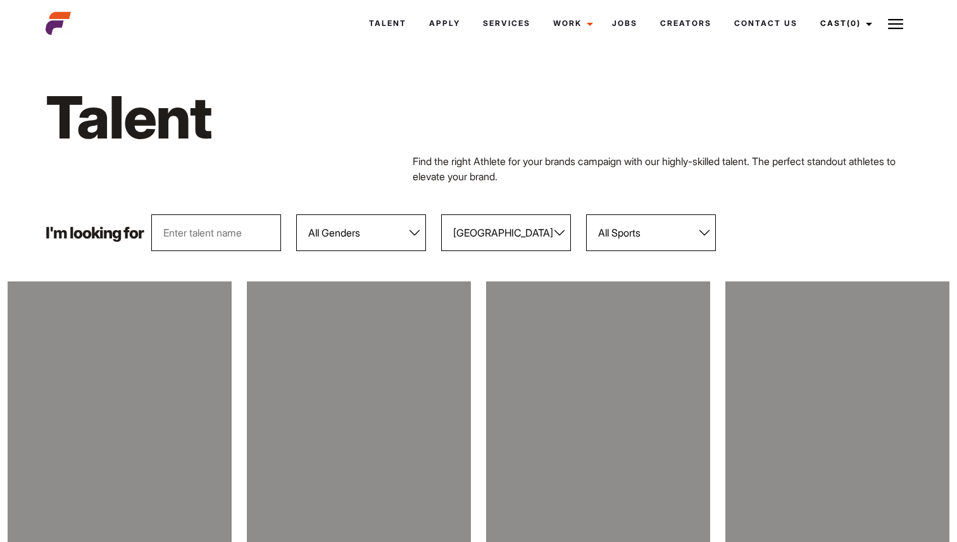
select select "118"
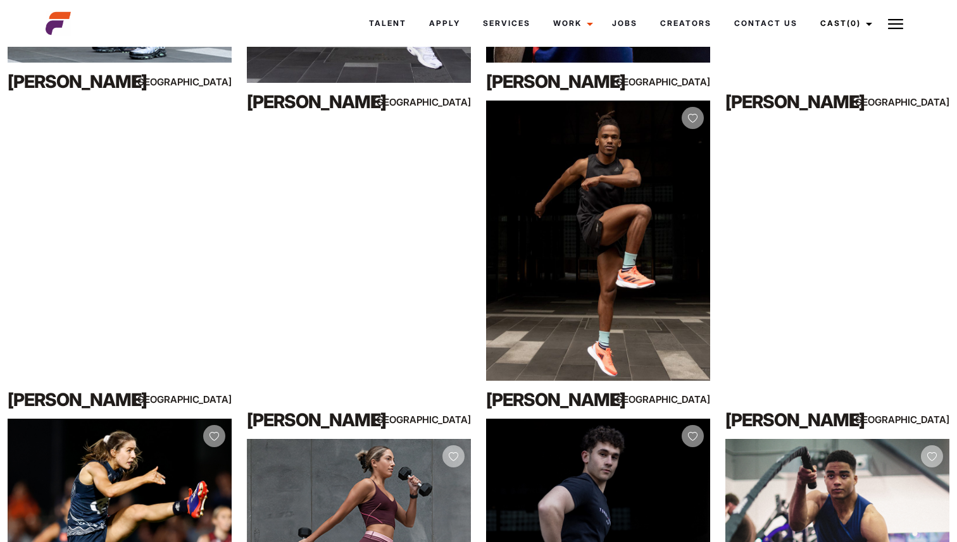
scroll to position [3359, 0]
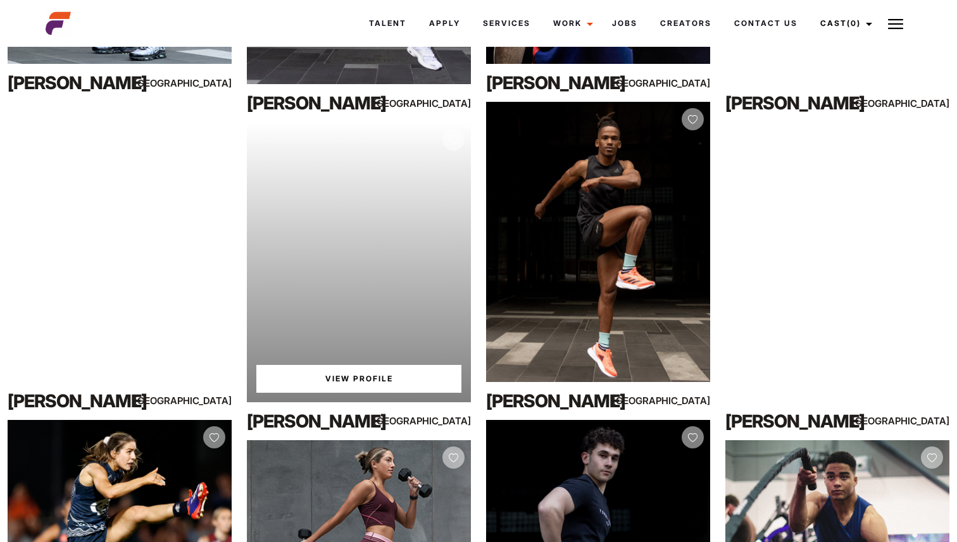
click at [317, 380] on link "View Profile" at bounding box center [358, 379] width 205 height 28
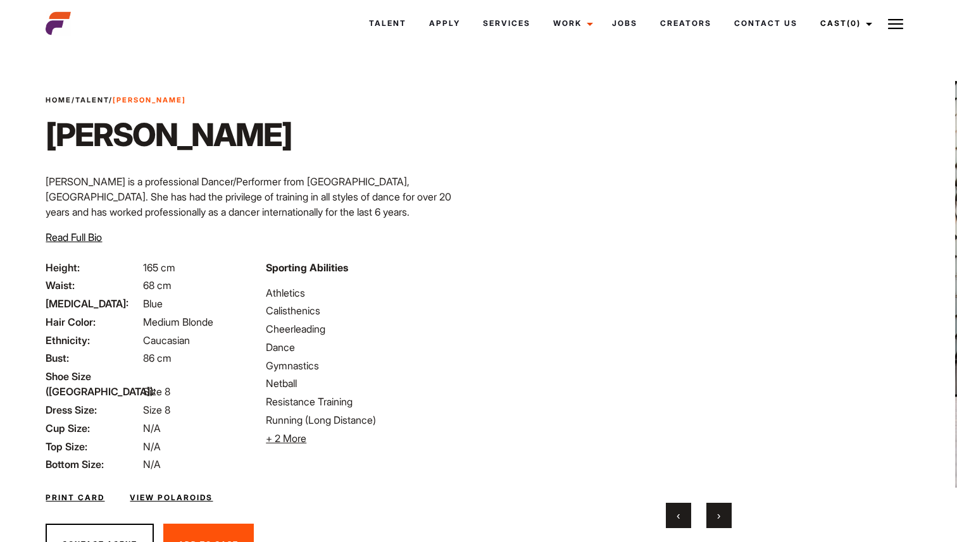
click at [717, 523] on button "›" at bounding box center [718, 515] width 25 height 25
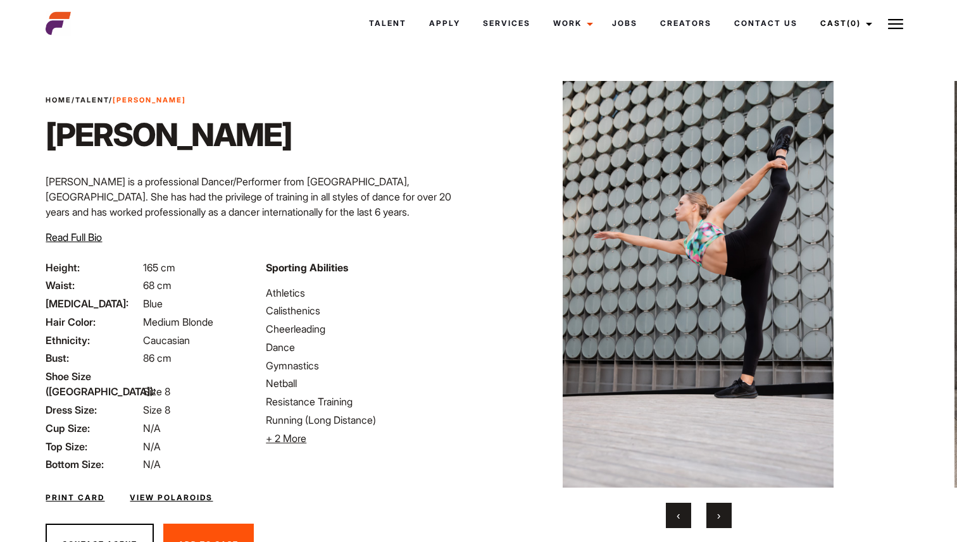
click at [717, 521] on button "›" at bounding box center [718, 515] width 25 height 25
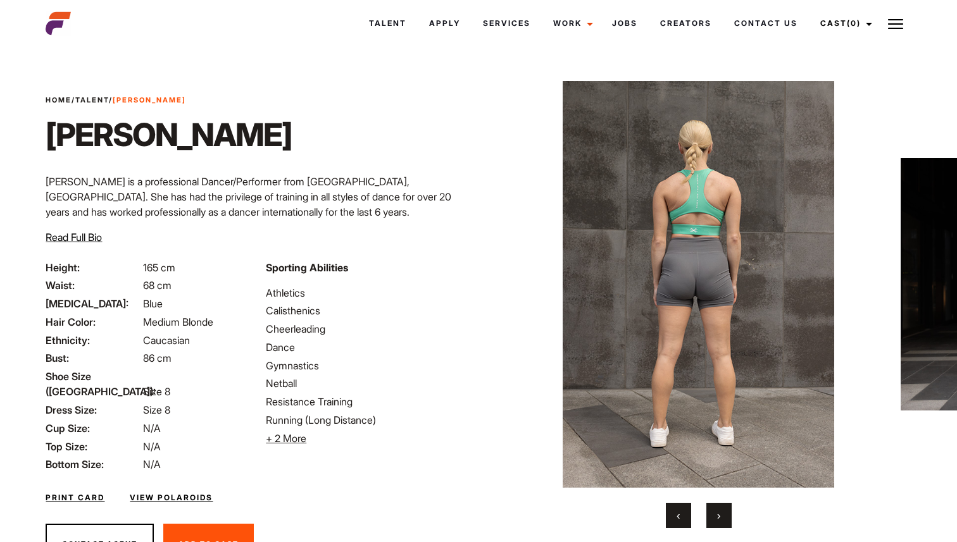
click at [717, 521] on button "›" at bounding box center [718, 515] width 25 height 25
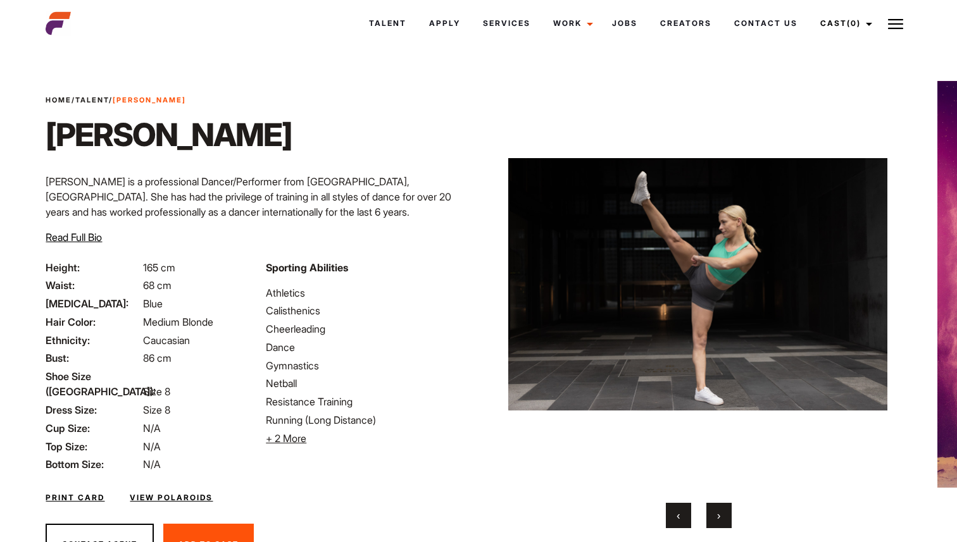
click at [717, 521] on button "›" at bounding box center [718, 515] width 25 height 25
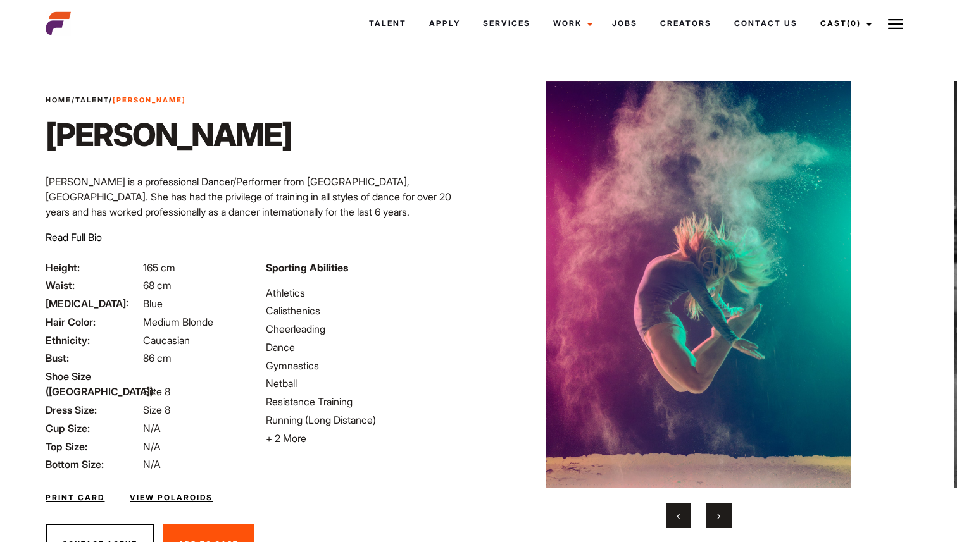
click at [717, 521] on button "›" at bounding box center [718, 515] width 25 height 25
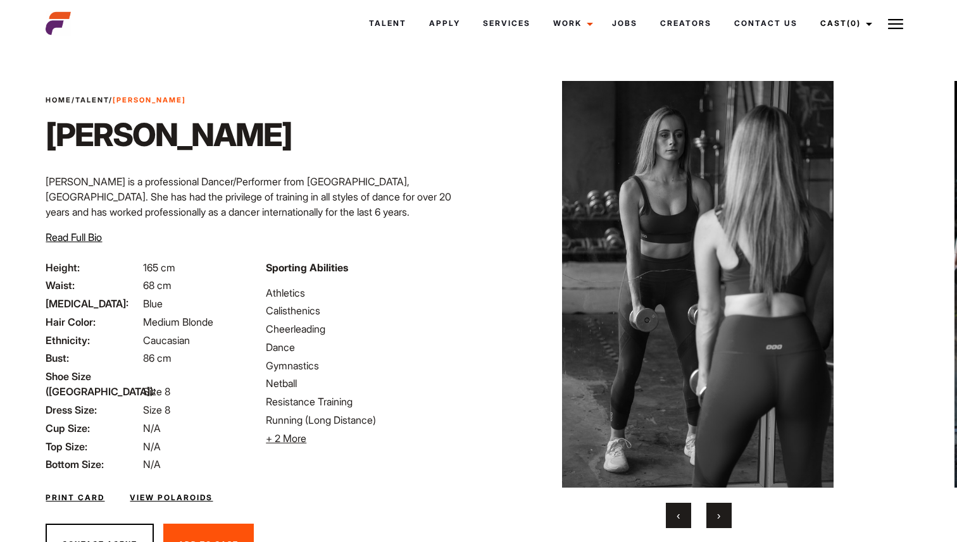
click at [717, 524] on button "›" at bounding box center [718, 515] width 25 height 25
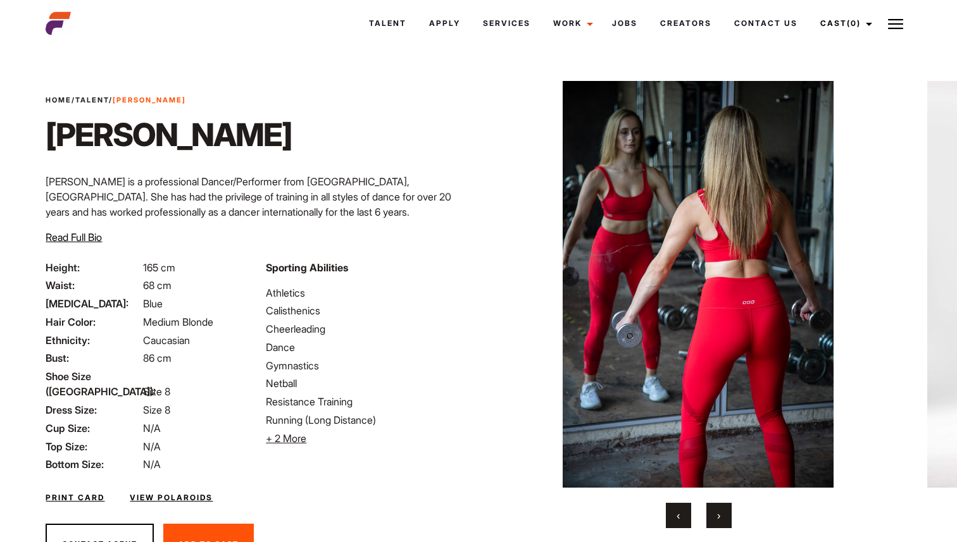
click at [717, 524] on button "›" at bounding box center [718, 515] width 25 height 25
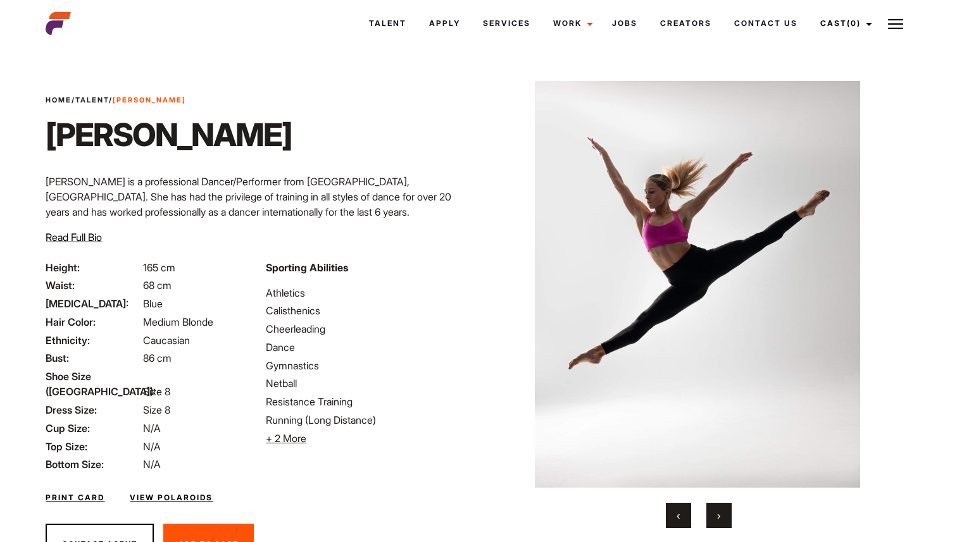
click at [678, 523] on button "‹" at bounding box center [678, 515] width 25 height 25
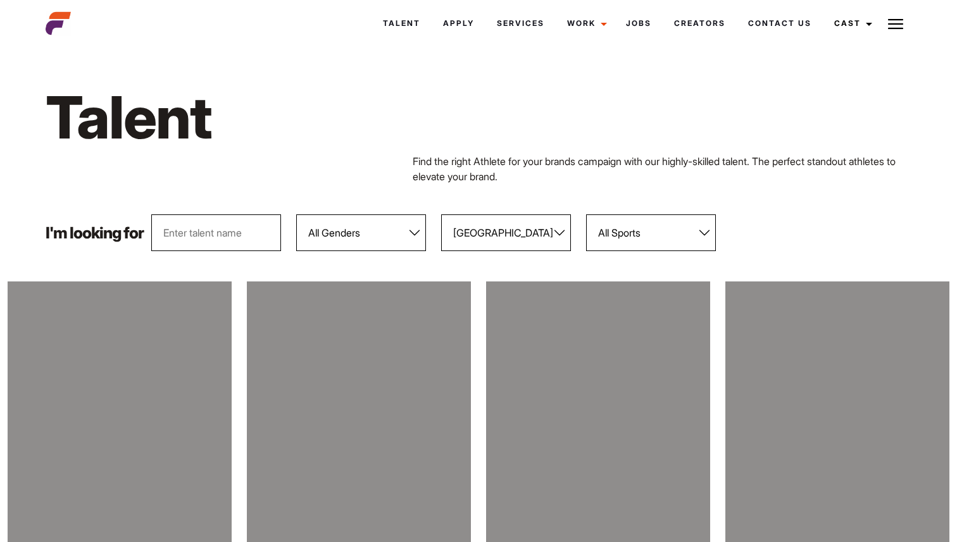
select select "118"
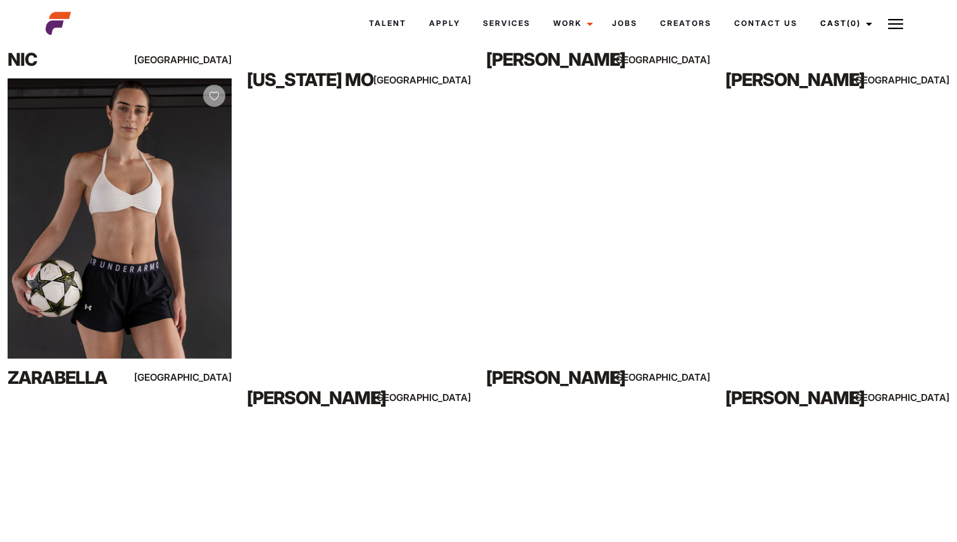
scroll to position [835, 0]
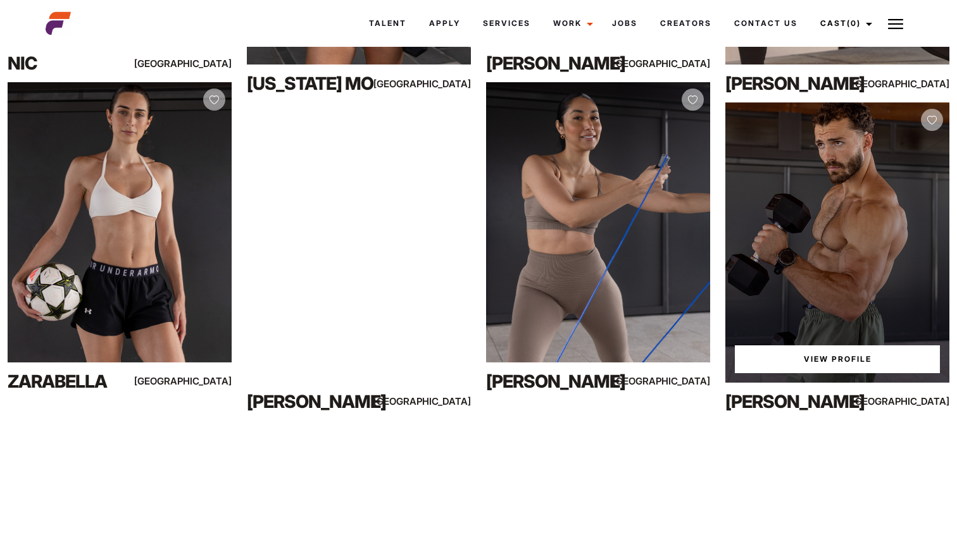
click at [846, 353] on link "View Profile" at bounding box center [836, 359] width 205 height 28
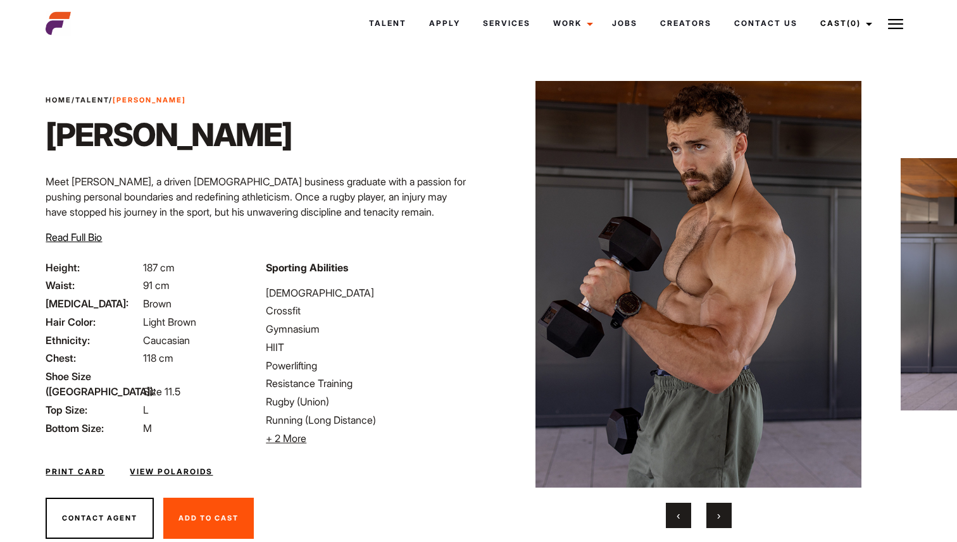
click at [718, 524] on button "›" at bounding box center [718, 515] width 25 height 25
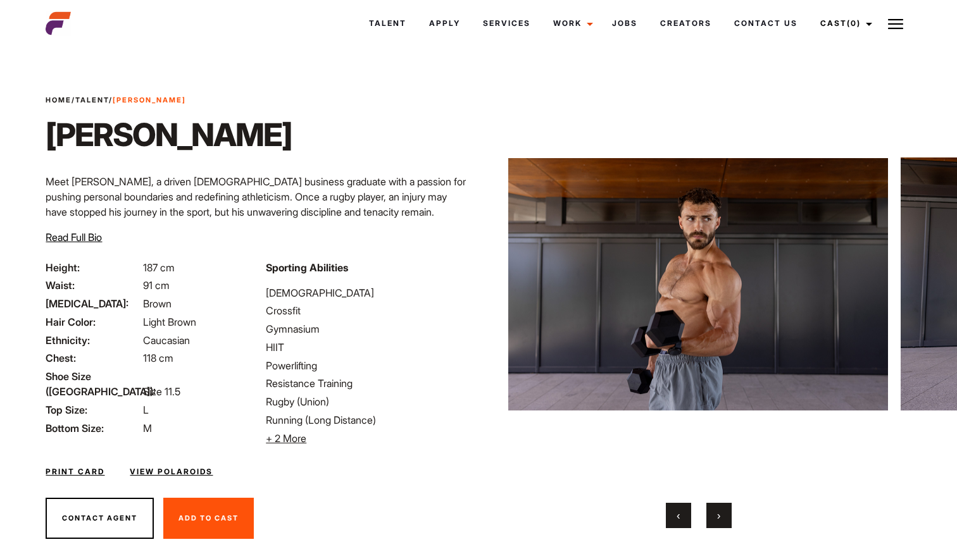
click at [718, 524] on button "›" at bounding box center [718, 515] width 25 height 25
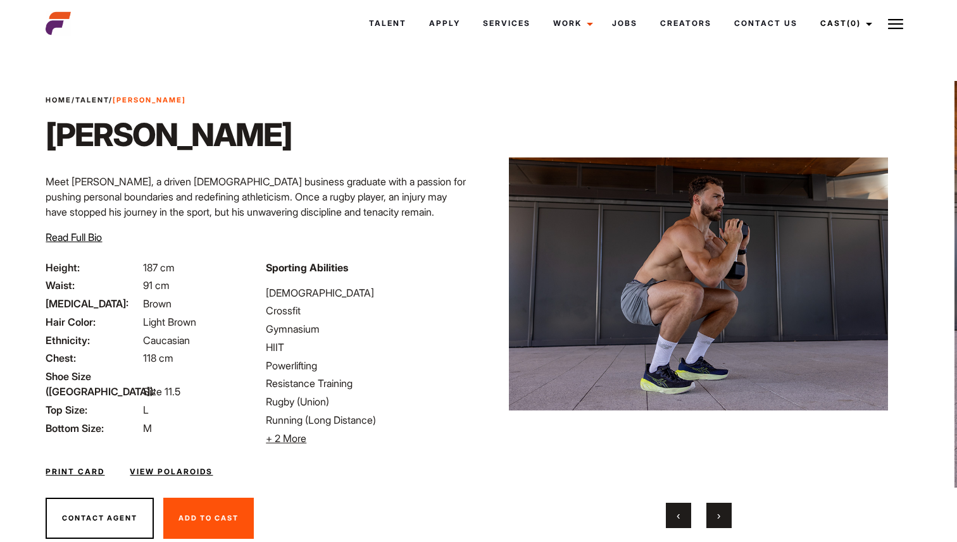
click at [718, 524] on button "›" at bounding box center [718, 515] width 25 height 25
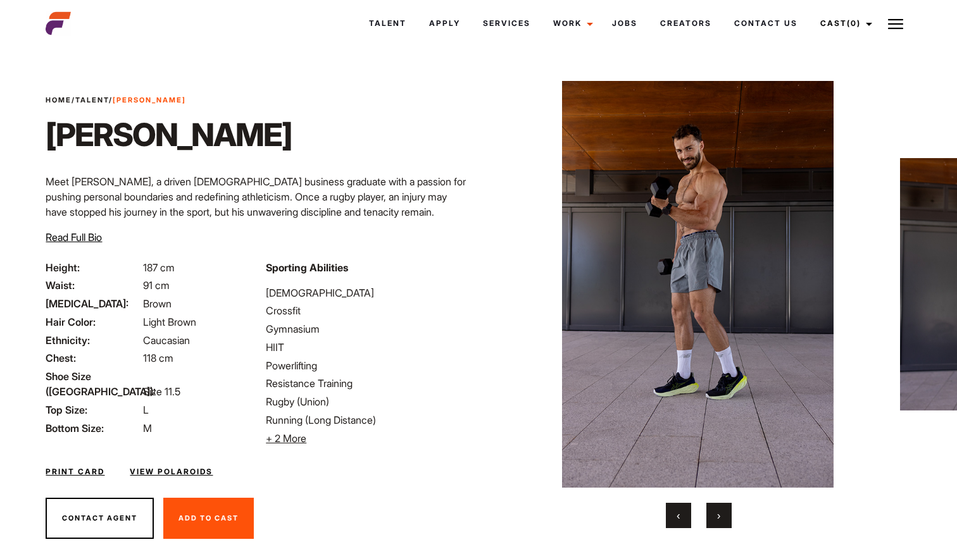
click at [718, 524] on button "›" at bounding box center [718, 515] width 25 height 25
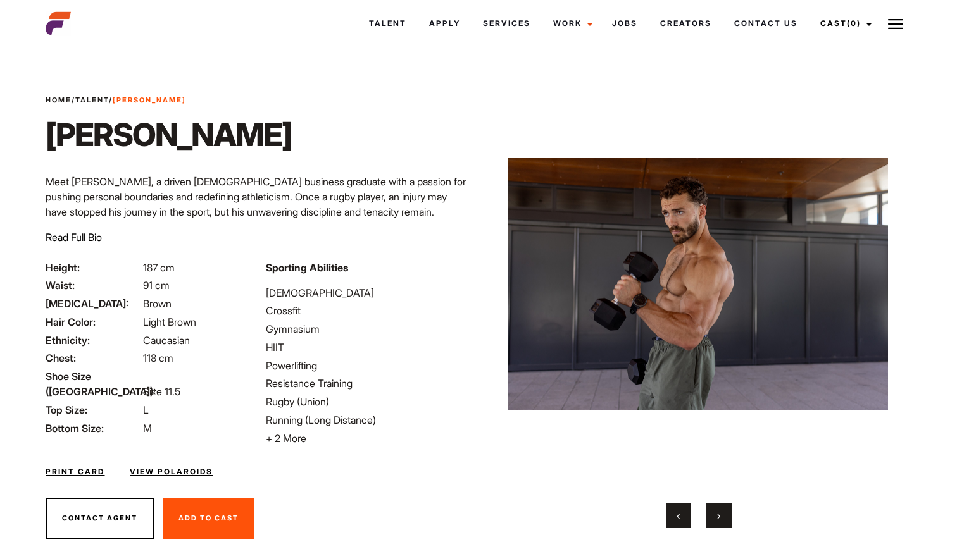
click at [718, 524] on button "›" at bounding box center [718, 515] width 25 height 25
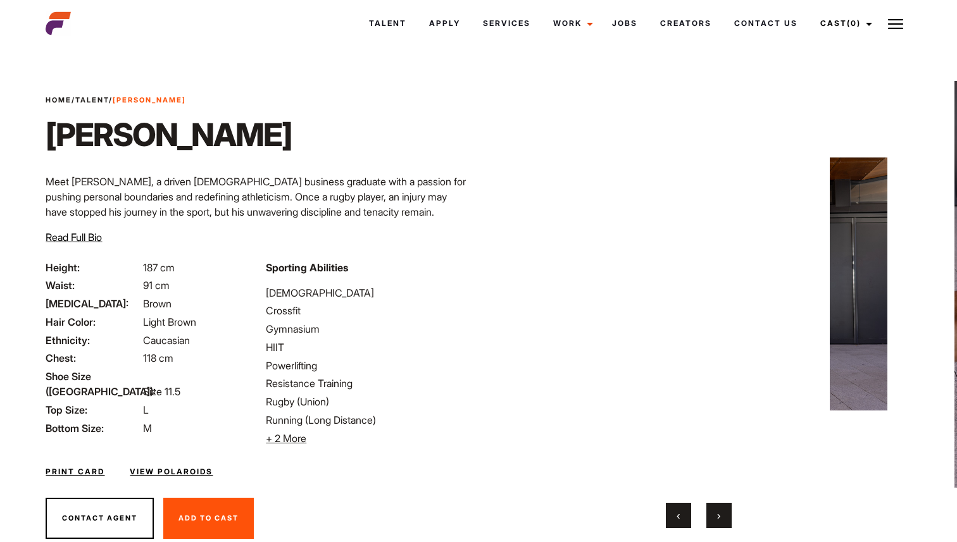
click at [718, 524] on button "›" at bounding box center [718, 515] width 25 height 25
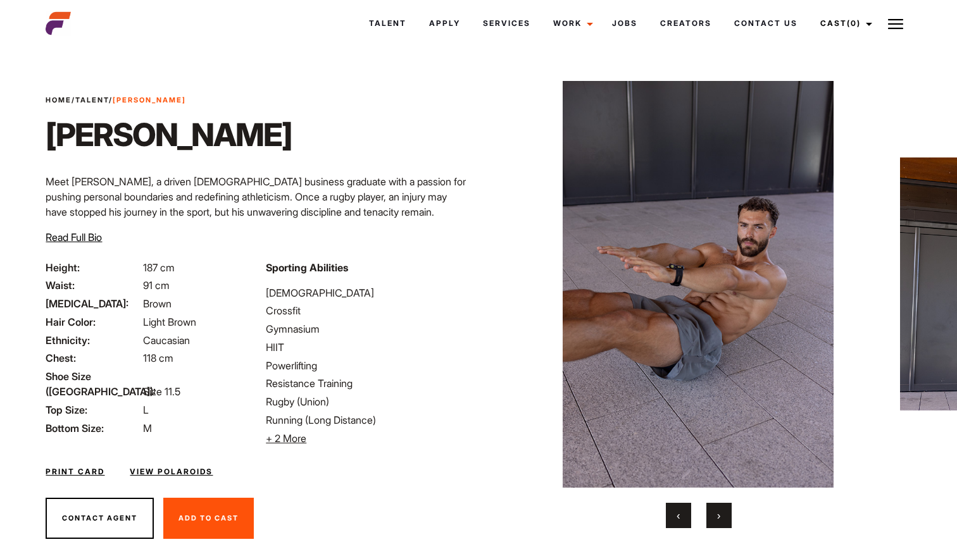
click at [718, 524] on button "›" at bounding box center [718, 515] width 25 height 25
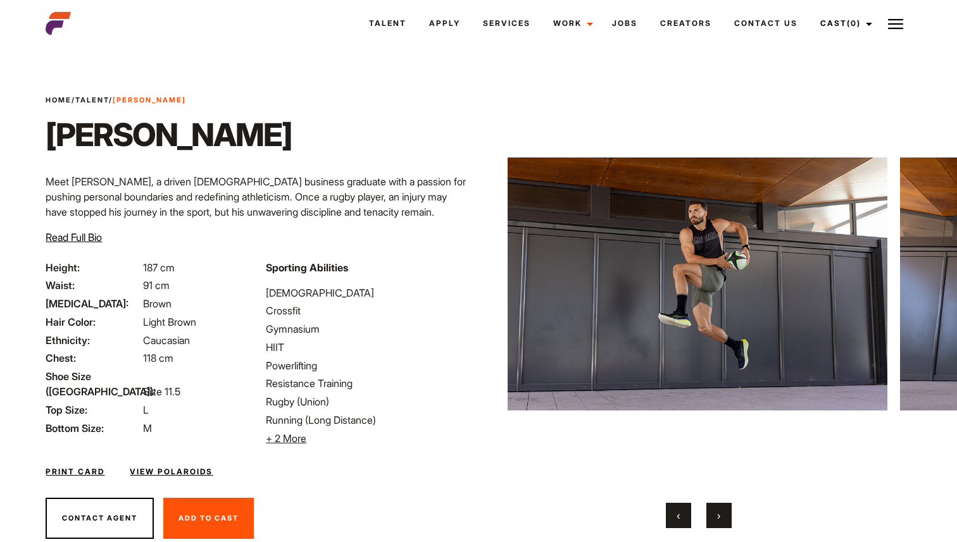
click at [718, 524] on button "›" at bounding box center [718, 515] width 25 height 25
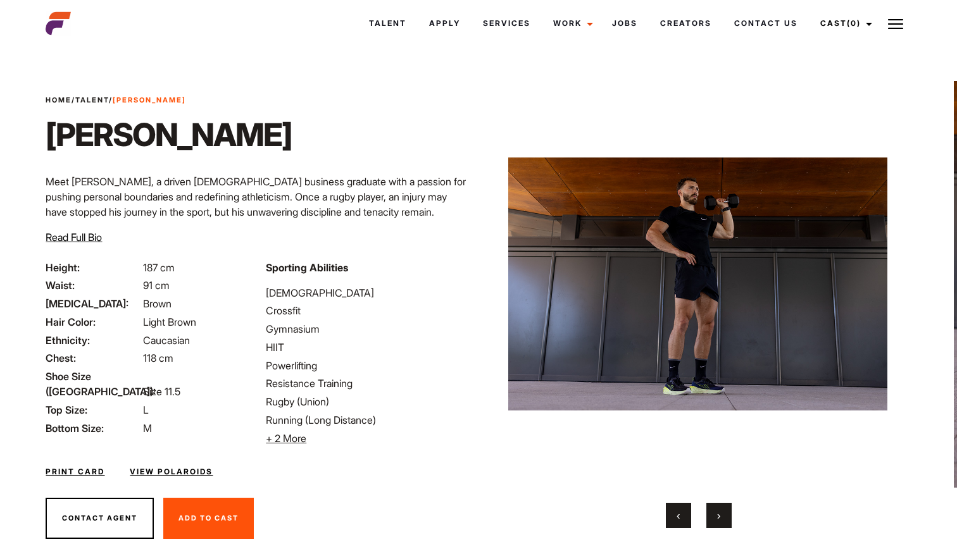
click at [718, 524] on button "›" at bounding box center [718, 515] width 25 height 25
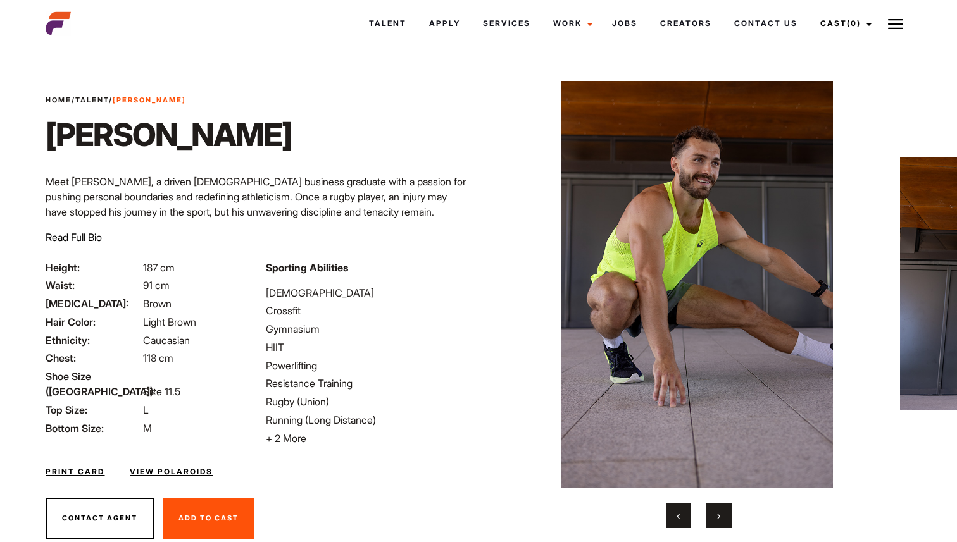
click at [717, 520] on span "›" at bounding box center [718, 515] width 3 height 13
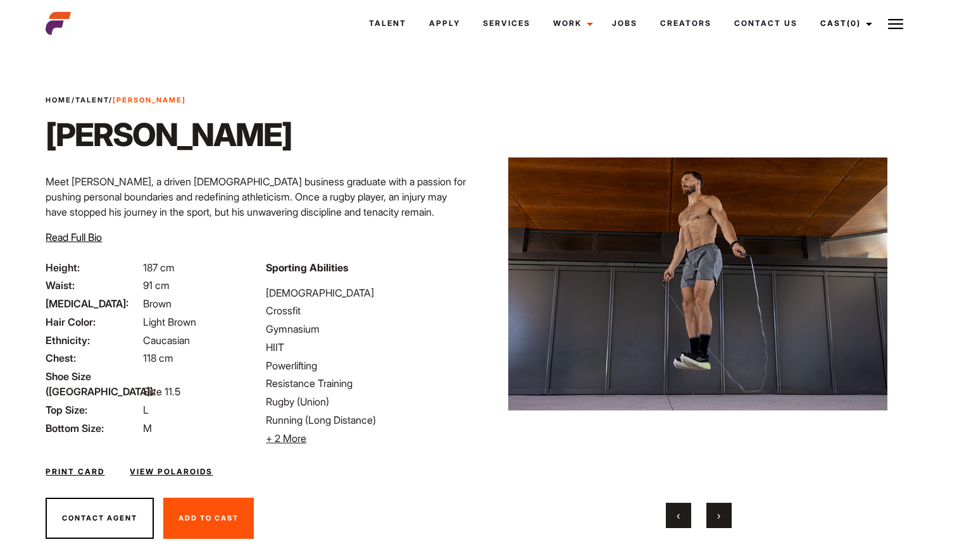
click at [717, 520] on span "›" at bounding box center [718, 515] width 3 height 13
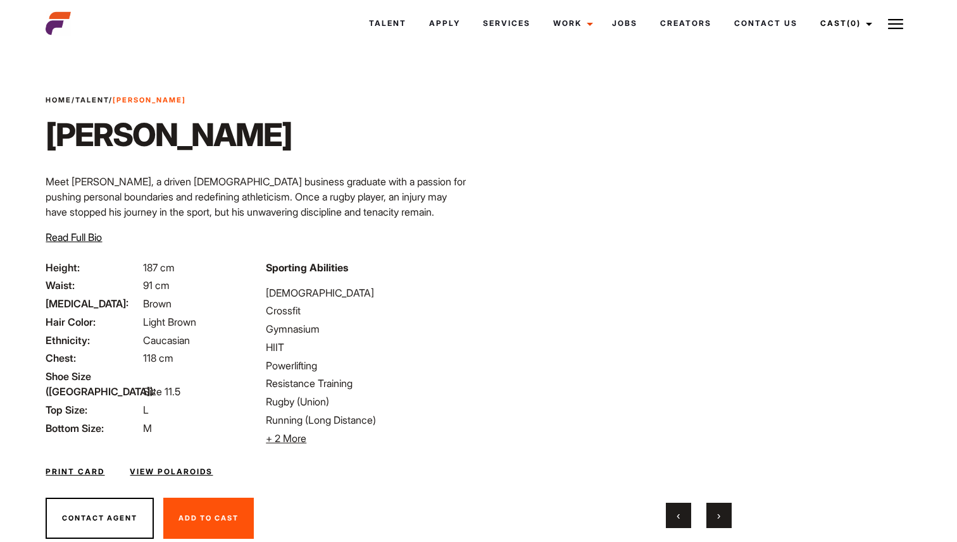
click at [717, 520] on span "›" at bounding box center [718, 515] width 3 height 13
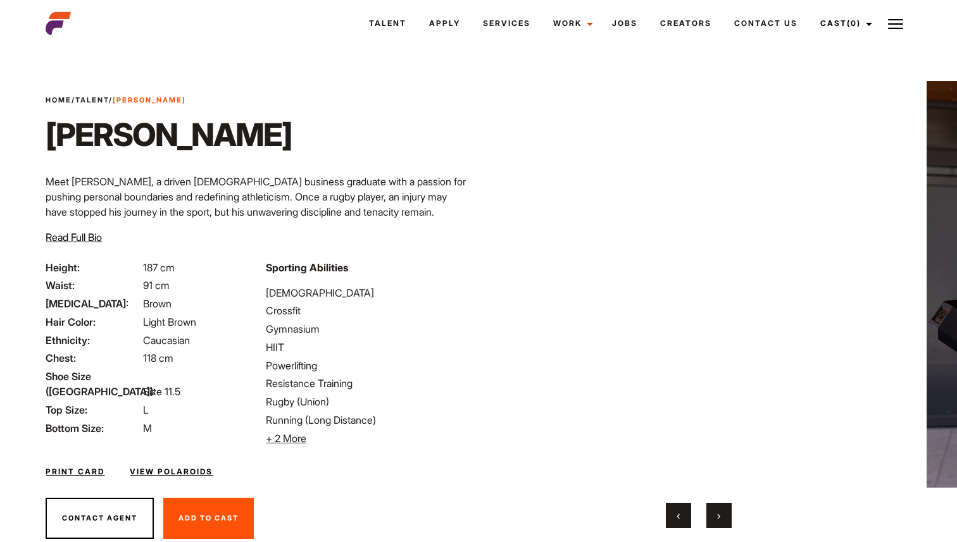
click at [717, 520] on span "›" at bounding box center [718, 515] width 3 height 13
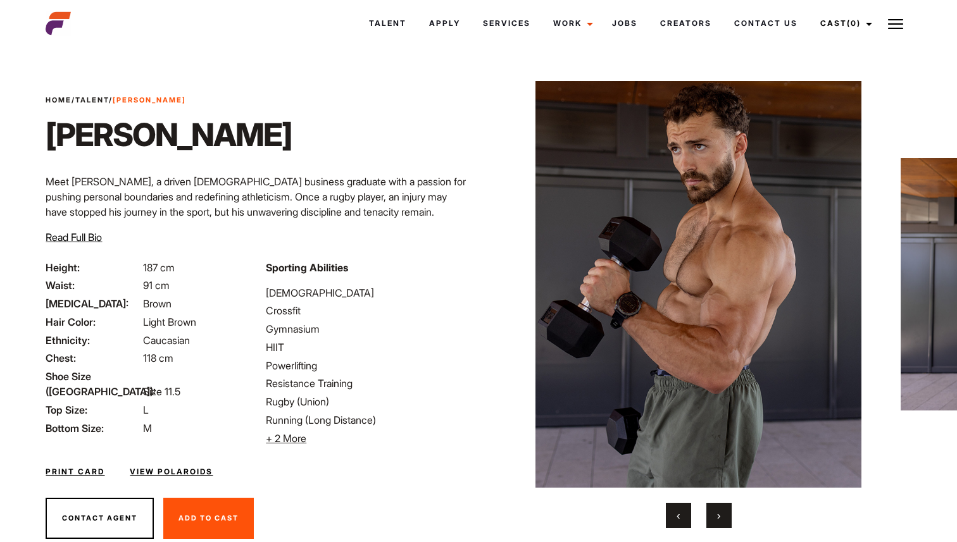
click at [717, 521] on span "›" at bounding box center [718, 515] width 3 height 13
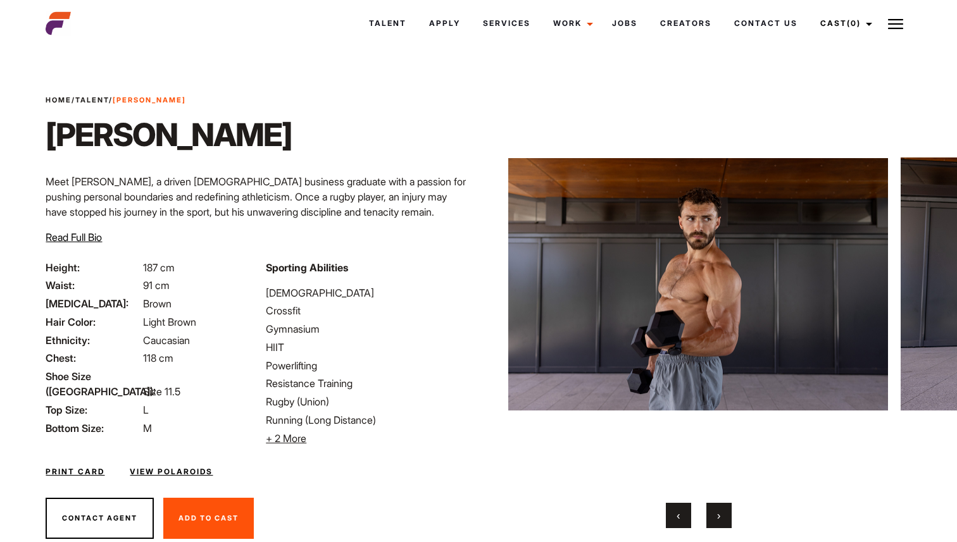
click at [717, 521] on span "›" at bounding box center [718, 515] width 3 height 13
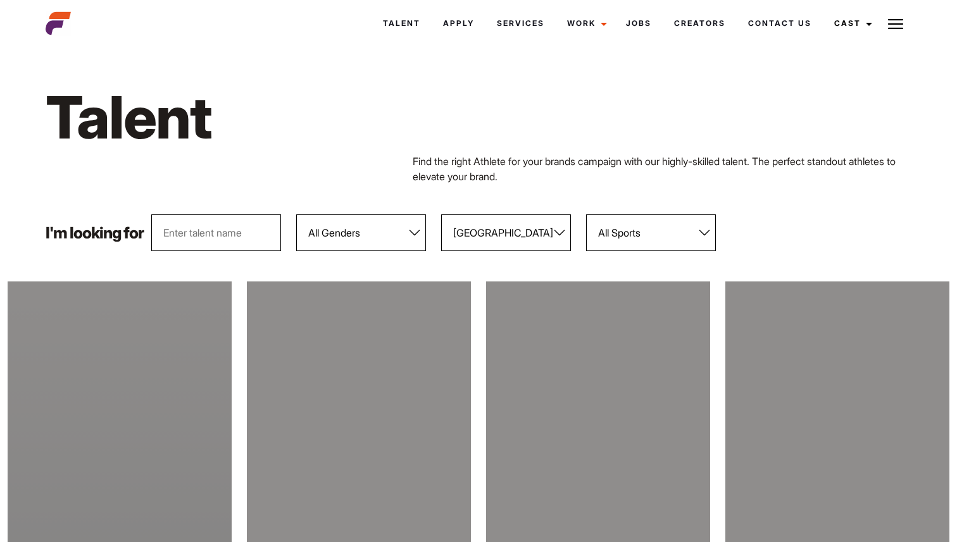
select select "118"
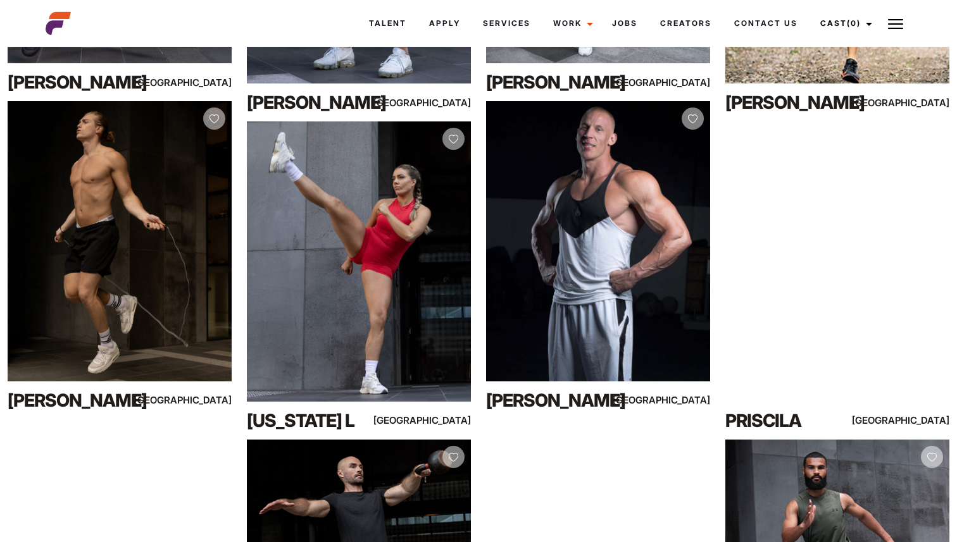
scroll to position [7814, 0]
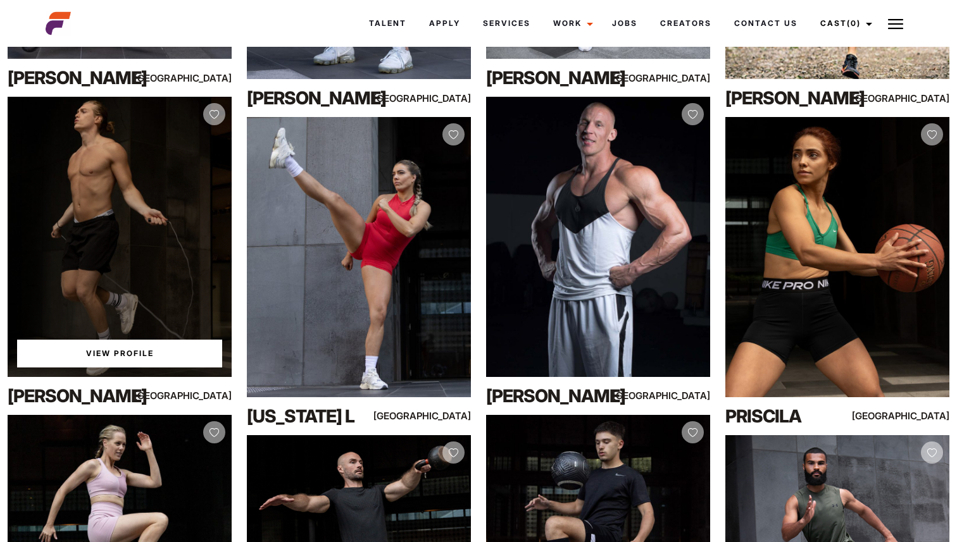
click at [164, 354] on link "View Profile" at bounding box center [119, 354] width 205 height 28
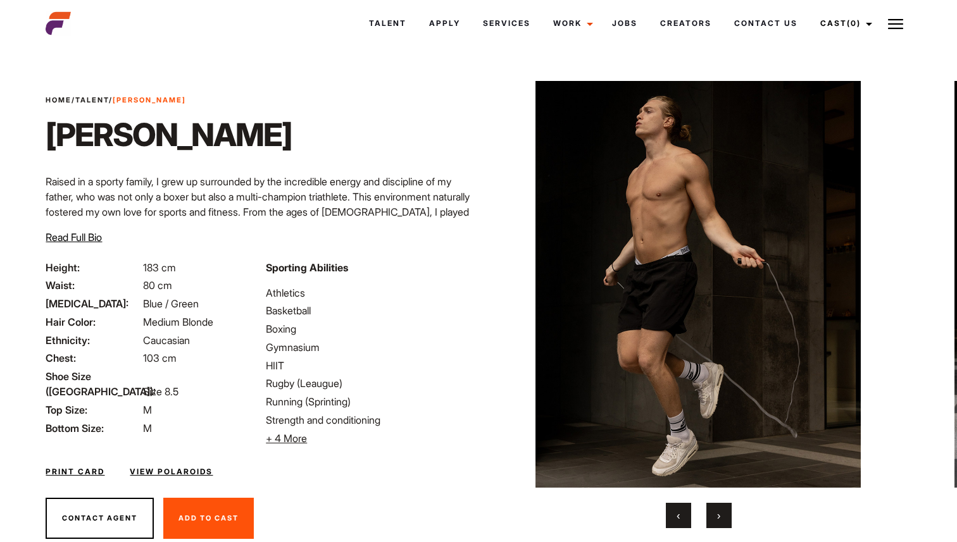
click at [717, 503] on button "›" at bounding box center [718, 515] width 25 height 25
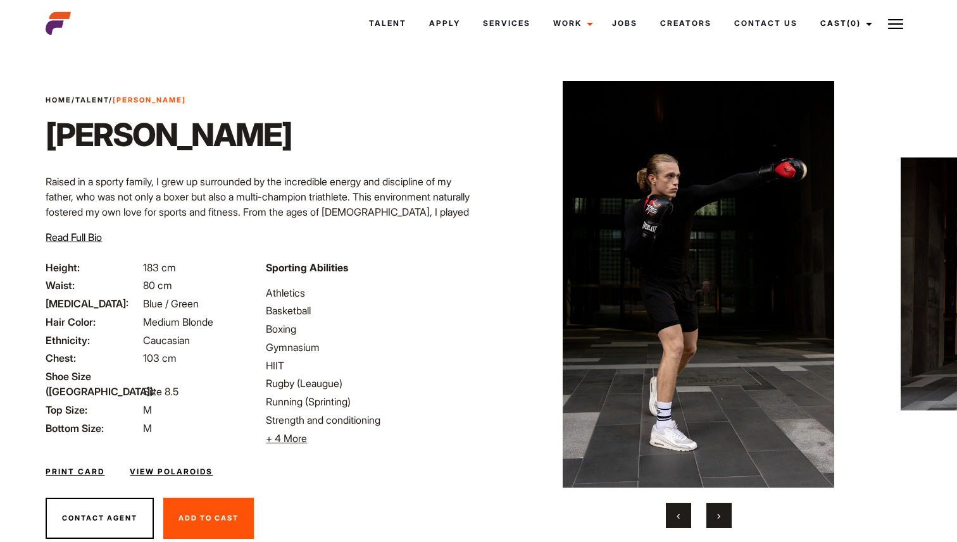
click at [717, 503] on button "›" at bounding box center [718, 515] width 25 height 25
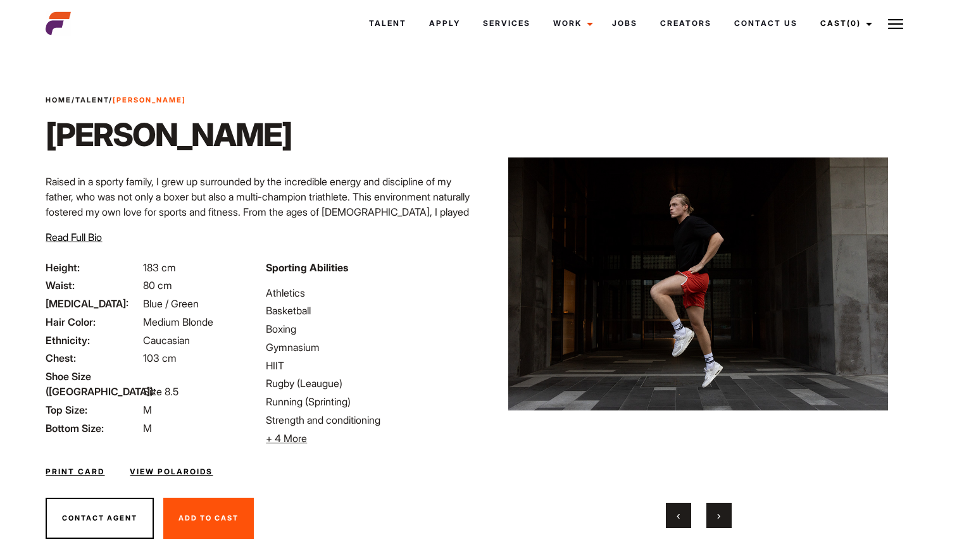
click at [683, 512] on button "‹" at bounding box center [678, 515] width 25 height 25
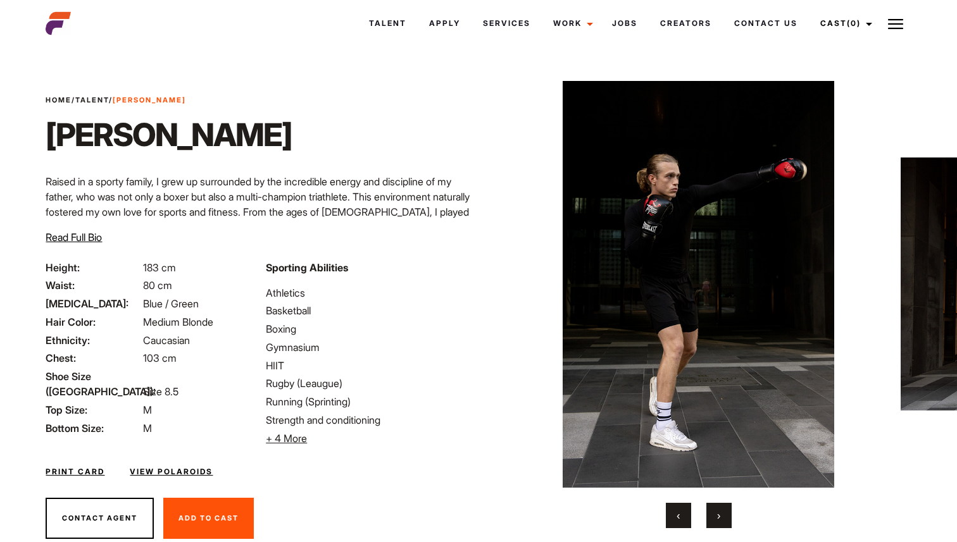
click at [672, 243] on img at bounding box center [698, 284] width 379 height 407
click at [728, 515] on button "›" at bounding box center [718, 515] width 25 height 25
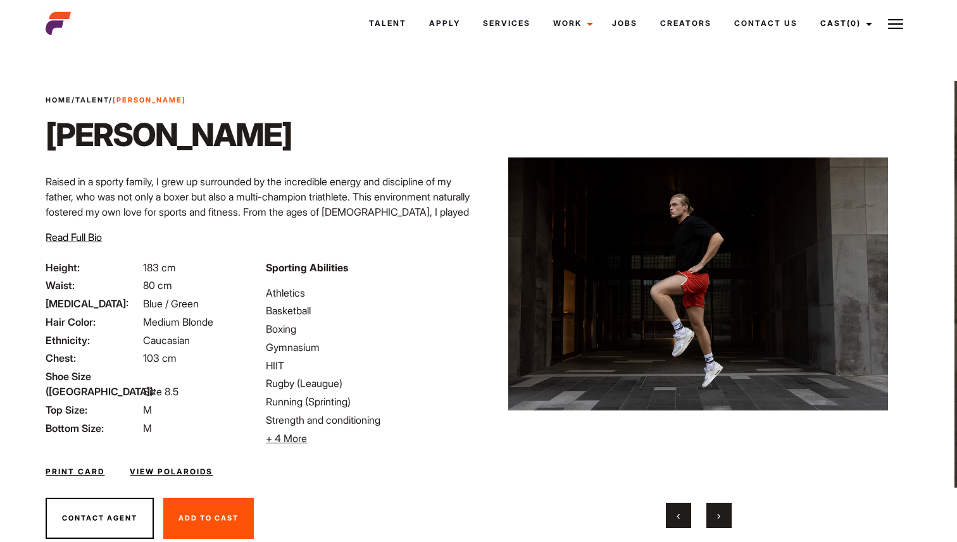
click at [728, 515] on button "›" at bounding box center [718, 515] width 25 height 25
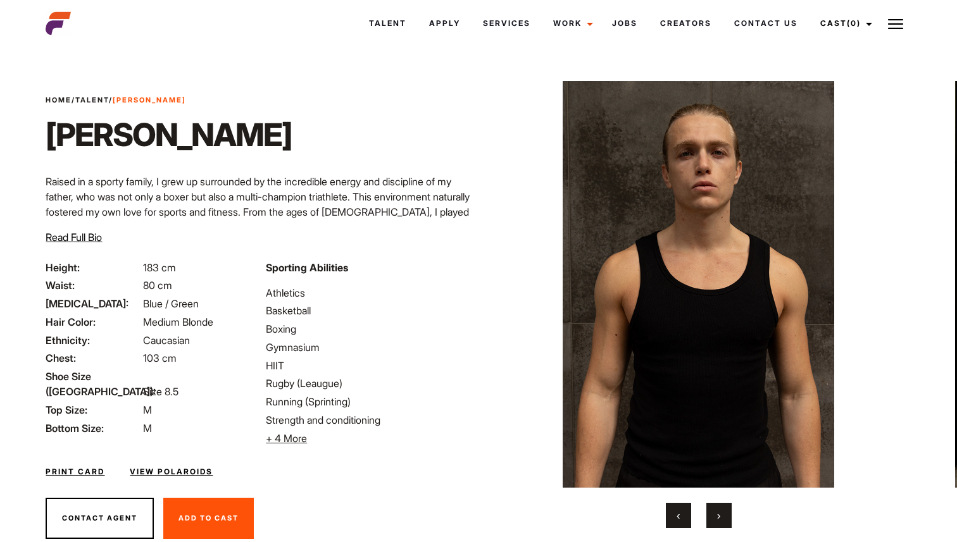
click at [727, 516] on button "›" at bounding box center [718, 515] width 25 height 25
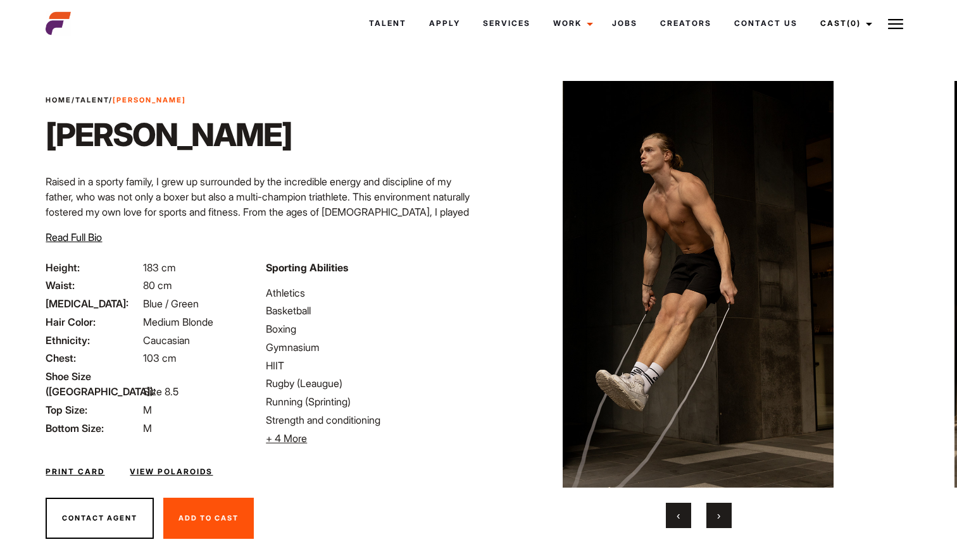
click at [727, 516] on button "›" at bounding box center [718, 515] width 25 height 25
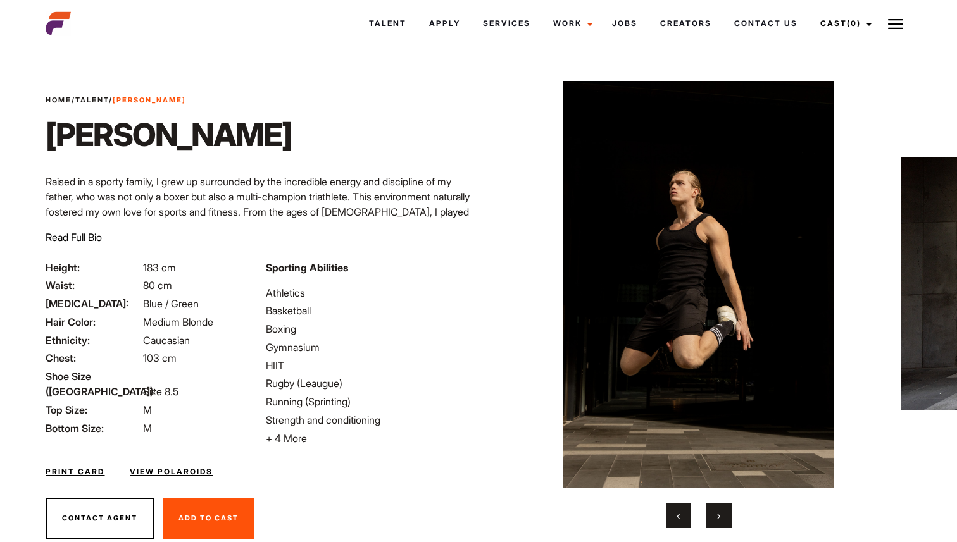
click at [727, 516] on button "›" at bounding box center [718, 515] width 25 height 25
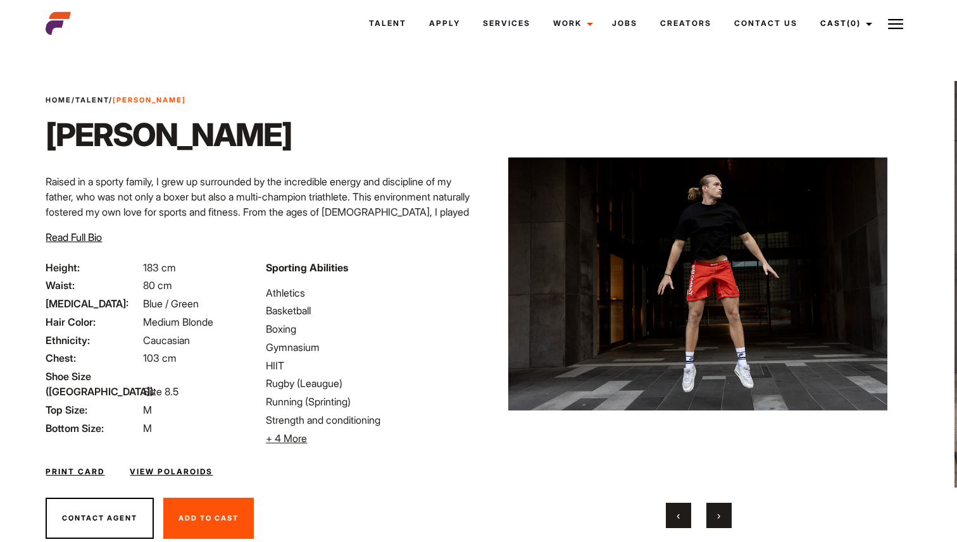
click at [727, 516] on button "›" at bounding box center [718, 515] width 25 height 25
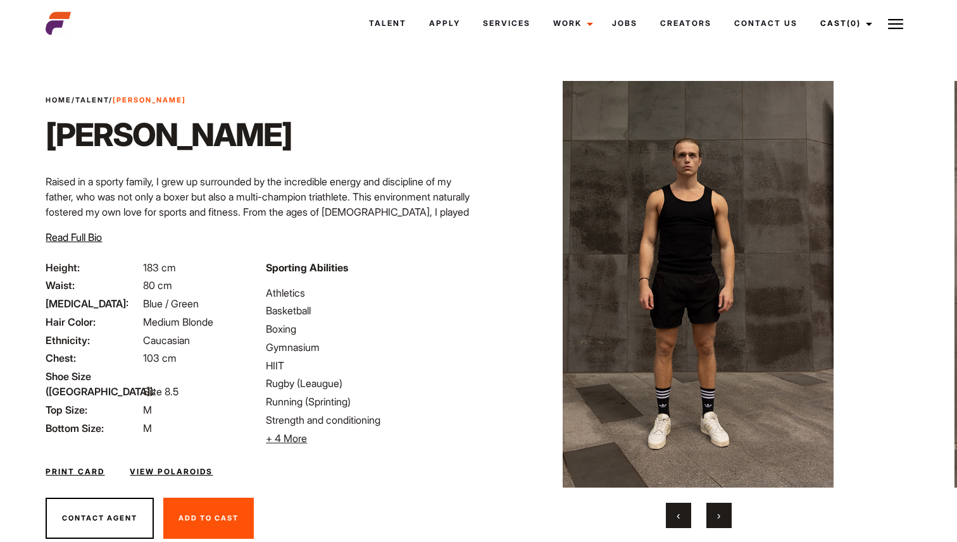
click at [727, 516] on button "›" at bounding box center [718, 515] width 25 height 25
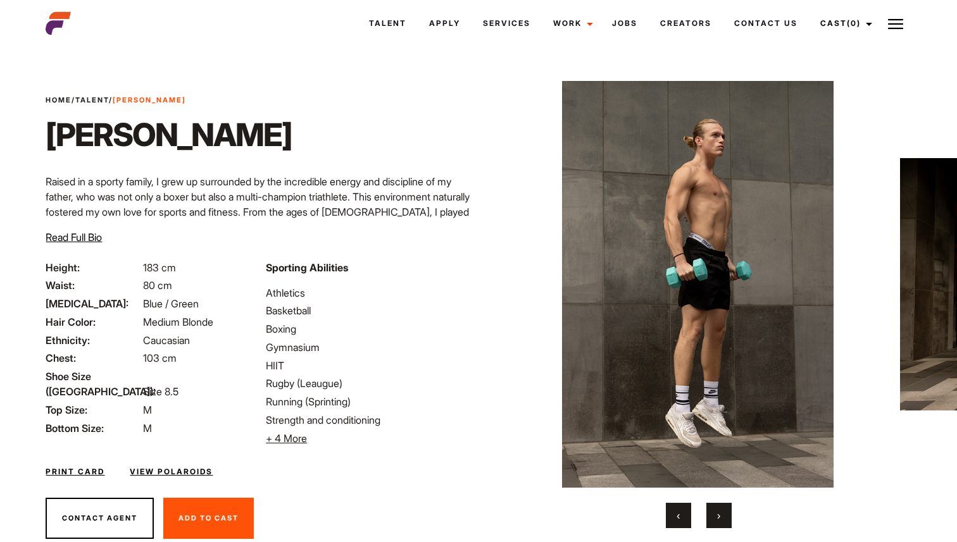
click at [727, 516] on button "›" at bounding box center [718, 515] width 25 height 25
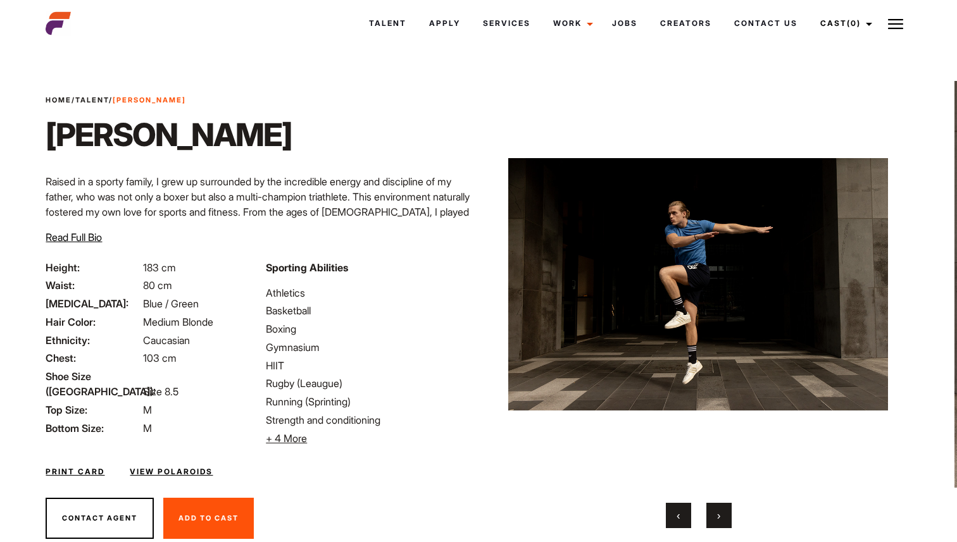
click at [727, 516] on button "›" at bounding box center [718, 515] width 25 height 25
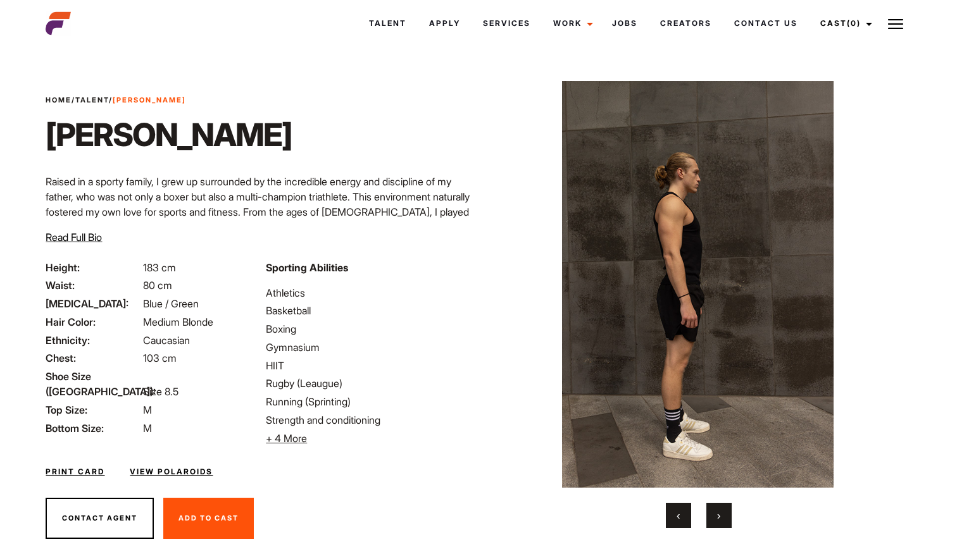
click at [686, 515] on button "‹" at bounding box center [678, 515] width 25 height 25
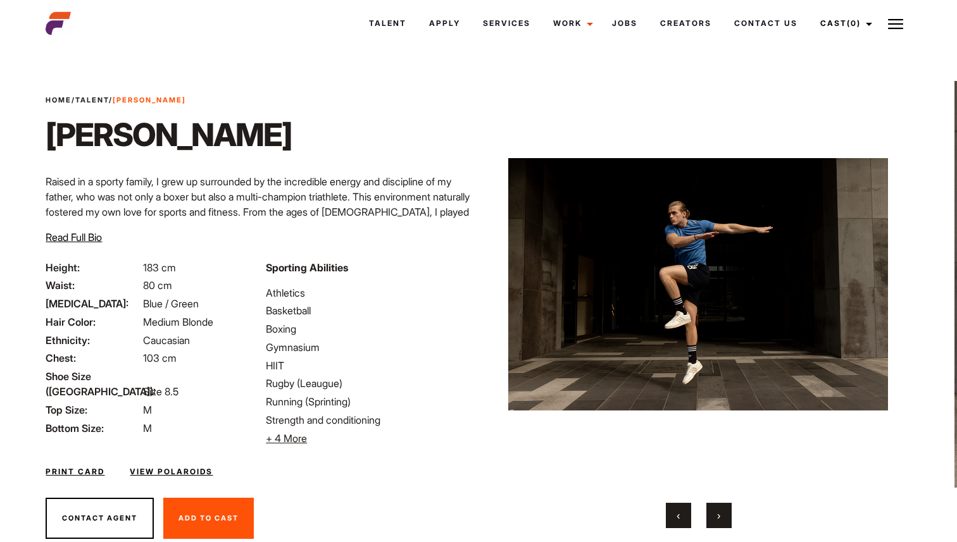
click at [729, 516] on button "›" at bounding box center [718, 515] width 25 height 25
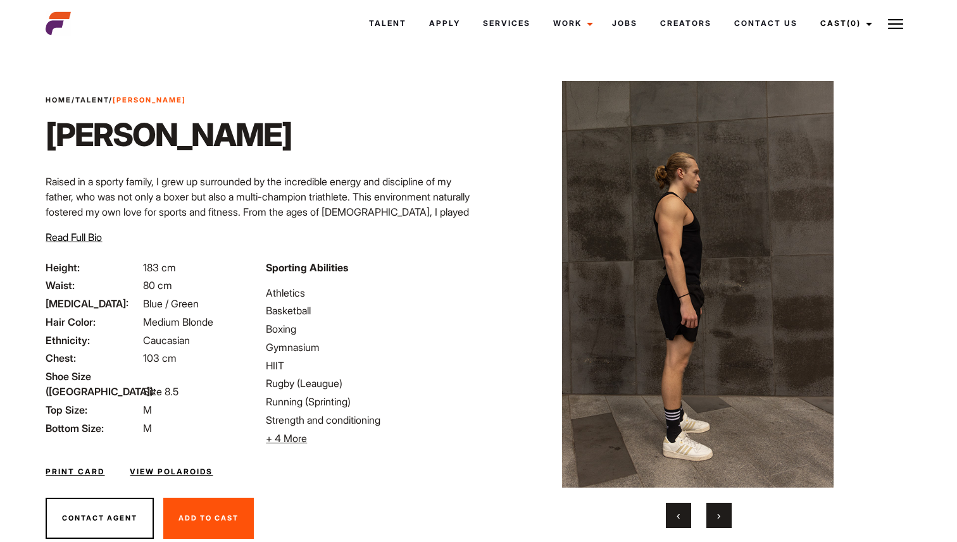
click at [729, 516] on button "›" at bounding box center [718, 515] width 25 height 25
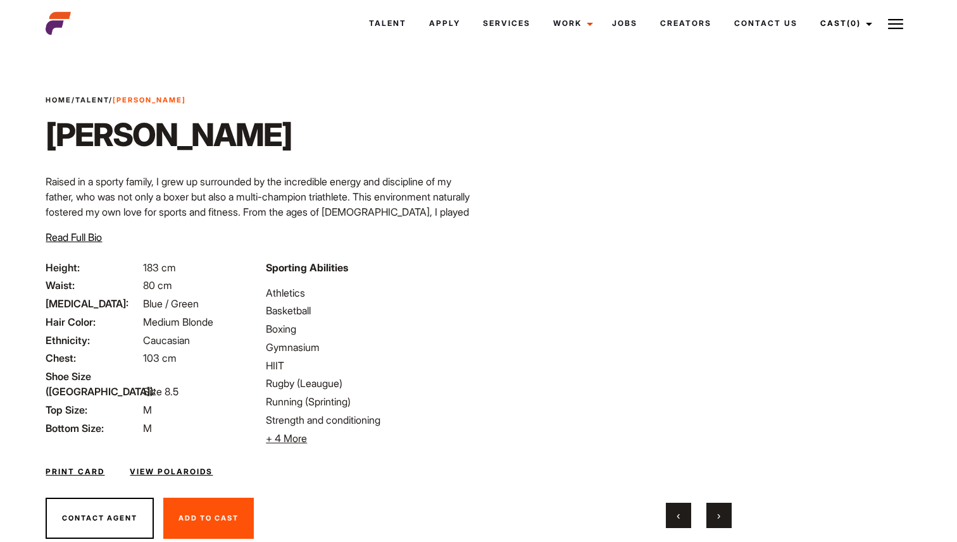
click at [729, 516] on button "›" at bounding box center [718, 515] width 25 height 25
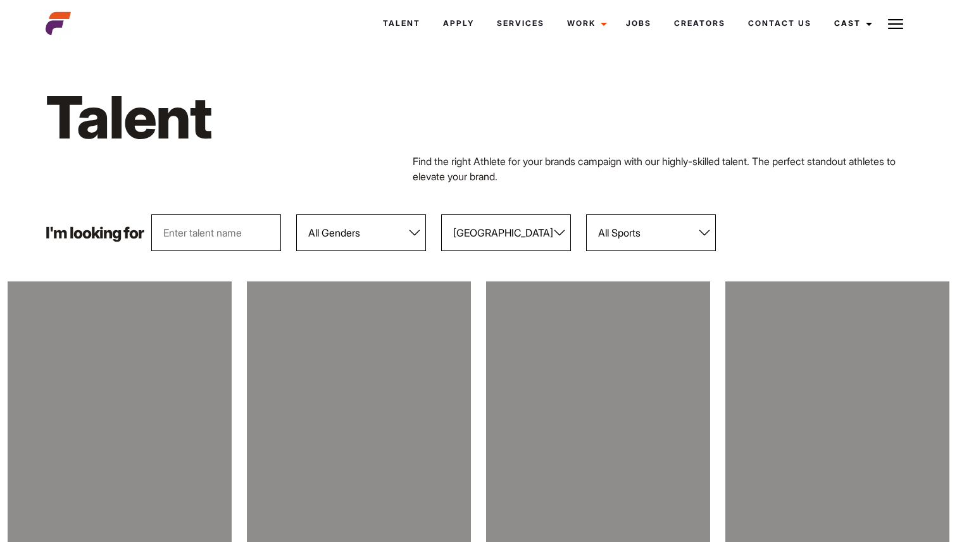
select select "118"
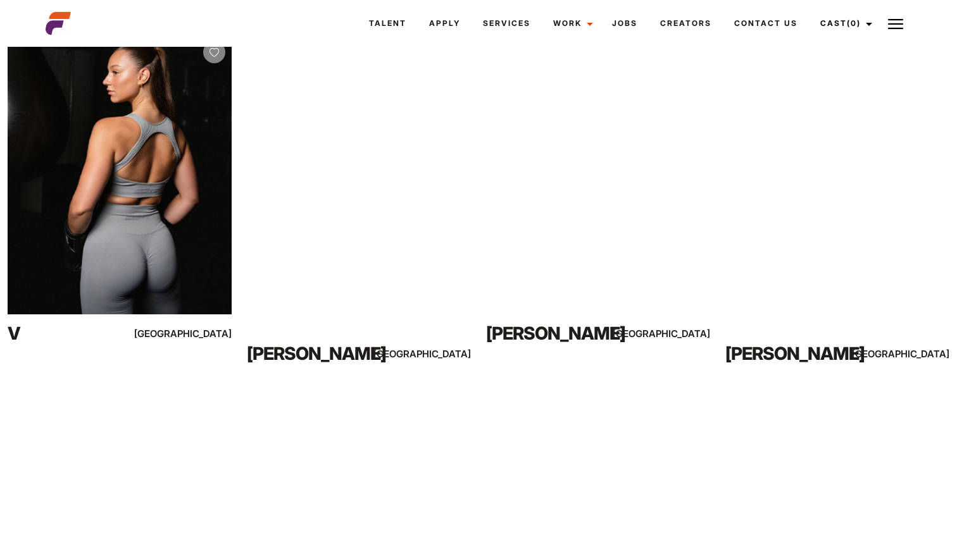
scroll to position [6892, 0]
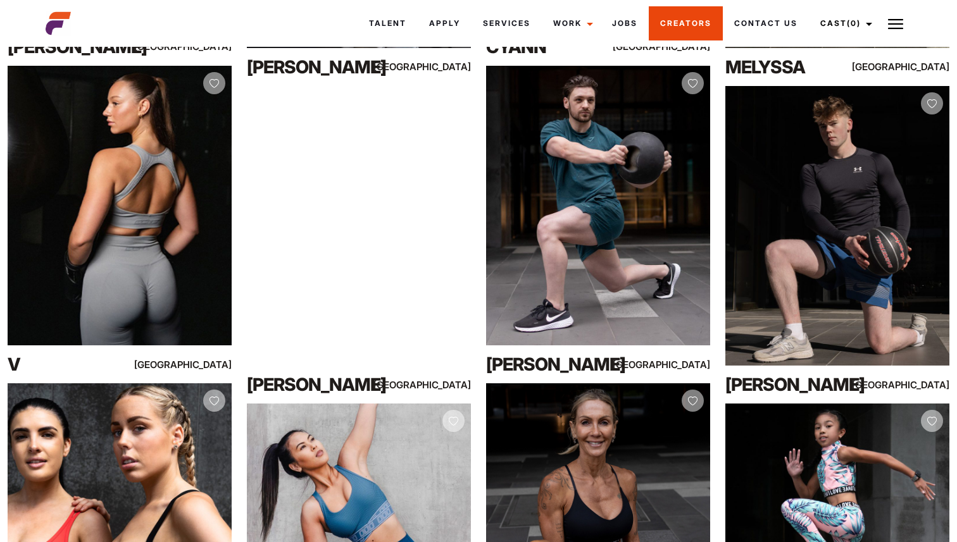
click at [684, 20] on link "Creators" at bounding box center [685, 23] width 74 height 34
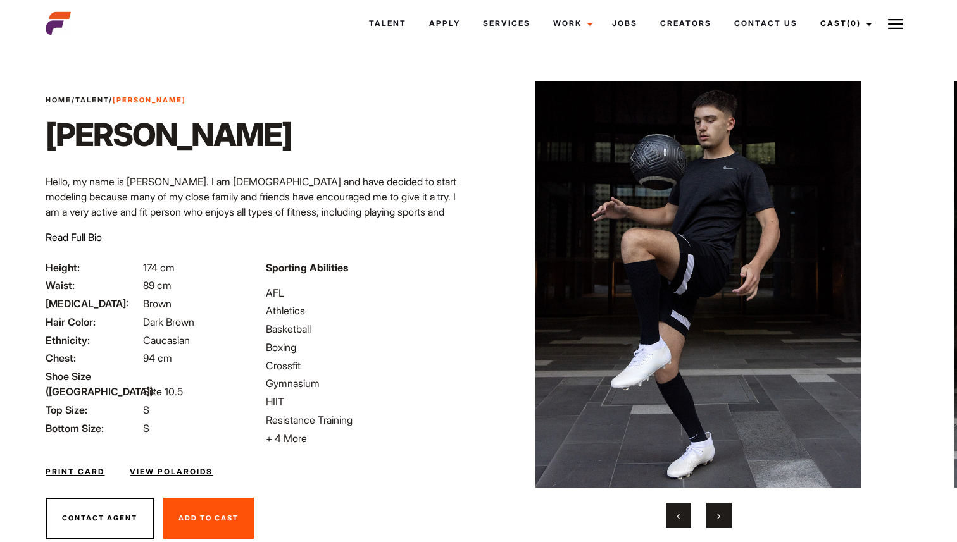
click at [712, 515] on button "›" at bounding box center [718, 515] width 25 height 25
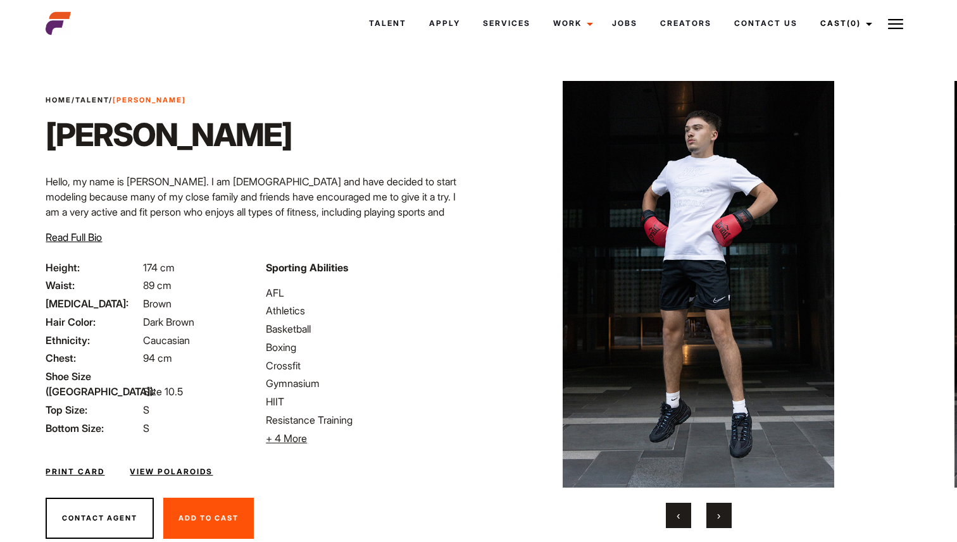
click at [713, 514] on button "›" at bounding box center [718, 515] width 25 height 25
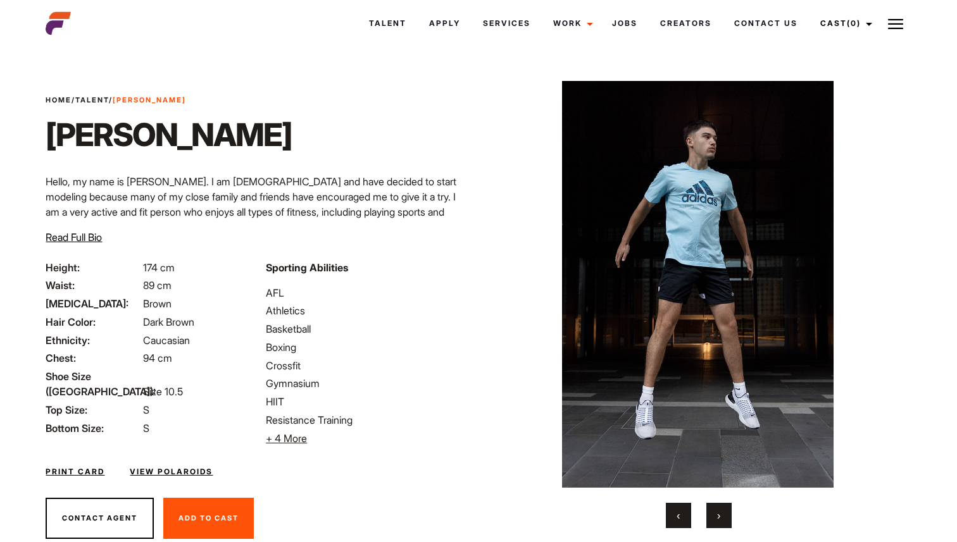
click at [713, 514] on button "›" at bounding box center [718, 515] width 25 height 25
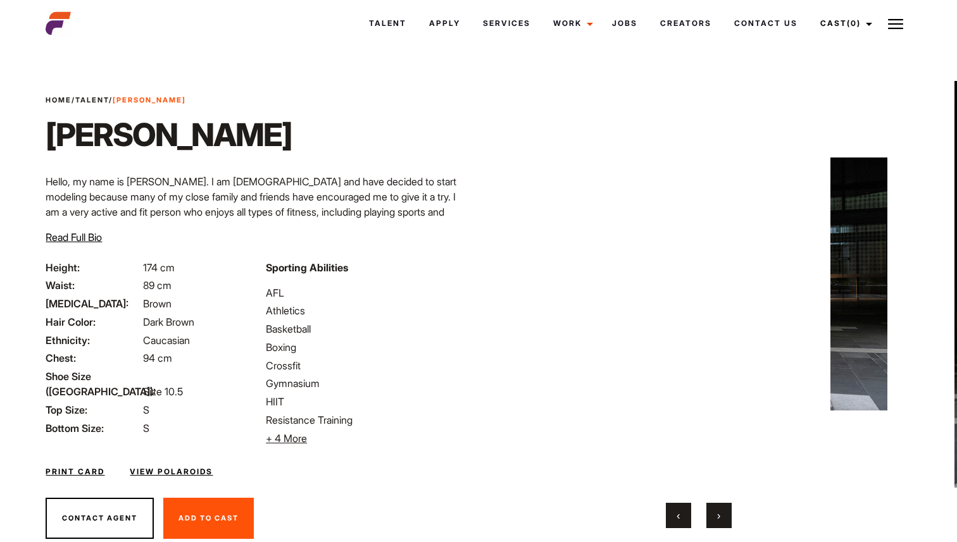
click at [713, 514] on button "›" at bounding box center [718, 515] width 25 height 25
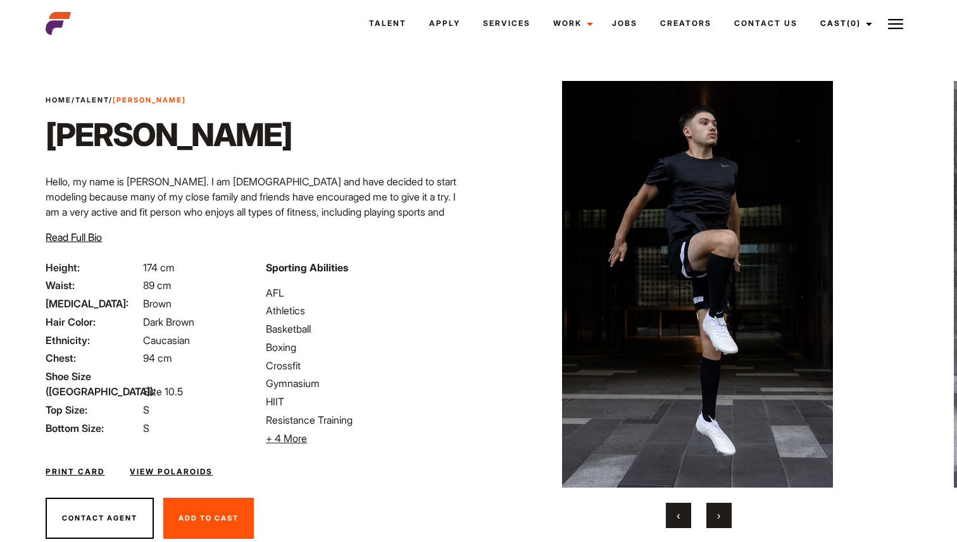
click at [713, 514] on button "›" at bounding box center [718, 515] width 25 height 25
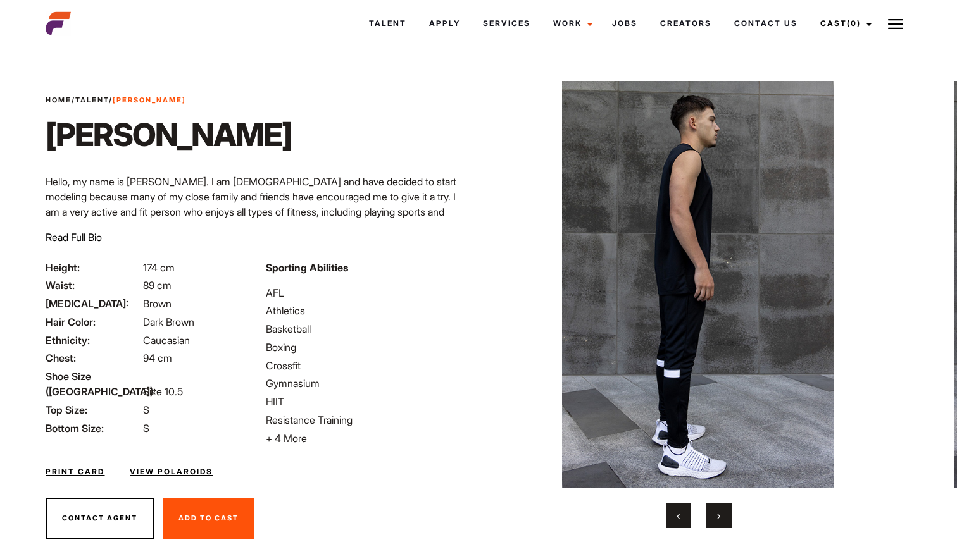
click at [713, 514] on button "›" at bounding box center [718, 515] width 25 height 25
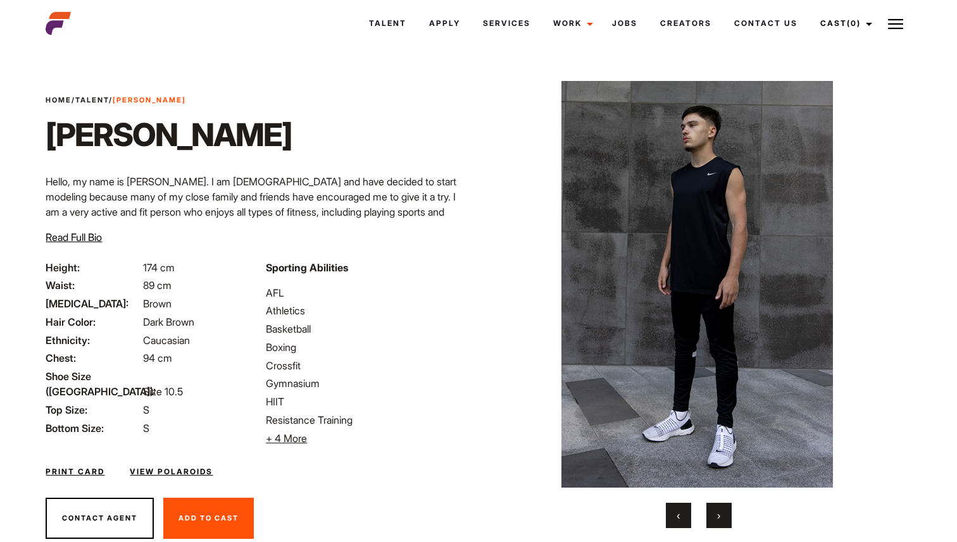
click at [713, 514] on button "›" at bounding box center [718, 515] width 25 height 25
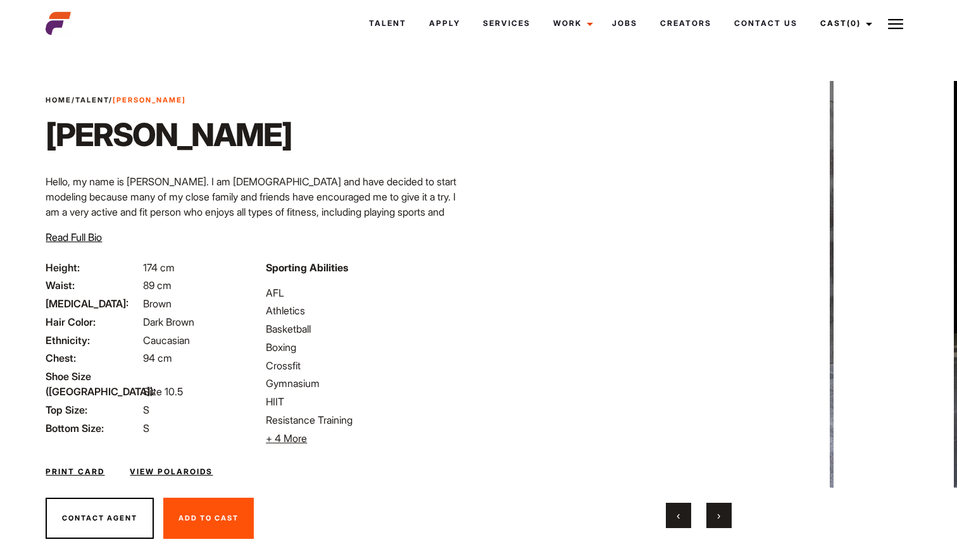
click at [713, 514] on button "›" at bounding box center [718, 515] width 25 height 25
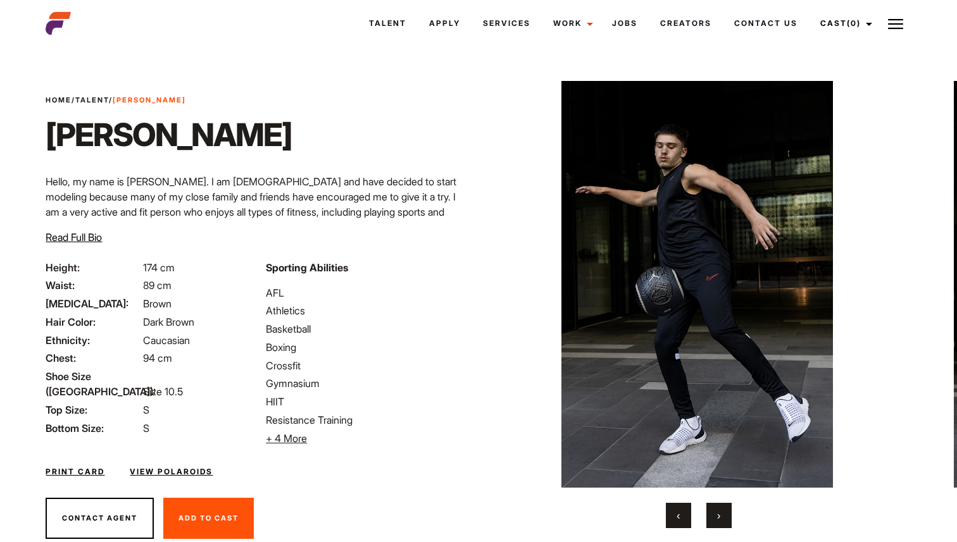
click at [713, 514] on button "›" at bounding box center [718, 515] width 25 height 25
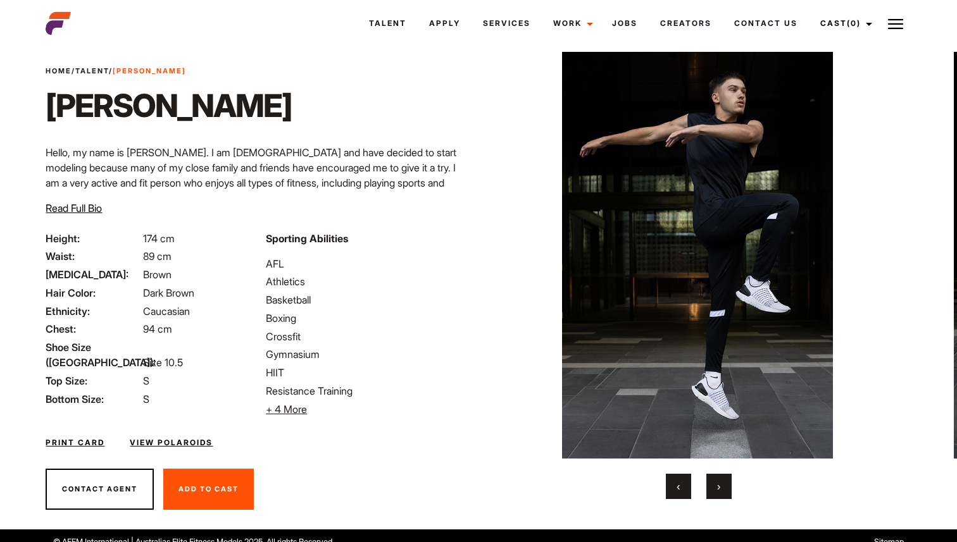
scroll to position [30, 0]
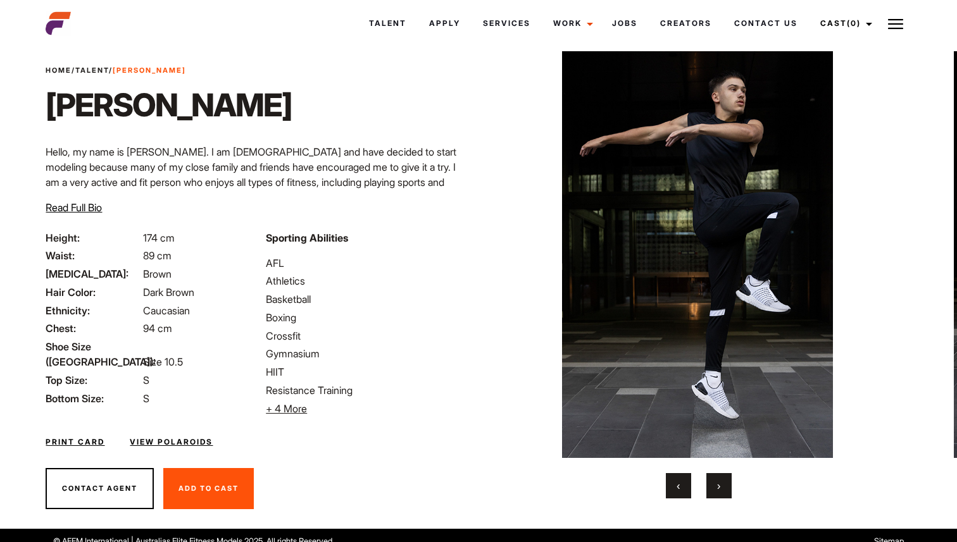
click at [720, 483] on span "›" at bounding box center [718, 486] width 3 height 13
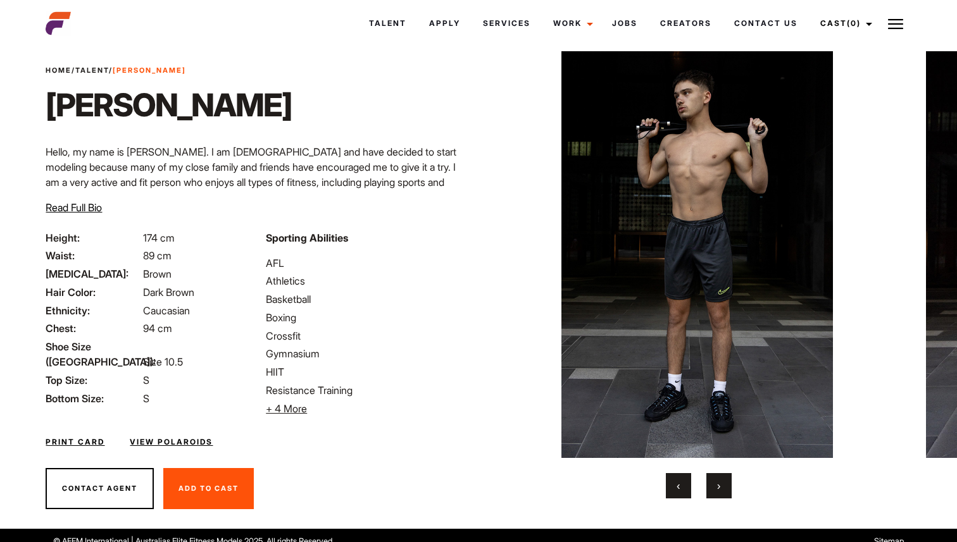
click at [720, 485] on span "›" at bounding box center [718, 486] width 3 height 13
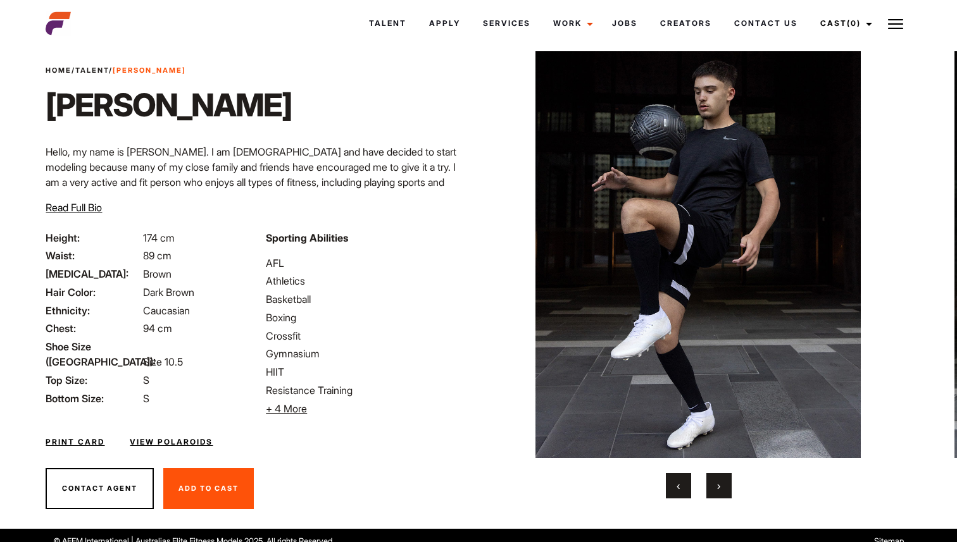
click at [720, 485] on span "›" at bounding box center [718, 486] width 3 height 13
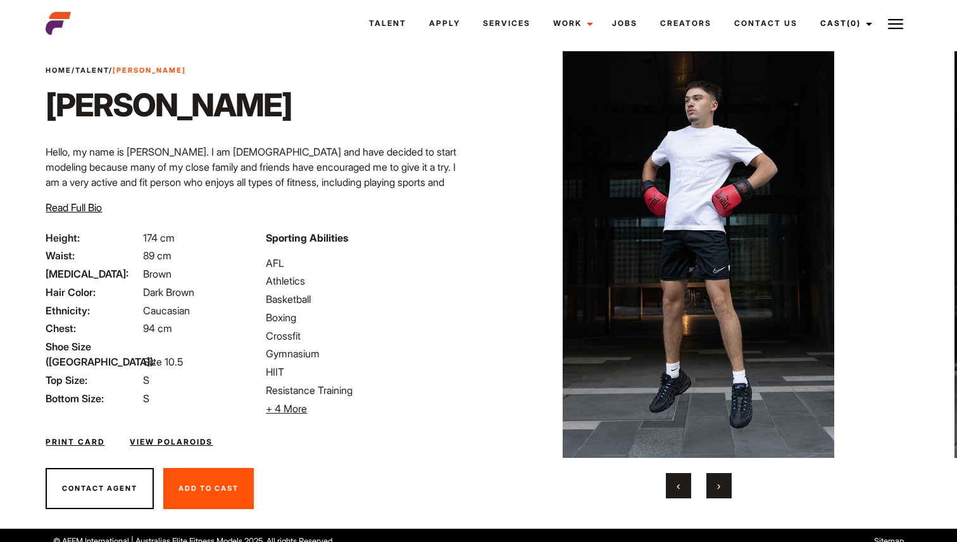
click at [720, 486] on span "›" at bounding box center [718, 486] width 3 height 13
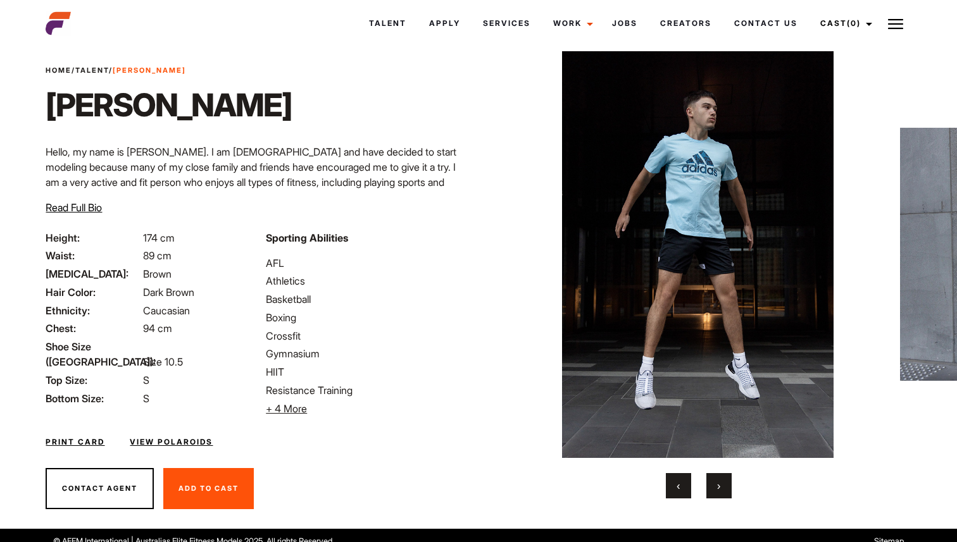
click at [720, 486] on span "›" at bounding box center [718, 486] width 3 height 13
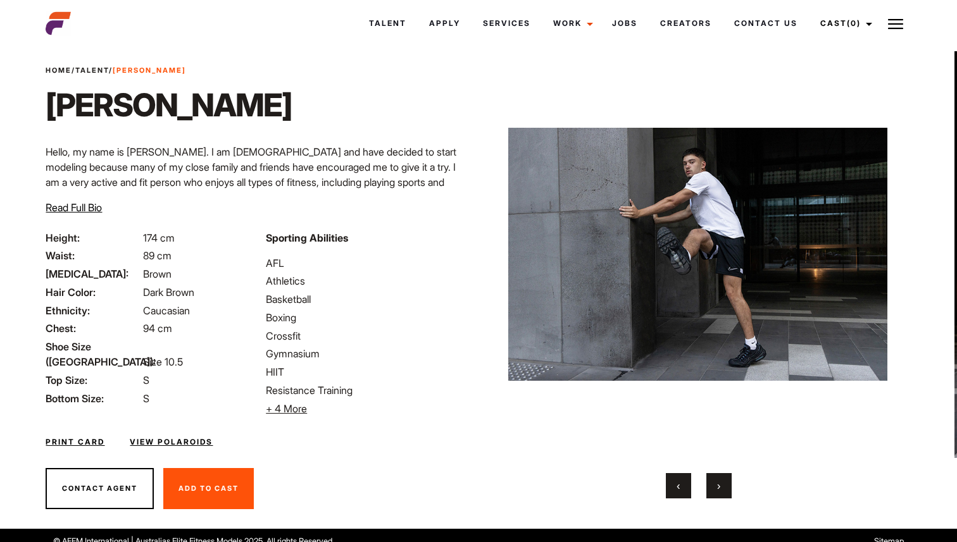
click at [720, 486] on span "›" at bounding box center [718, 486] width 3 height 13
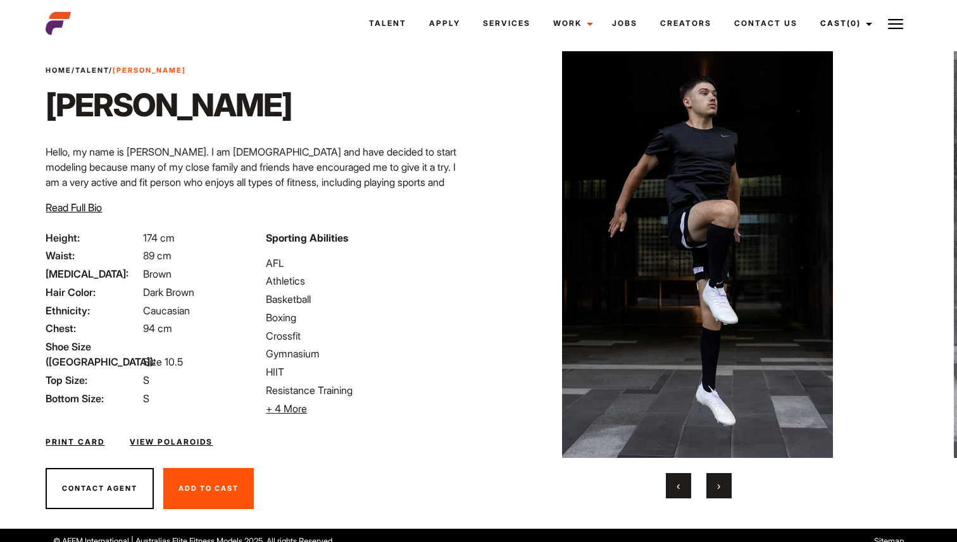
click at [721, 486] on button "›" at bounding box center [718, 485] width 25 height 25
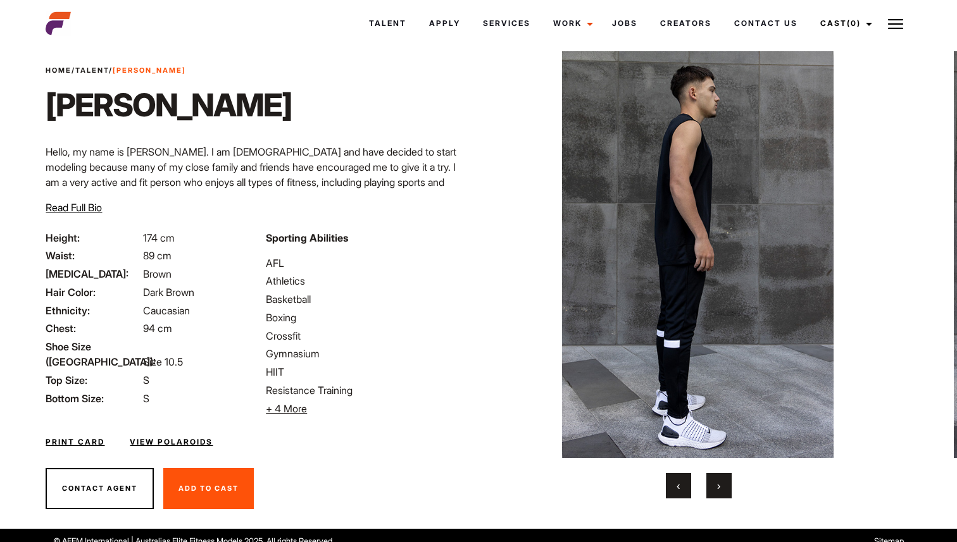
click at [721, 487] on button "›" at bounding box center [718, 485] width 25 height 25
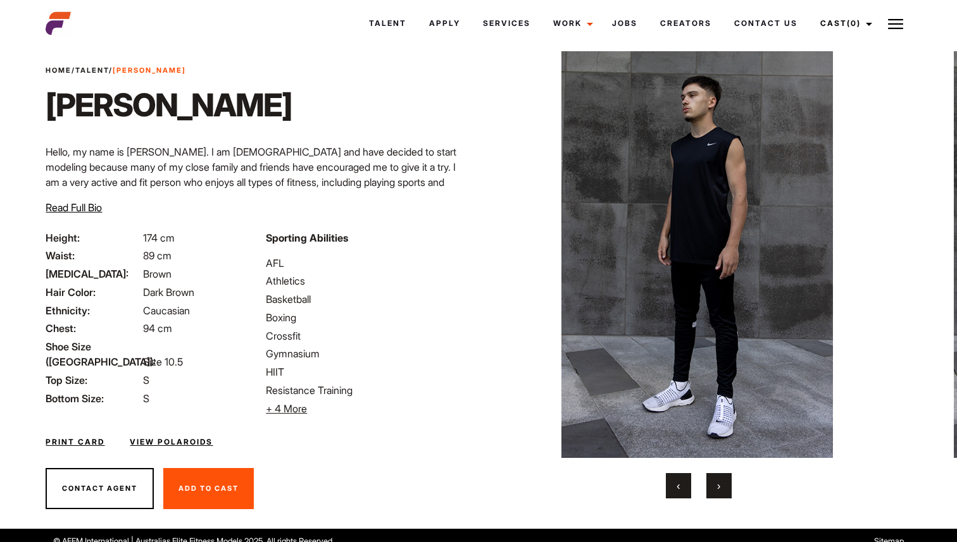
click at [721, 487] on button "›" at bounding box center [718, 485] width 25 height 25
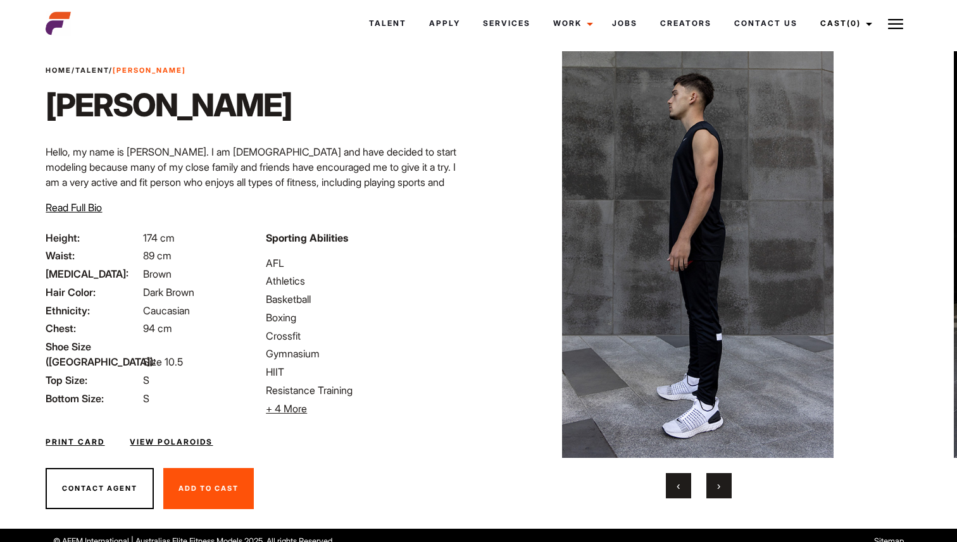
click at [721, 487] on button "›" at bounding box center [718, 485] width 25 height 25
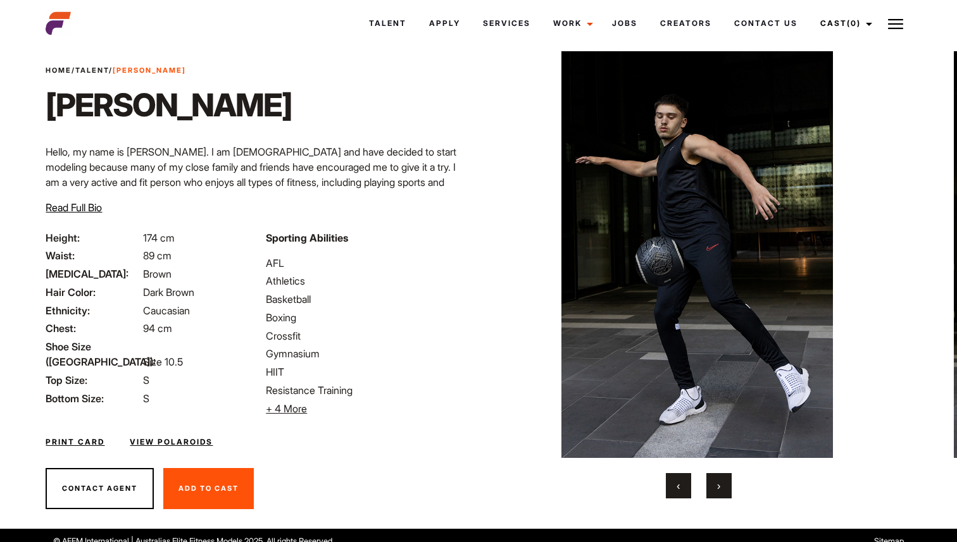
click at [721, 488] on button "›" at bounding box center [718, 485] width 25 height 25
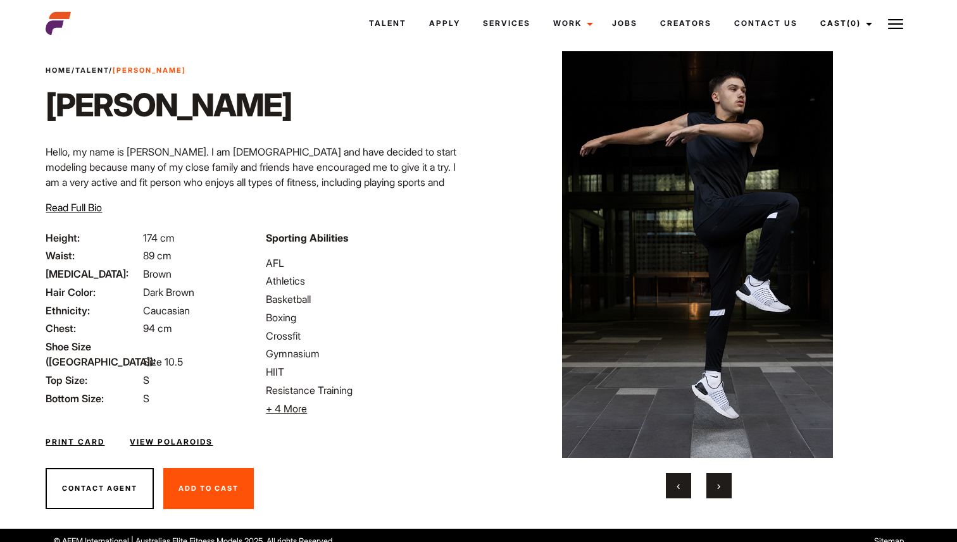
click at [721, 488] on button "›" at bounding box center [718, 485] width 25 height 25
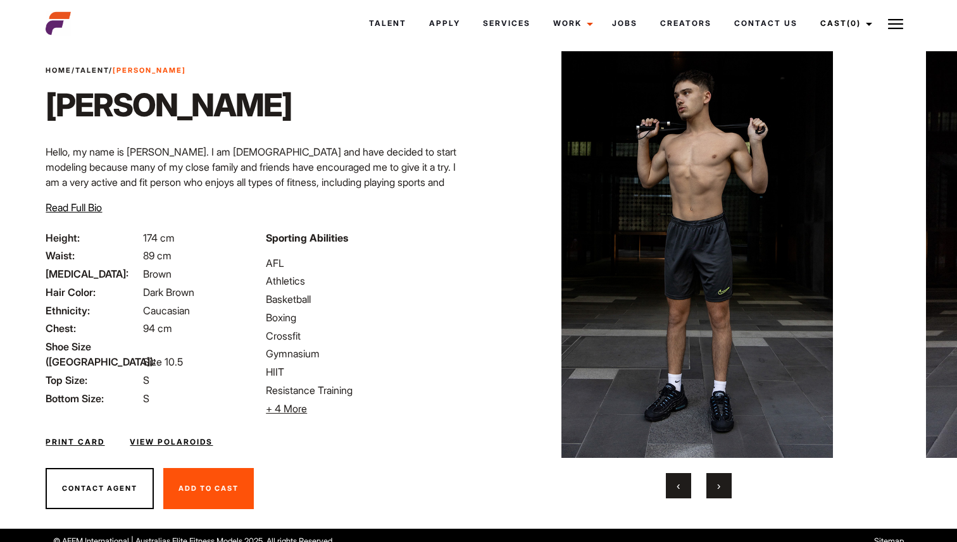
click at [721, 488] on button "›" at bounding box center [718, 485] width 25 height 25
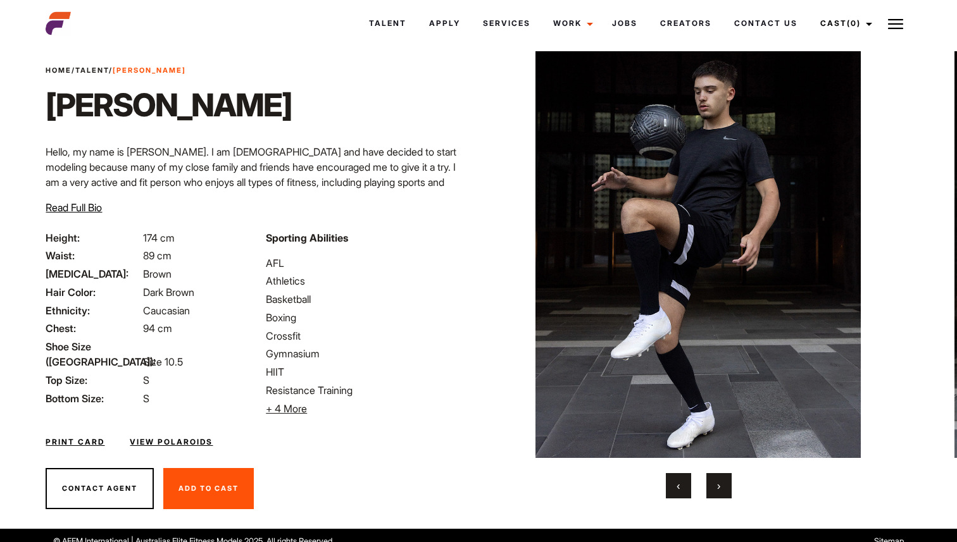
click at [721, 486] on button "›" at bounding box center [718, 485] width 25 height 25
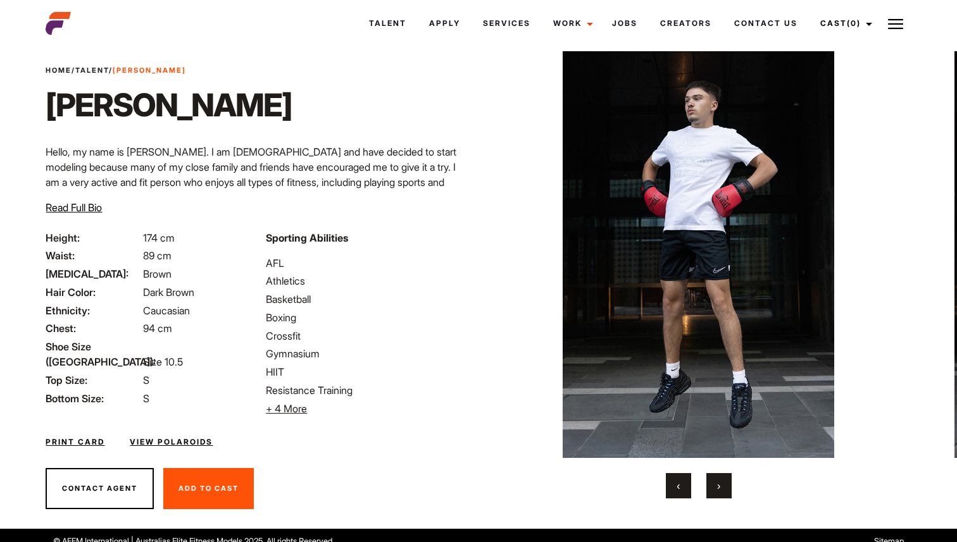
click at [721, 487] on button "›" at bounding box center [718, 485] width 25 height 25
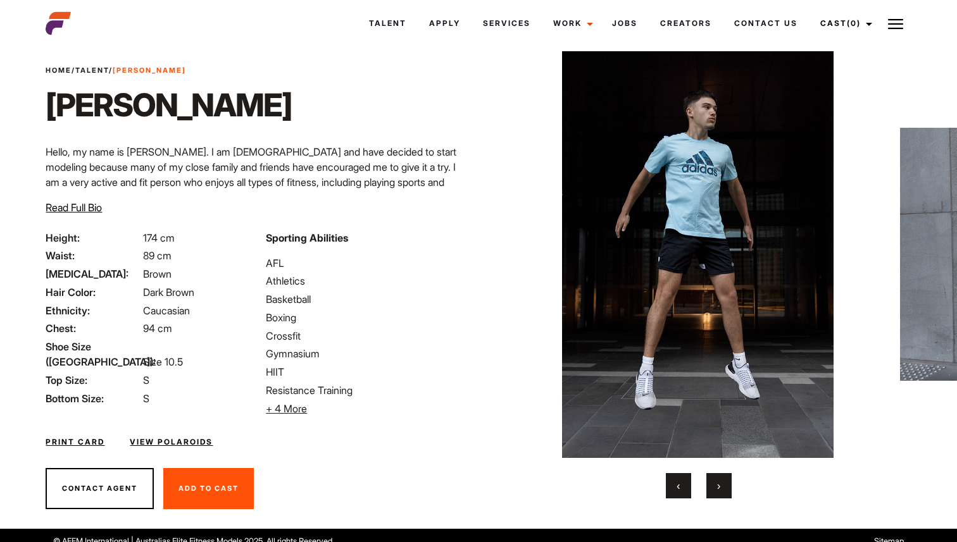
click at [724, 488] on button "›" at bounding box center [718, 485] width 25 height 25
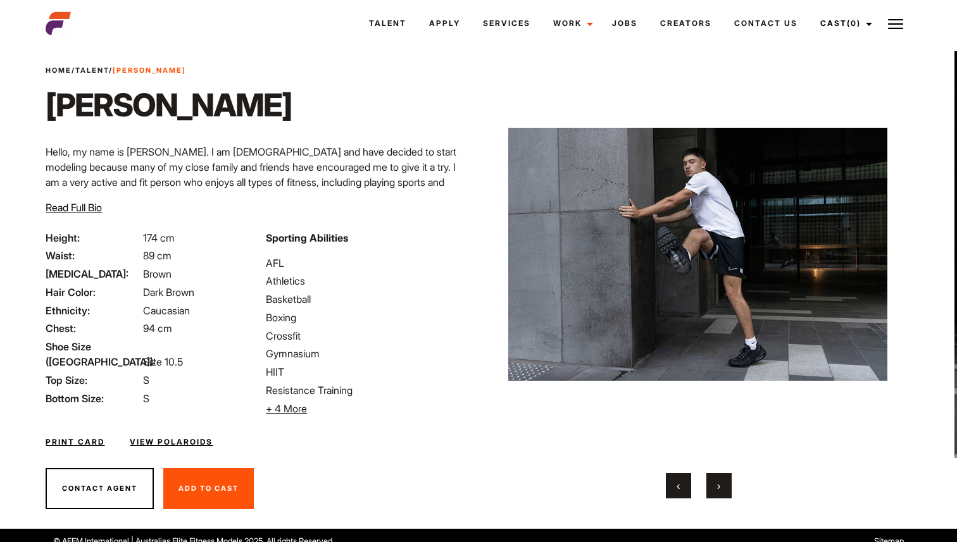
click at [92, 216] on div "Home / Talent / [PERSON_NAME] Hello, my name is [PERSON_NAME]. I am [DEMOGRAPHI…" at bounding box center [258, 147] width 440 height 165
click at [92, 211] on span "Read Full Bio" at bounding box center [74, 207] width 56 height 13
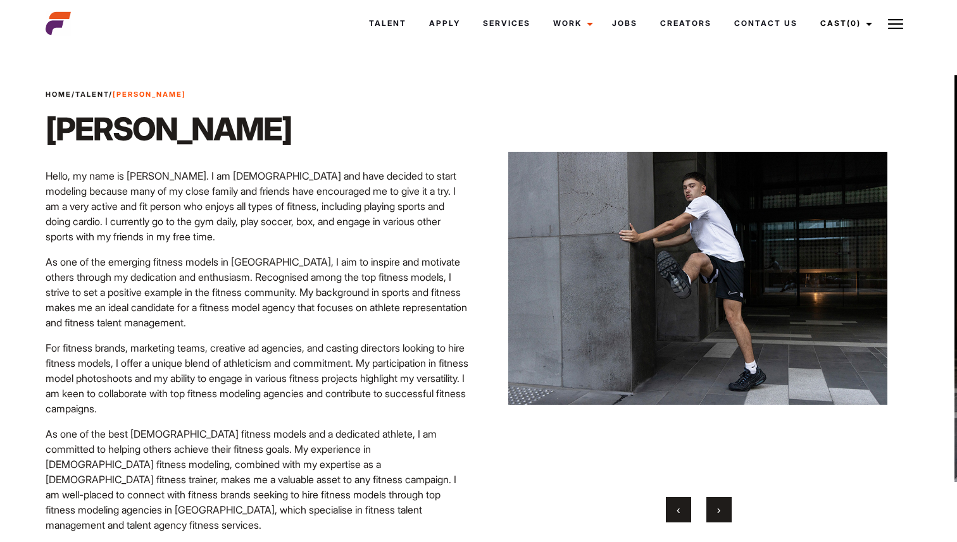
scroll to position [0, 0]
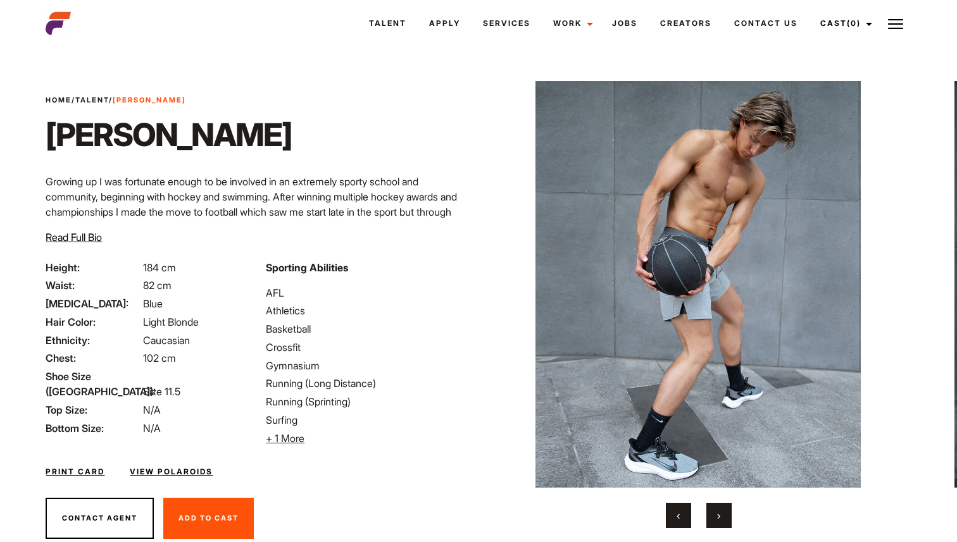
click at [709, 517] on button "›" at bounding box center [718, 515] width 25 height 25
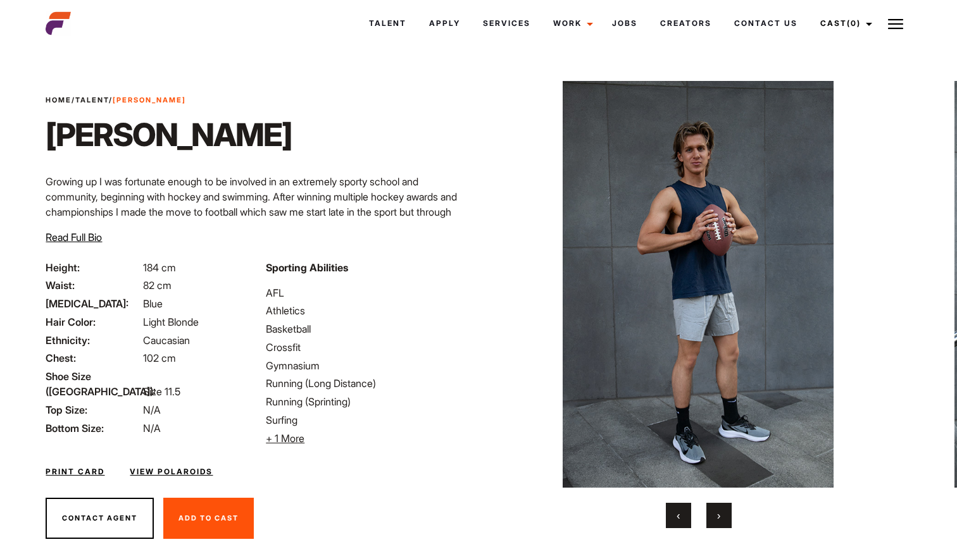
click at [711, 517] on button "›" at bounding box center [718, 515] width 25 height 25
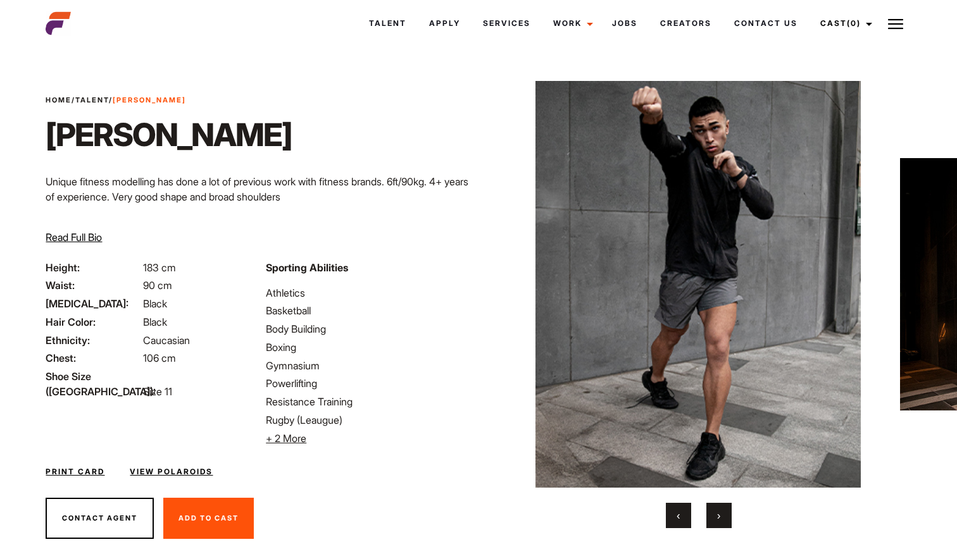
click at [719, 519] on span "›" at bounding box center [718, 515] width 3 height 13
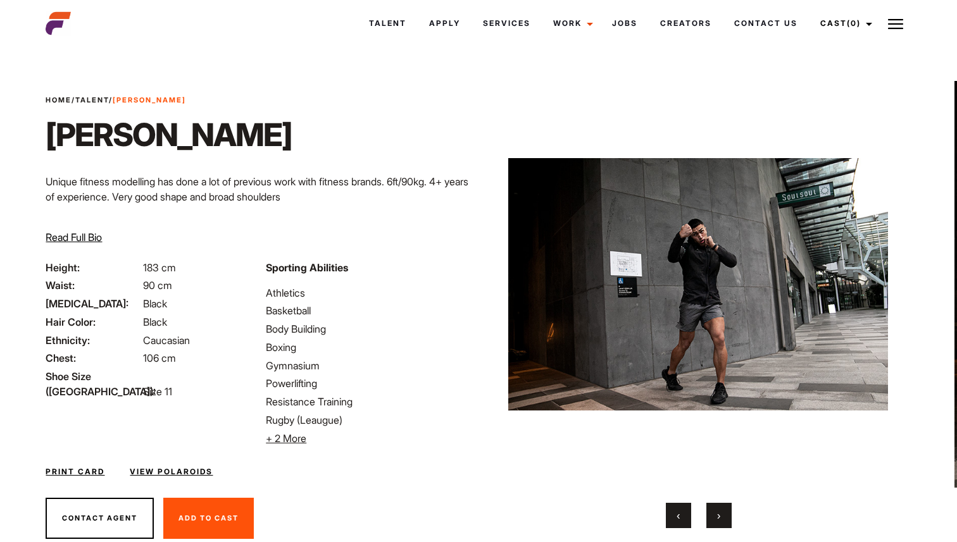
click at [719, 519] on span "›" at bounding box center [718, 515] width 3 height 13
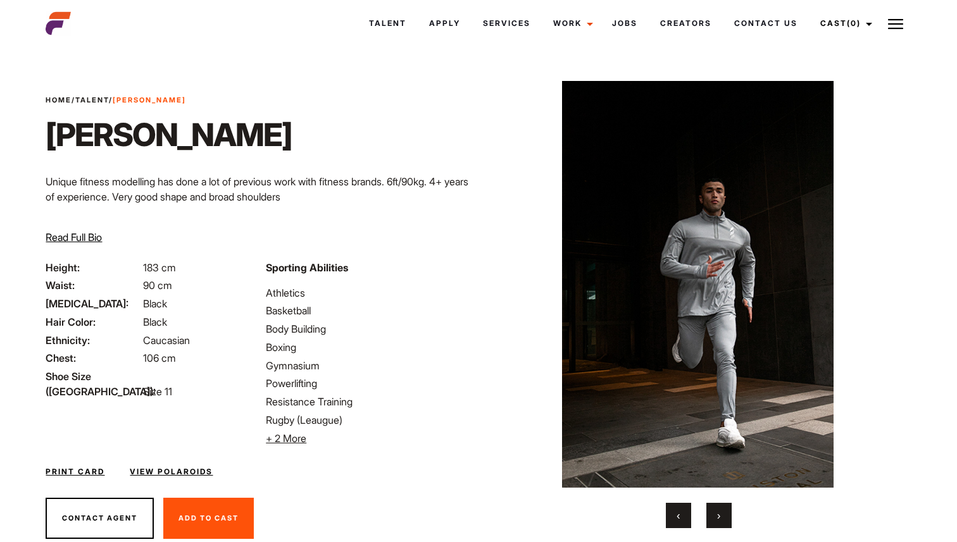
click at [719, 519] on span "›" at bounding box center [718, 515] width 3 height 13
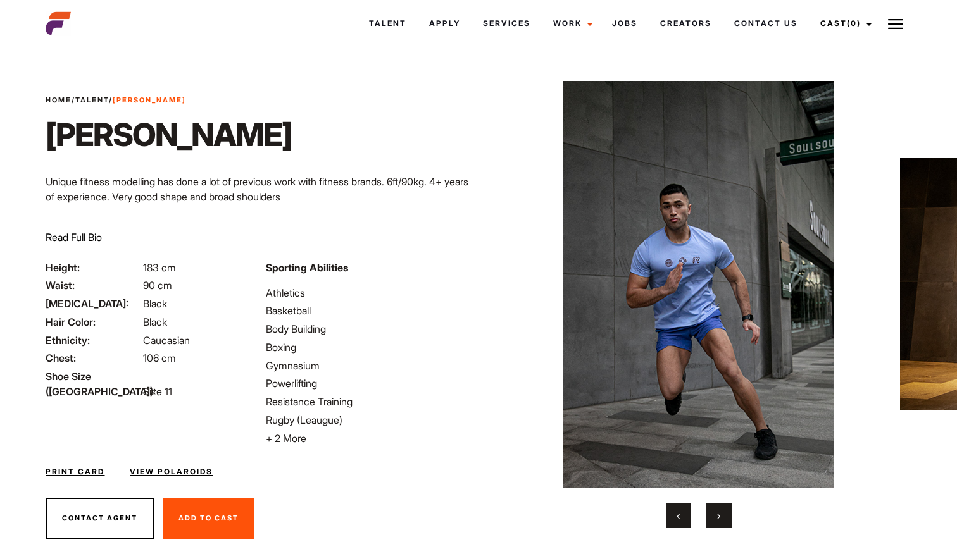
click at [719, 519] on span "›" at bounding box center [718, 515] width 3 height 13
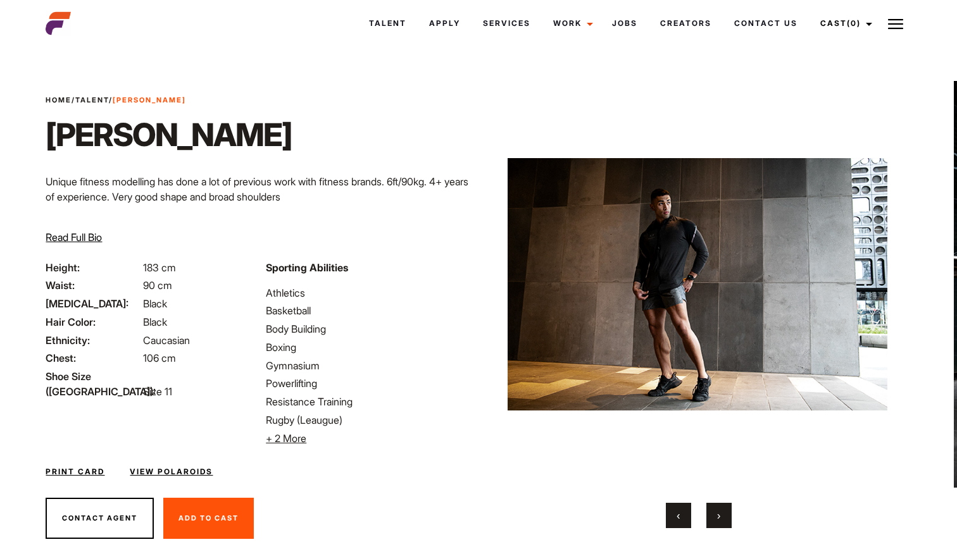
click at [719, 519] on span "›" at bounding box center [718, 515] width 3 height 13
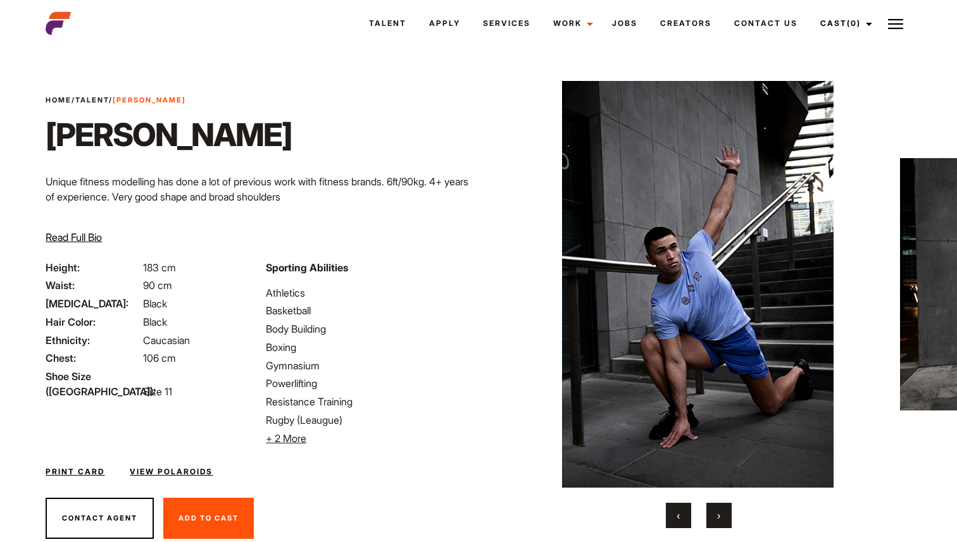
click at [719, 519] on span "›" at bounding box center [718, 515] width 3 height 13
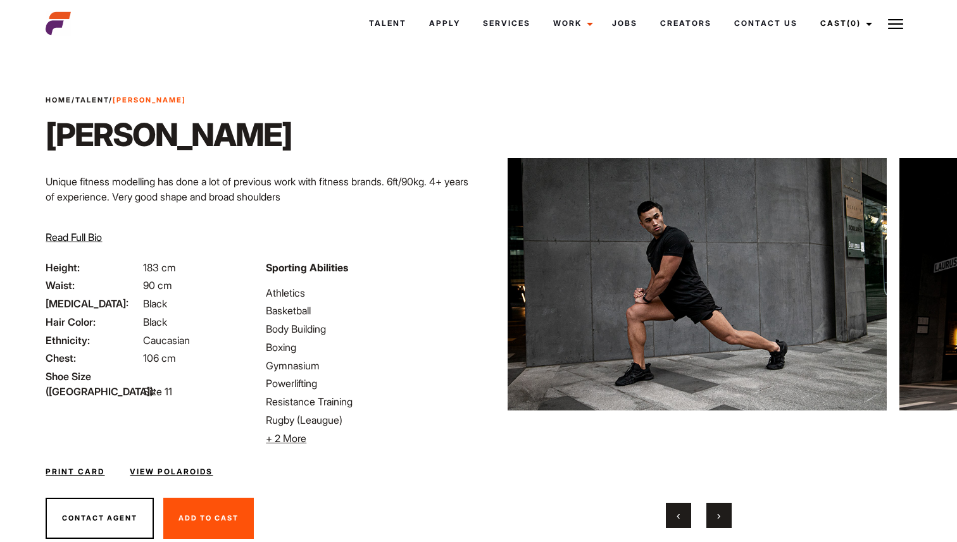
click at [719, 519] on span "›" at bounding box center [718, 515] width 3 height 13
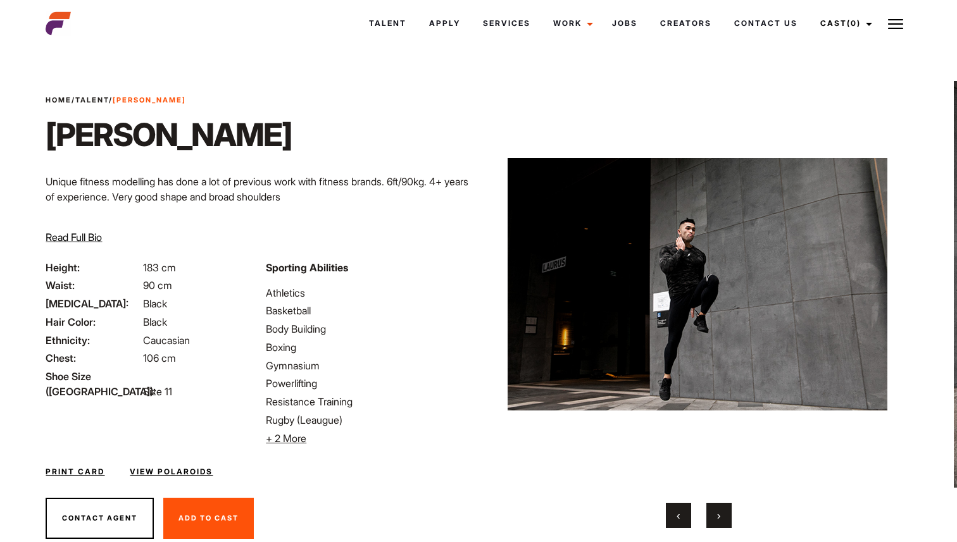
click at [719, 519] on span "›" at bounding box center [718, 515] width 3 height 13
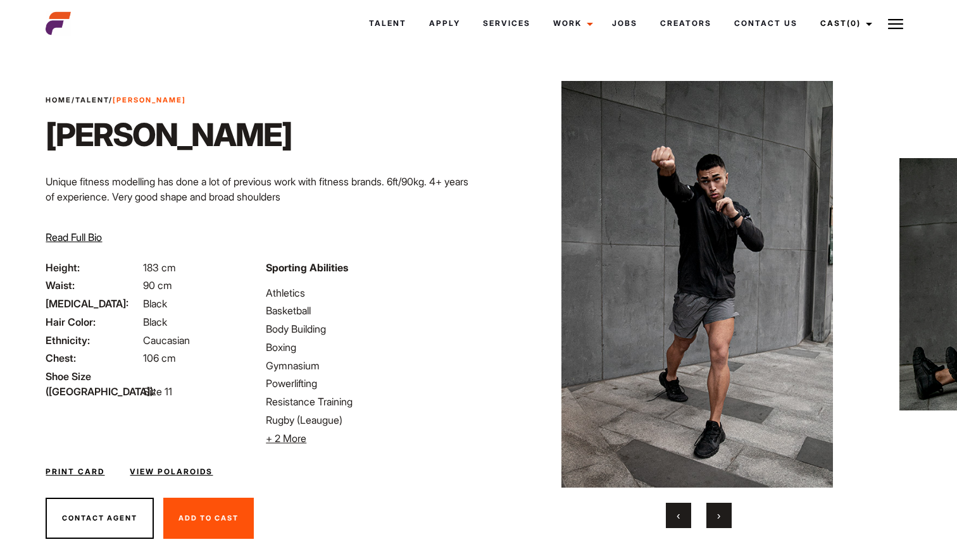
click at [714, 509] on button "›" at bounding box center [718, 515] width 25 height 25
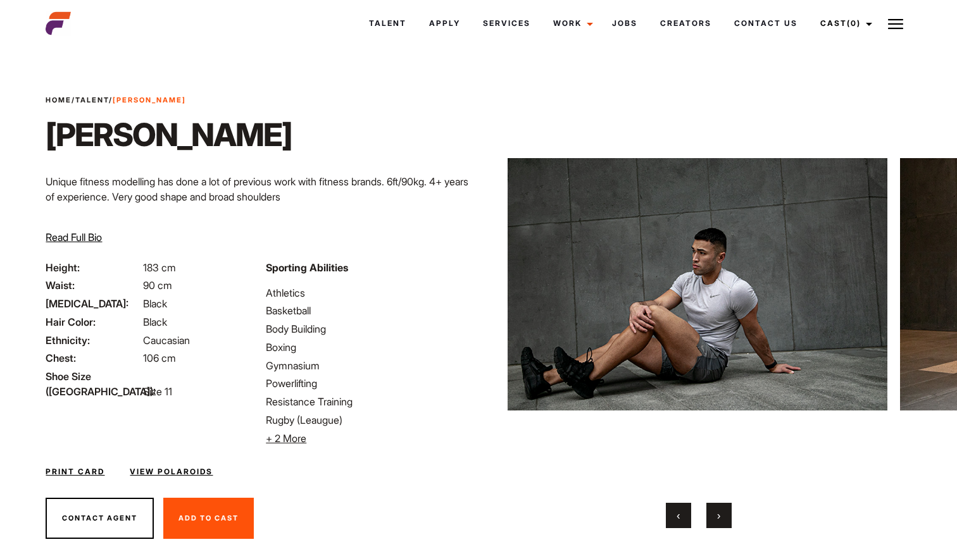
click at [716, 510] on button "›" at bounding box center [718, 515] width 25 height 25
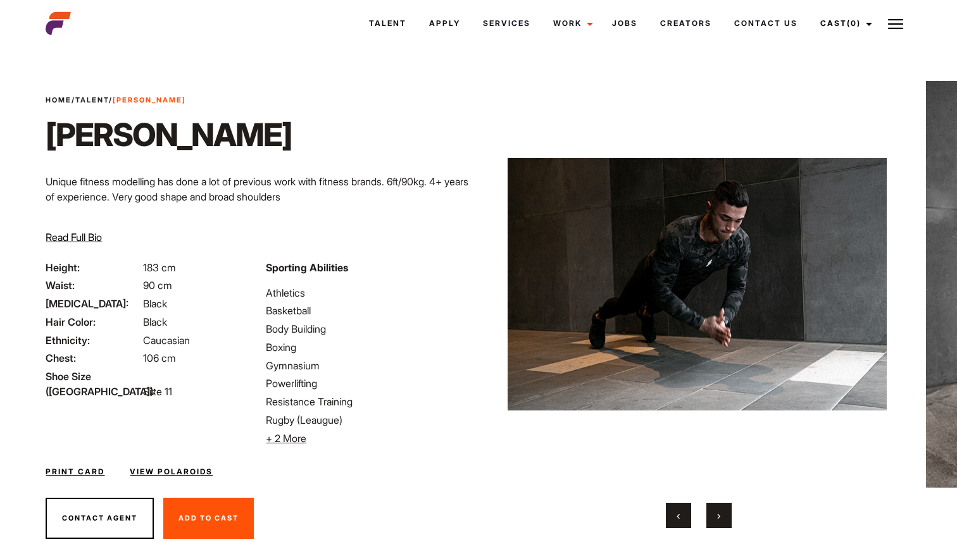
click at [717, 511] on span "›" at bounding box center [718, 515] width 3 height 13
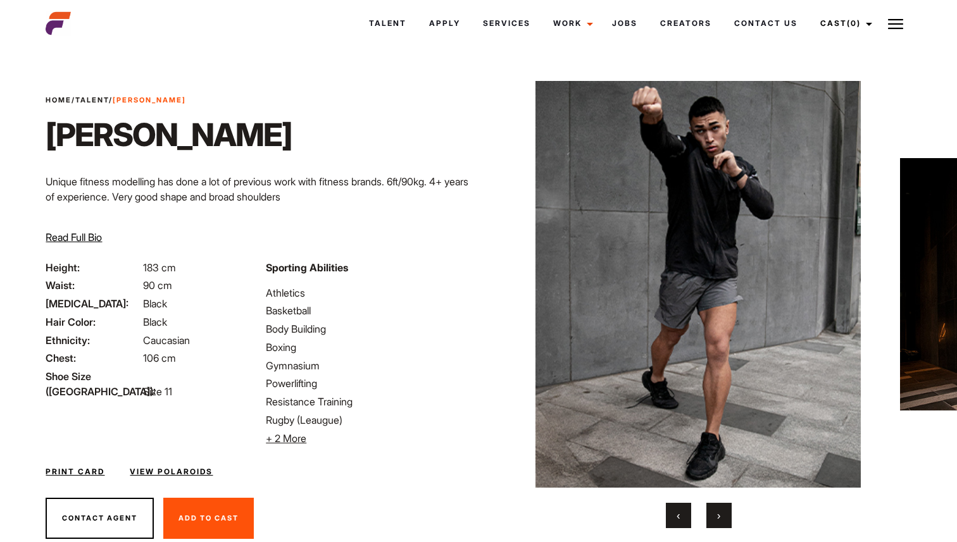
click at [717, 511] on span "›" at bounding box center [718, 515] width 3 height 13
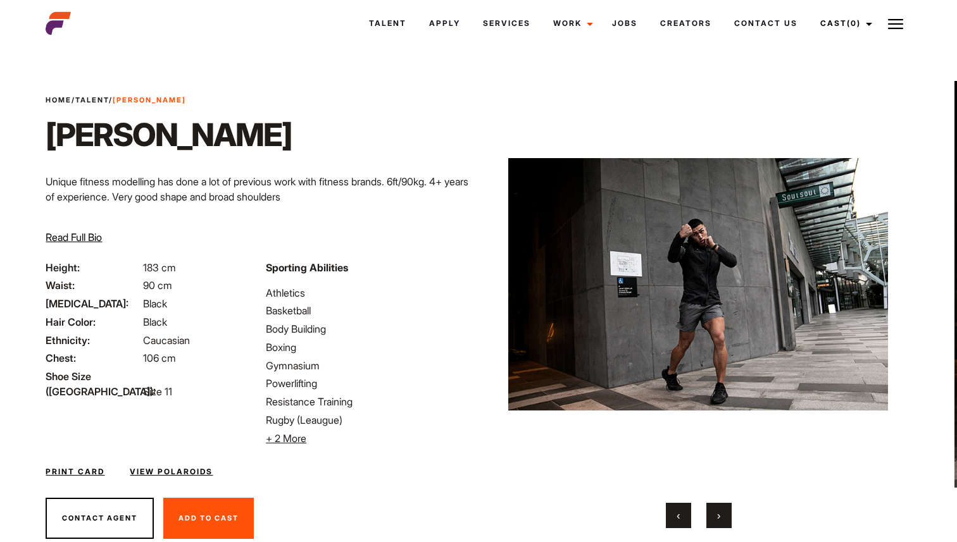
click at [717, 511] on span "›" at bounding box center [718, 515] width 3 height 13
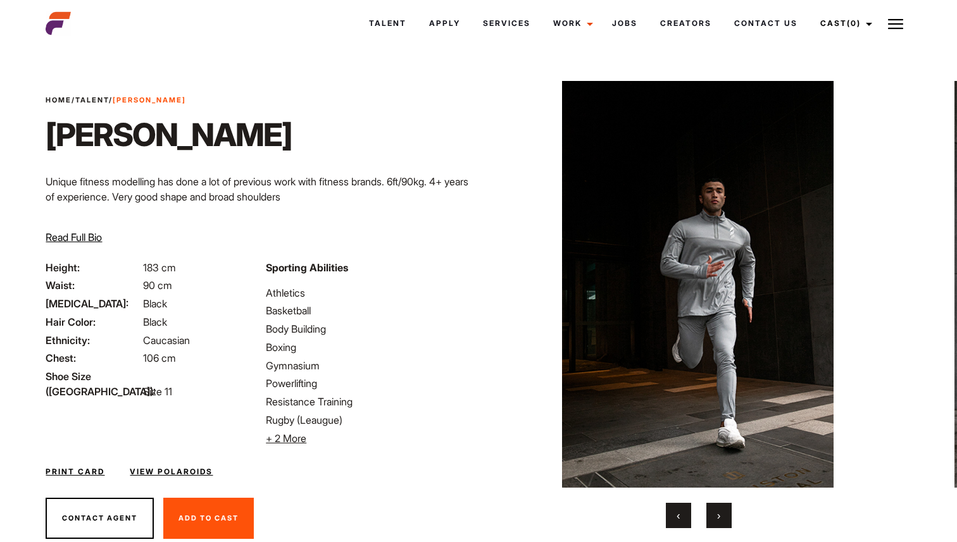
scroll to position [31, 0]
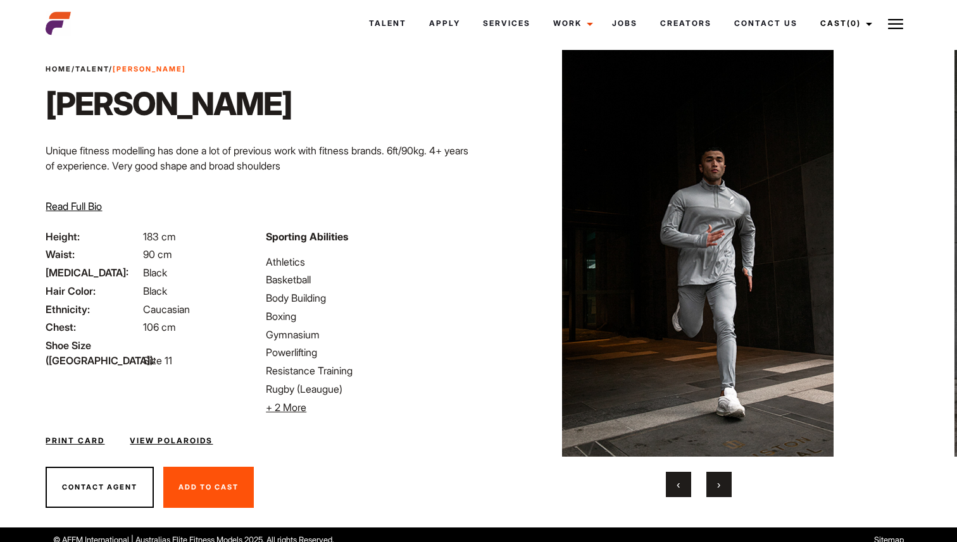
click at [183, 443] on link "View Polaroids" at bounding box center [171, 440] width 83 height 11
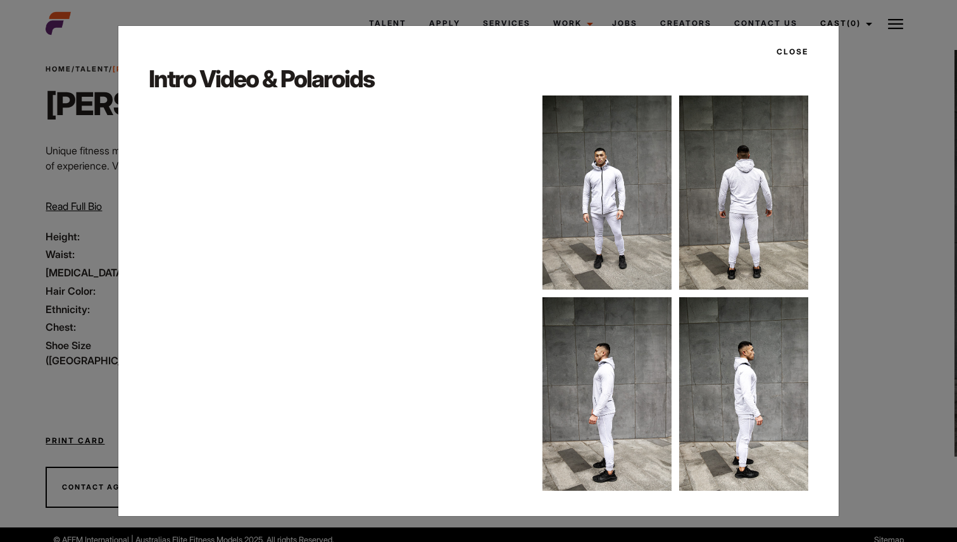
click at [576, 237] on img at bounding box center [606, 193] width 129 height 194
click at [590, 171] on img at bounding box center [606, 193] width 129 height 194
click at [592, 173] on img at bounding box center [606, 193] width 129 height 194
click at [769, 187] on img at bounding box center [743, 193] width 129 height 194
click at [789, 48] on button "Close" at bounding box center [788, 52] width 39 height 22
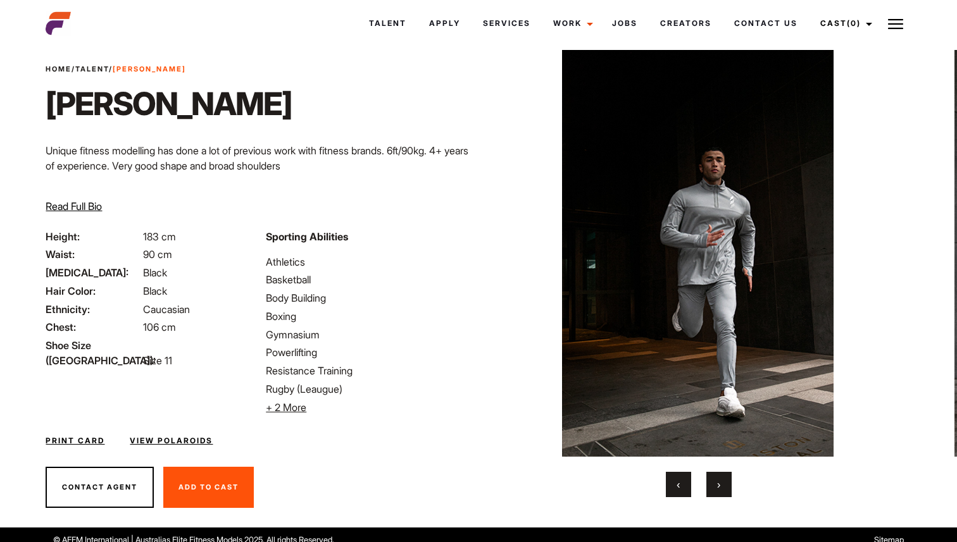
click at [713, 491] on button "›" at bounding box center [718, 484] width 25 height 25
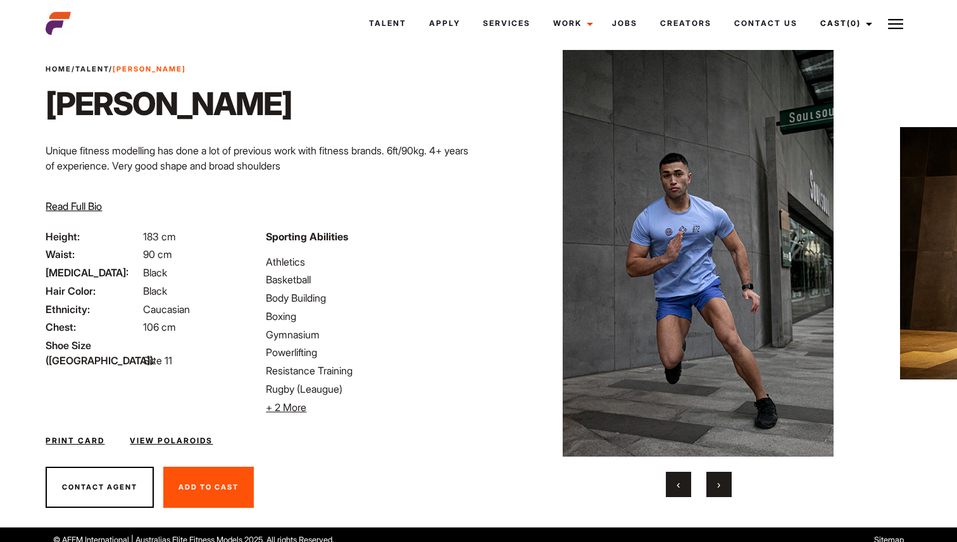
click at [714, 491] on button "›" at bounding box center [718, 484] width 25 height 25
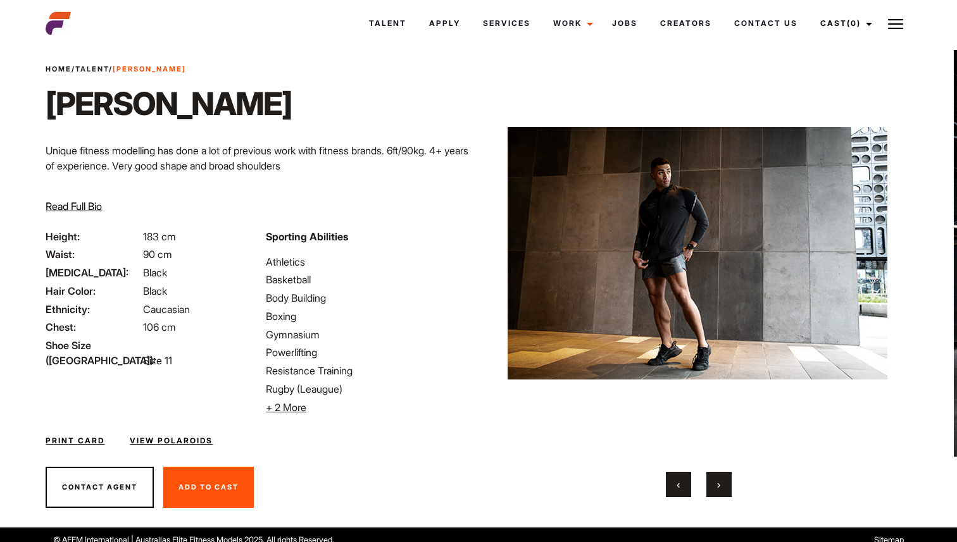
click at [714, 491] on button "›" at bounding box center [718, 484] width 25 height 25
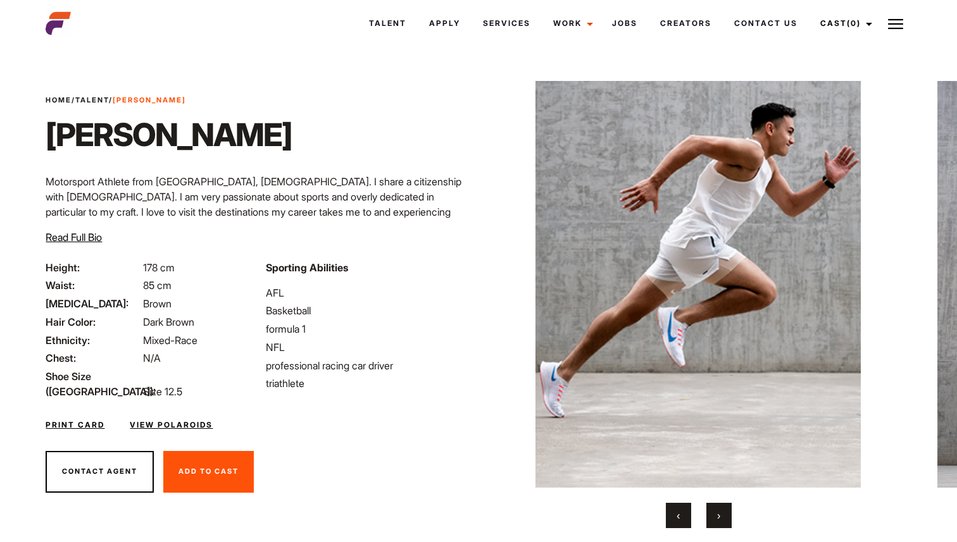
click at [733, 512] on div "‹ ›" at bounding box center [699, 515] width 380 height 25
click at [725, 512] on button "›" at bounding box center [718, 515] width 25 height 25
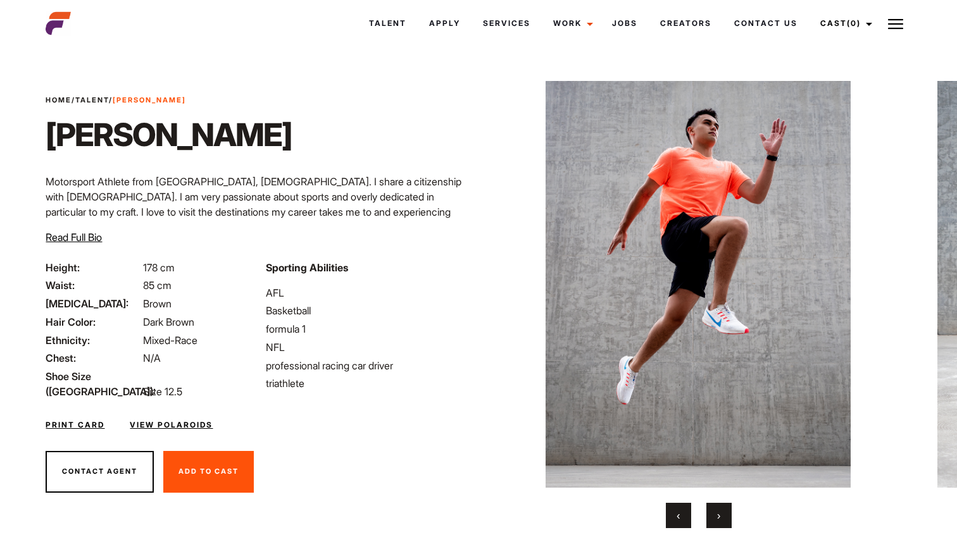
click at [725, 512] on button "›" at bounding box center [718, 515] width 25 height 25
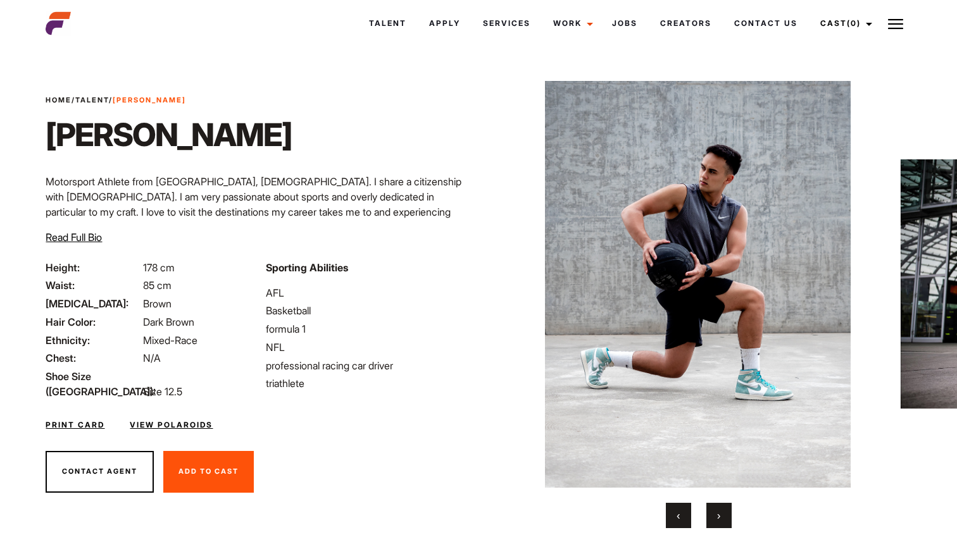
click at [725, 512] on button "›" at bounding box center [718, 515] width 25 height 25
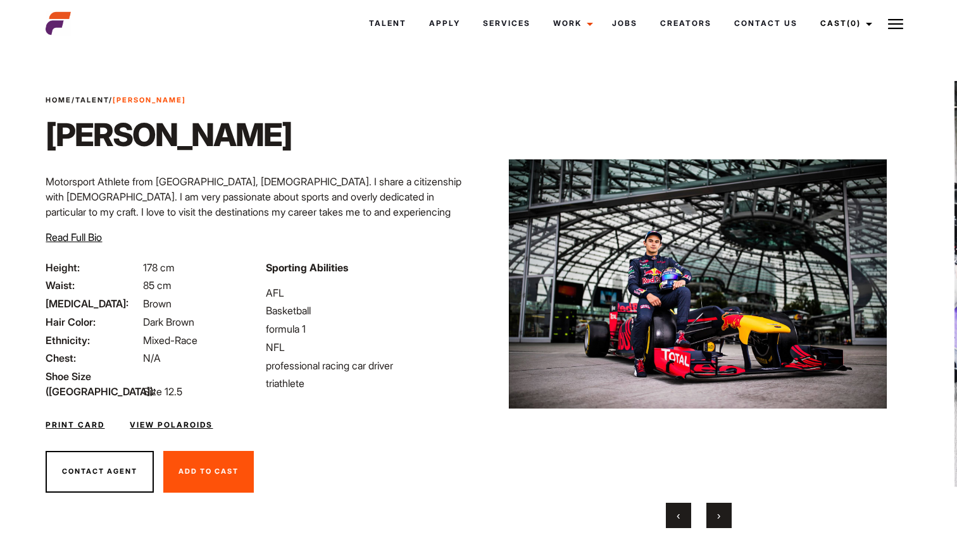
click at [725, 512] on button "›" at bounding box center [718, 515] width 25 height 25
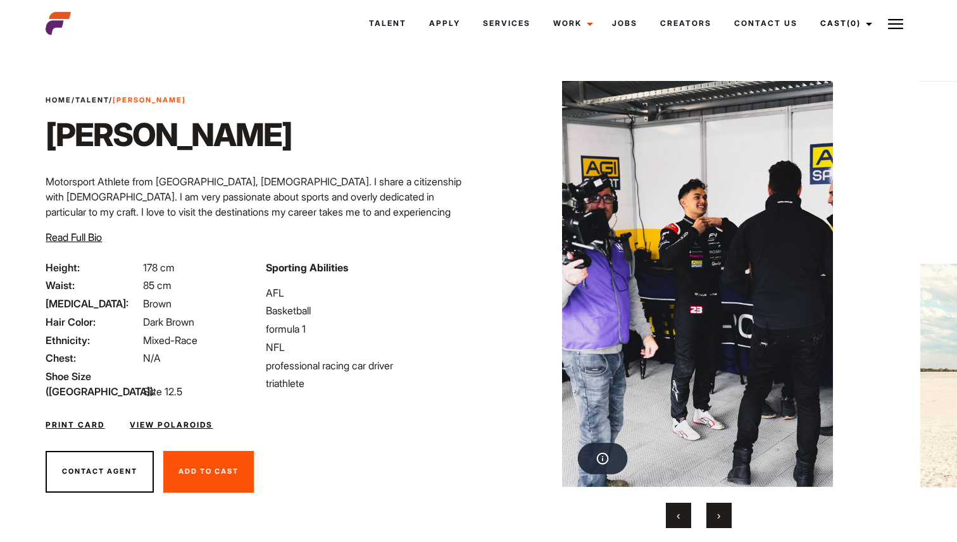
click at [725, 512] on button "›" at bounding box center [718, 515] width 25 height 25
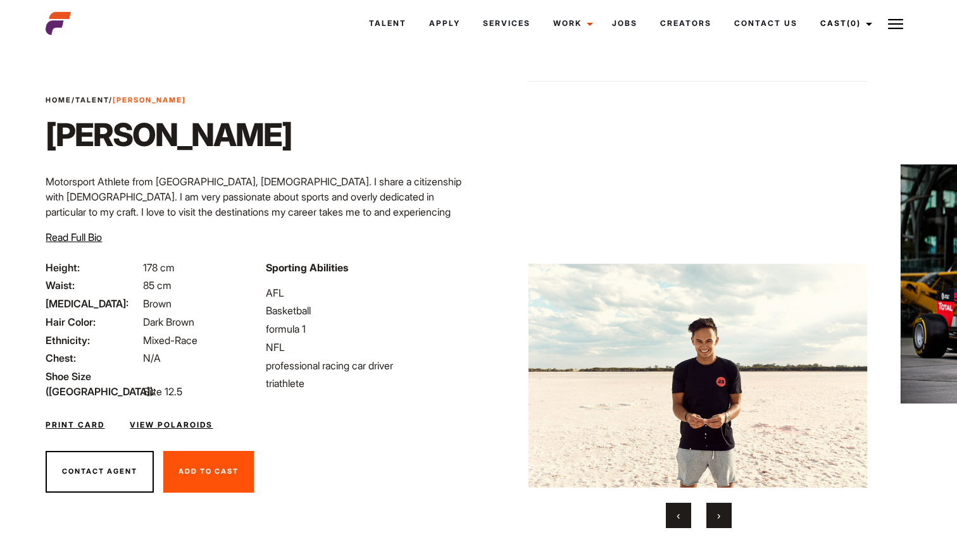
click at [725, 513] on button "›" at bounding box center [718, 515] width 25 height 25
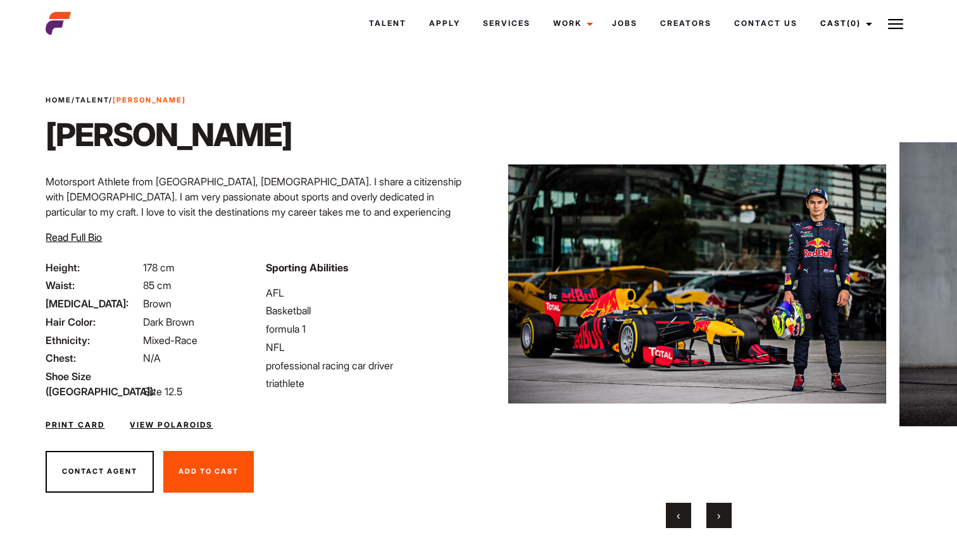
click at [725, 513] on button "›" at bounding box center [718, 515] width 25 height 25
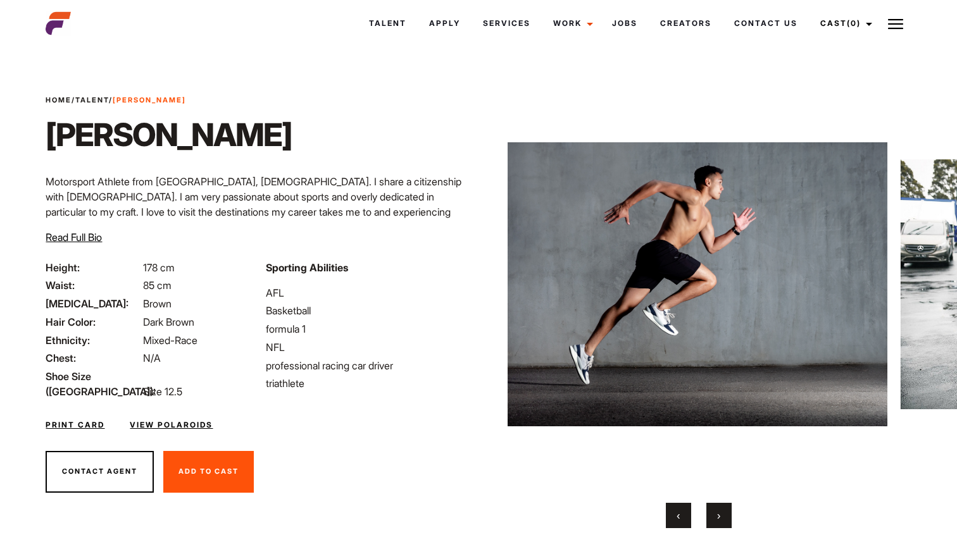
click at [725, 513] on button "›" at bounding box center [718, 515] width 25 height 25
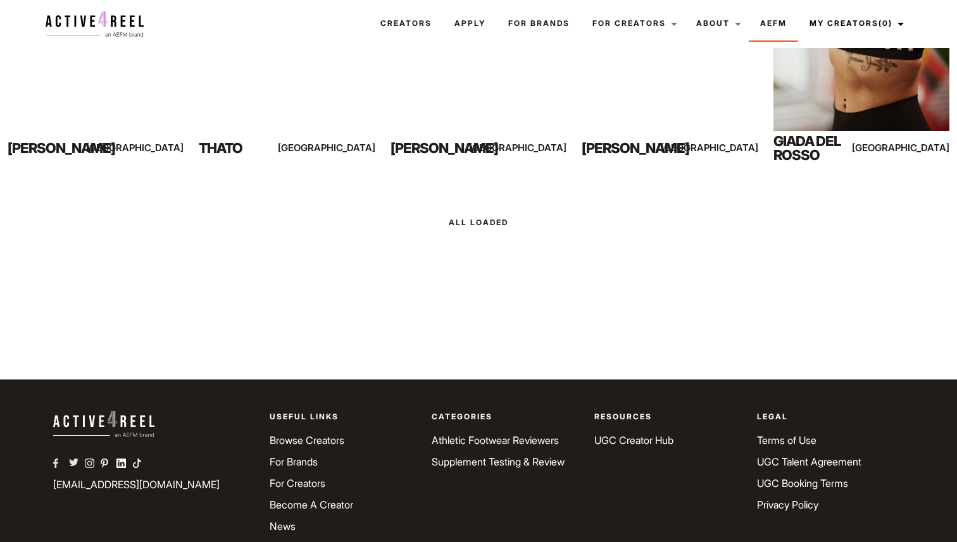
scroll to position [1530, 0]
